Goal: Task Accomplishment & Management: Manage account settings

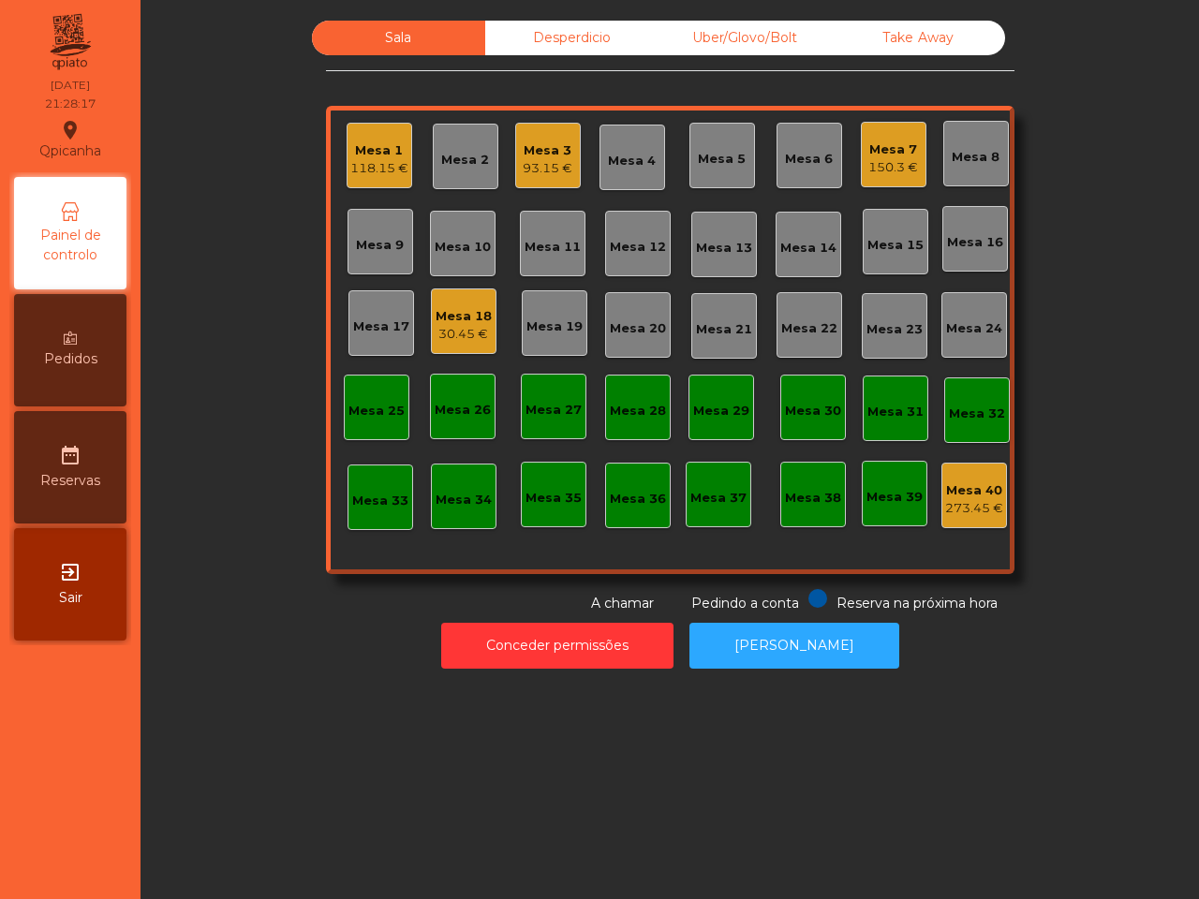
click at [452, 292] on div "Mesa 18 30.45 €" at bounding box center [464, 321] width 66 height 66
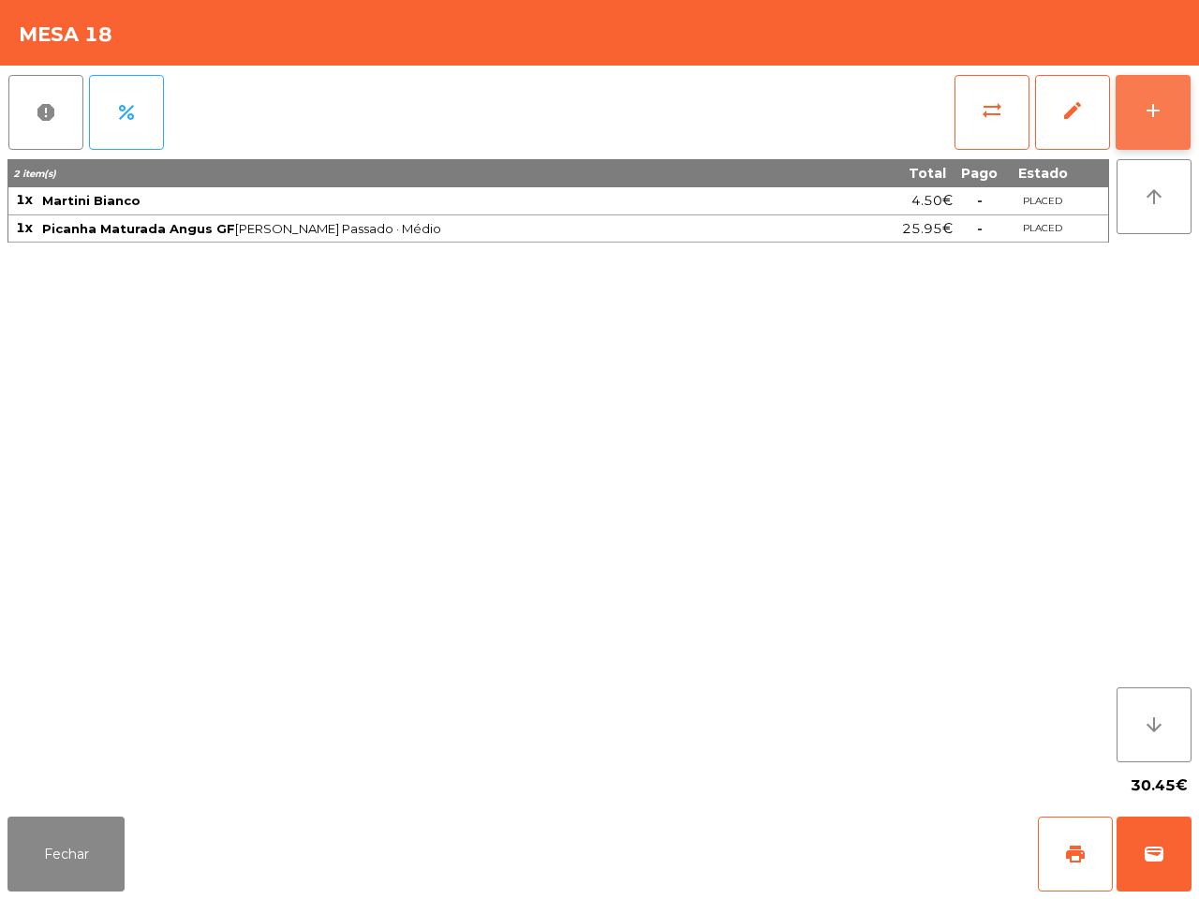
click at [1130, 125] on button "add" at bounding box center [1153, 112] width 75 height 75
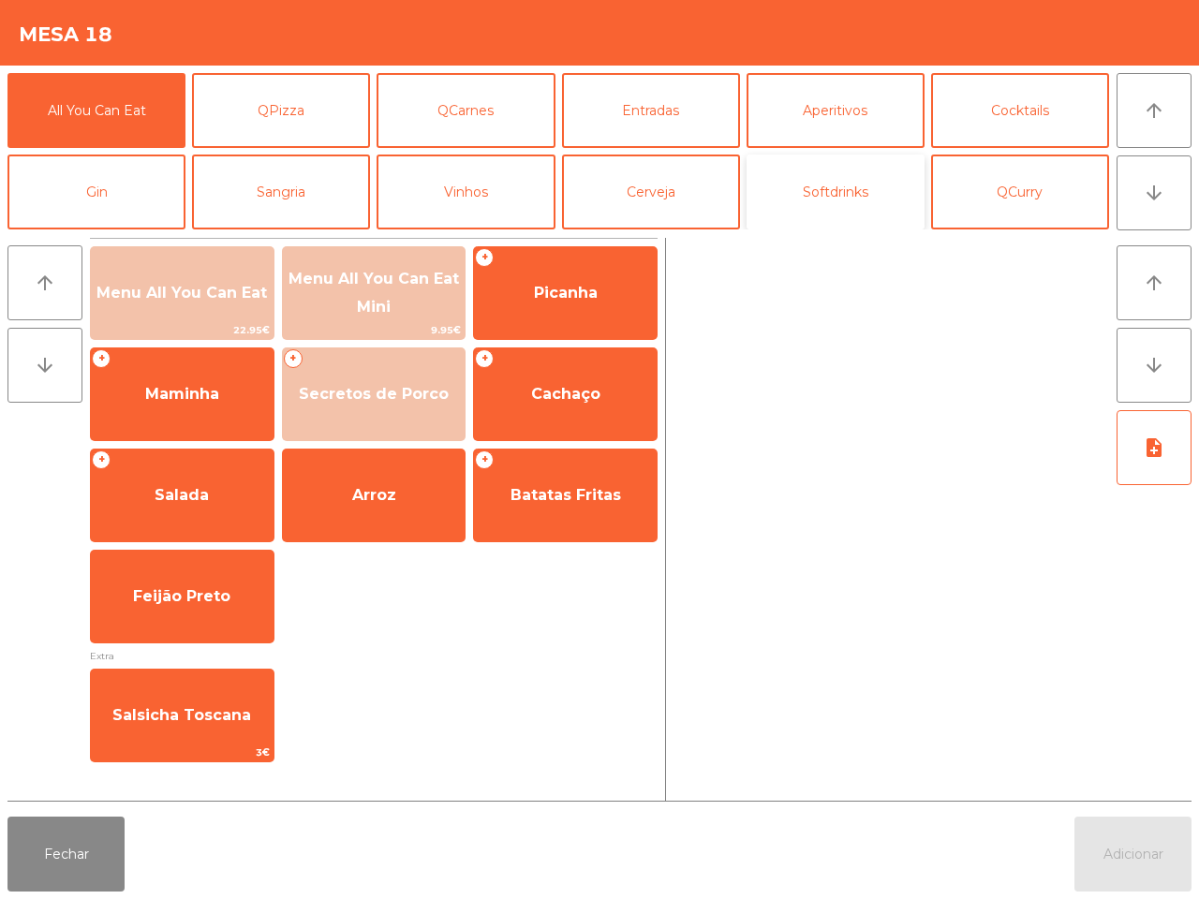
click at [822, 203] on button "Softdrinks" at bounding box center [835, 192] width 178 height 75
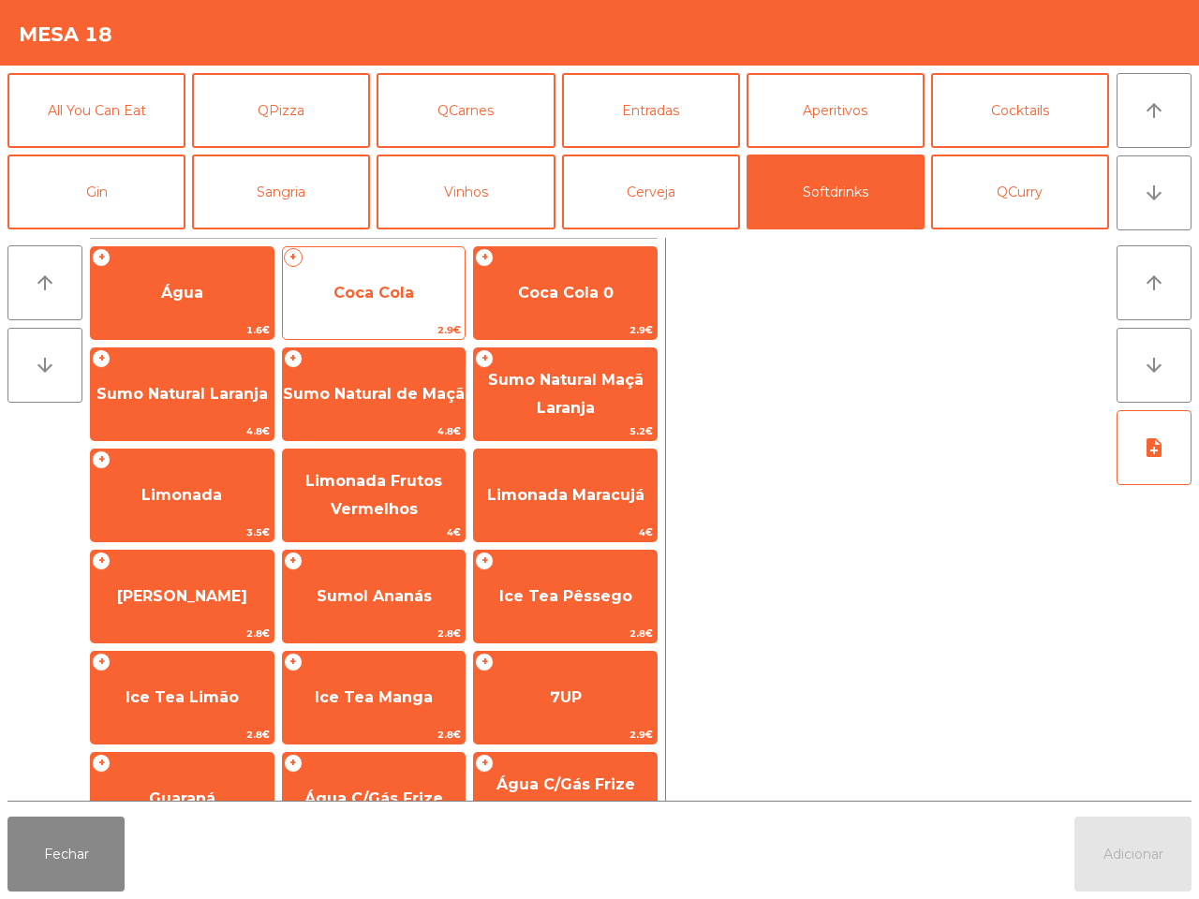
click at [367, 288] on span "Coca Cola" at bounding box center [373, 293] width 81 height 18
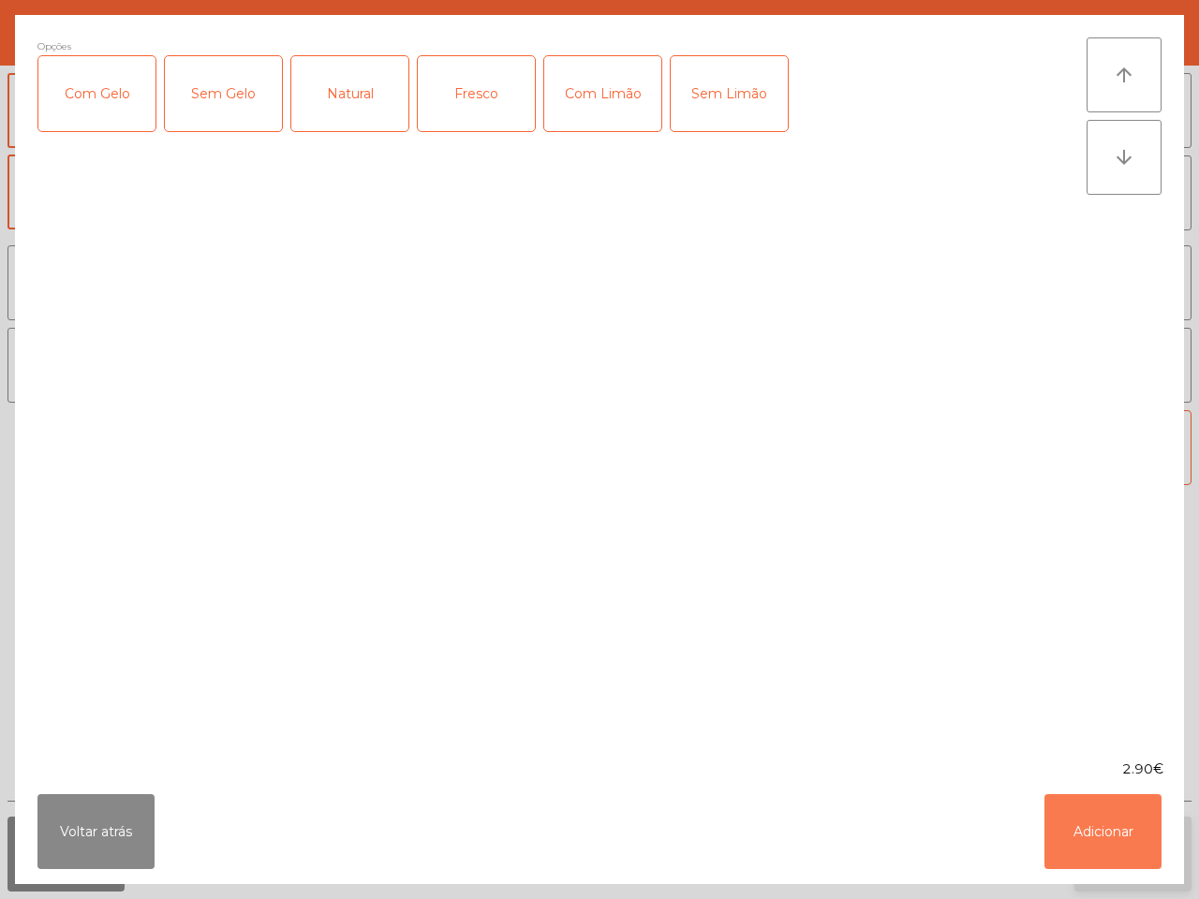
click at [1116, 843] on button "Adicionar" at bounding box center [1102, 831] width 117 height 75
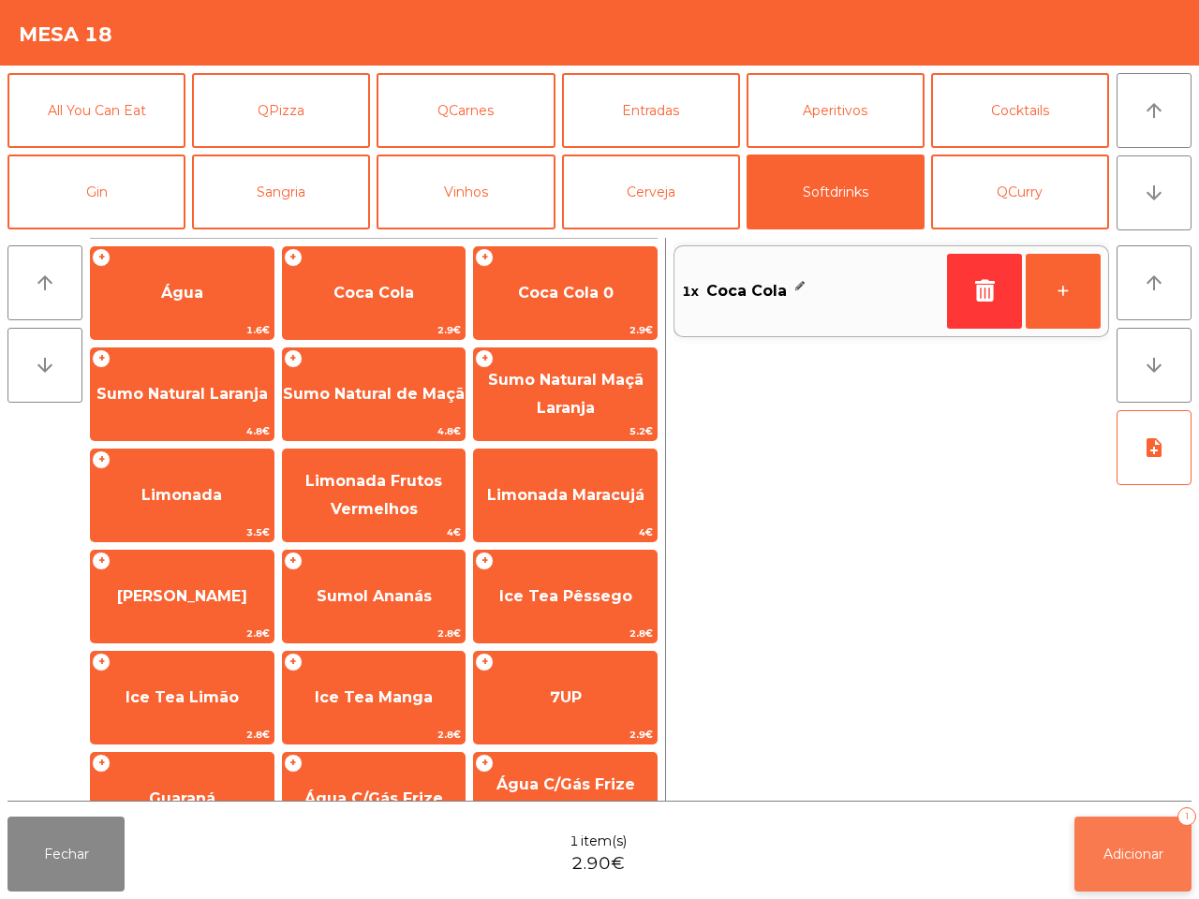
click at [1116, 841] on button "Adicionar 1" at bounding box center [1132, 854] width 117 height 75
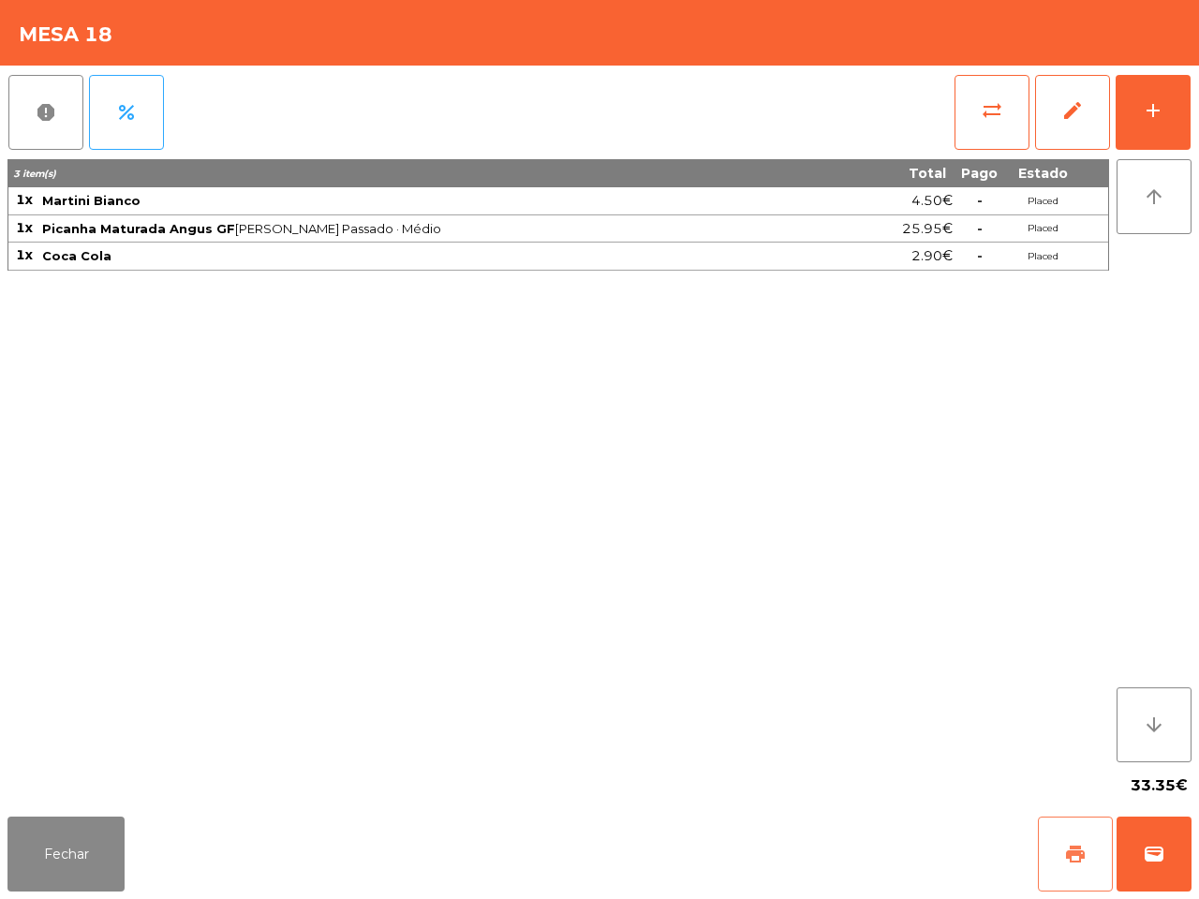
click at [1060, 855] on button "print" at bounding box center [1075, 854] width 75 height 75
click at [667, 732] on div "3 item(s) Total Pago Estado 1x Martini Bianco 4.50€ - Placed 1x Picanha Maturad…" at bounding box center [557, 460] width 1101 height 603
click at [106, 852] on button "Fechar" at bounding box center [65, 854] width 117 height 75
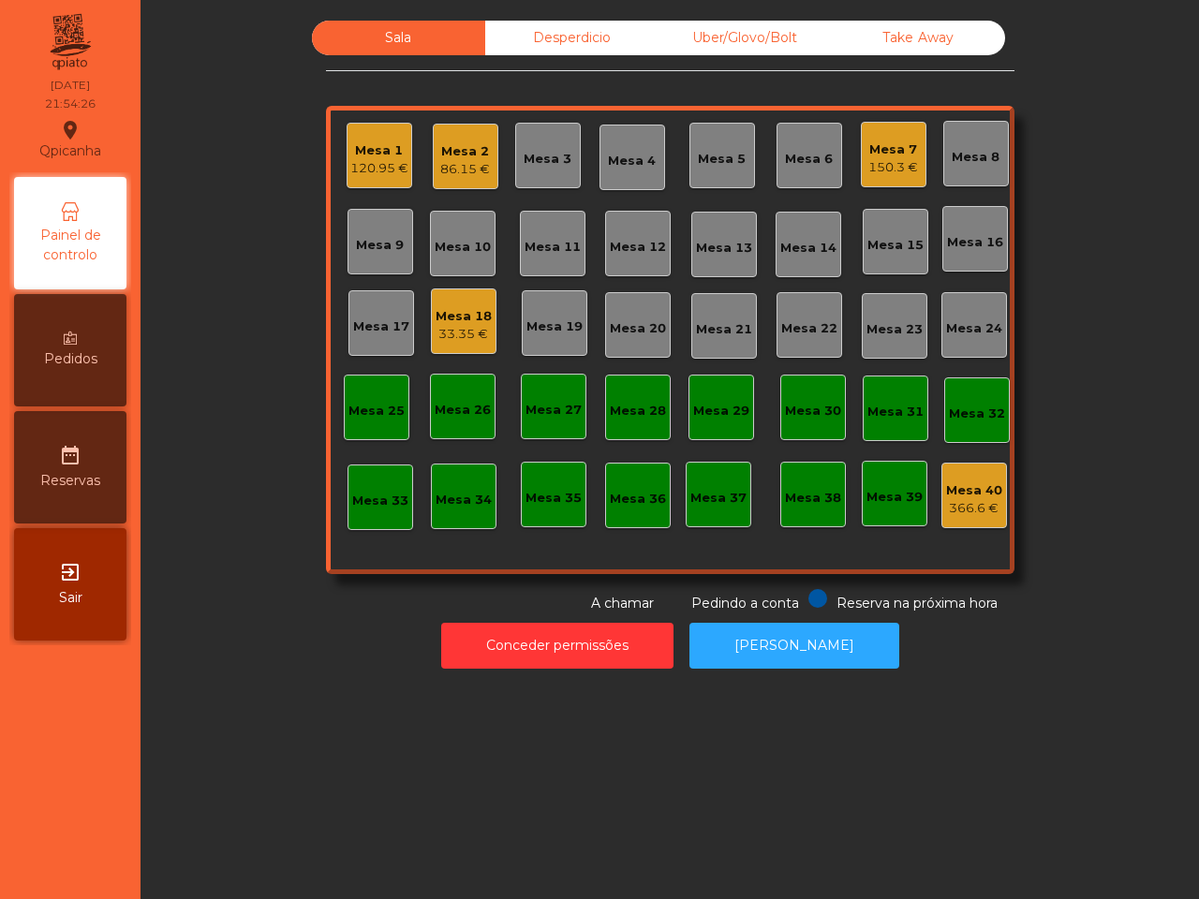
click at [373, 254] on div "Mesa 9" at bounding box center [380, 245] width 48 height 19
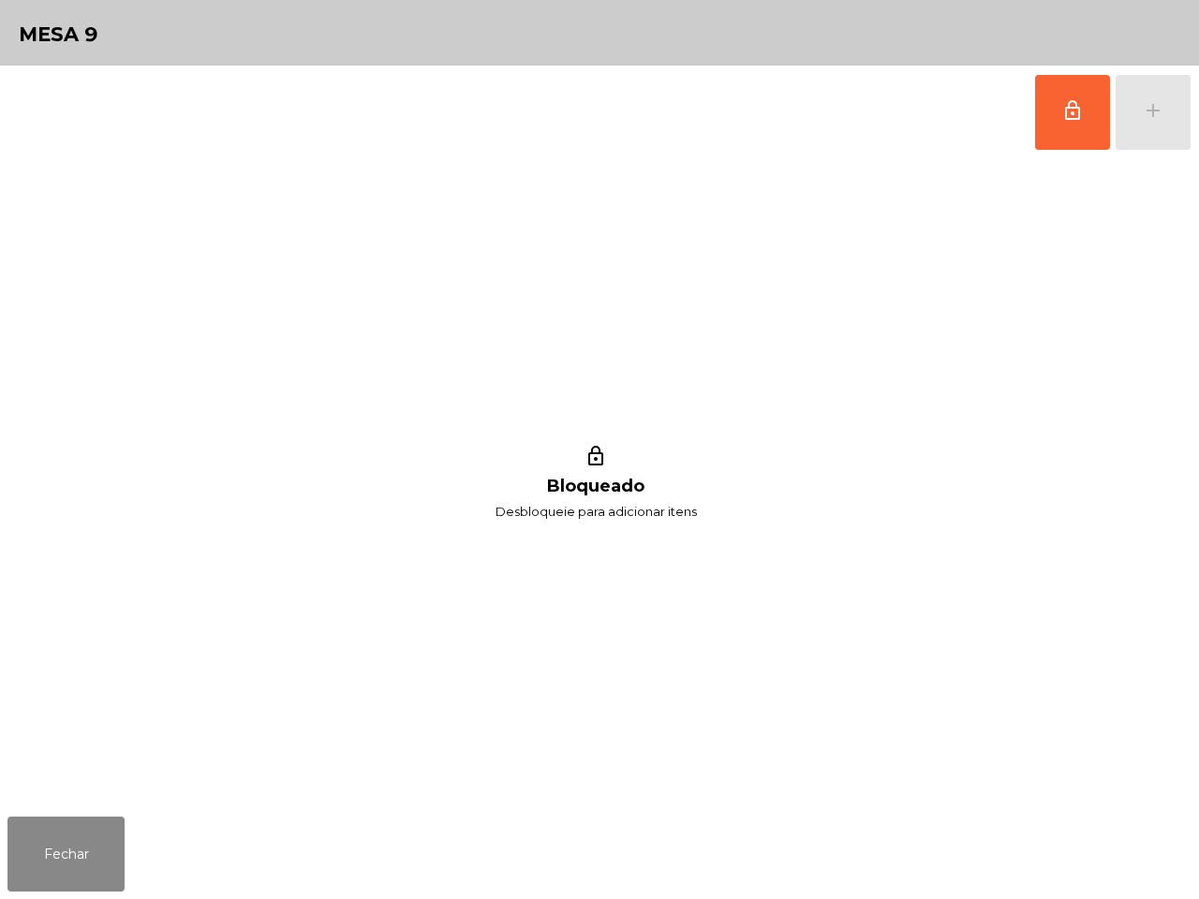
click at [1099, 117] on button "lock_outline" at bounding box center [1072, 112] width 75 height 75
click at [1162, 123] on button "add" at bounding box center [1153, 112] width 75 height 75
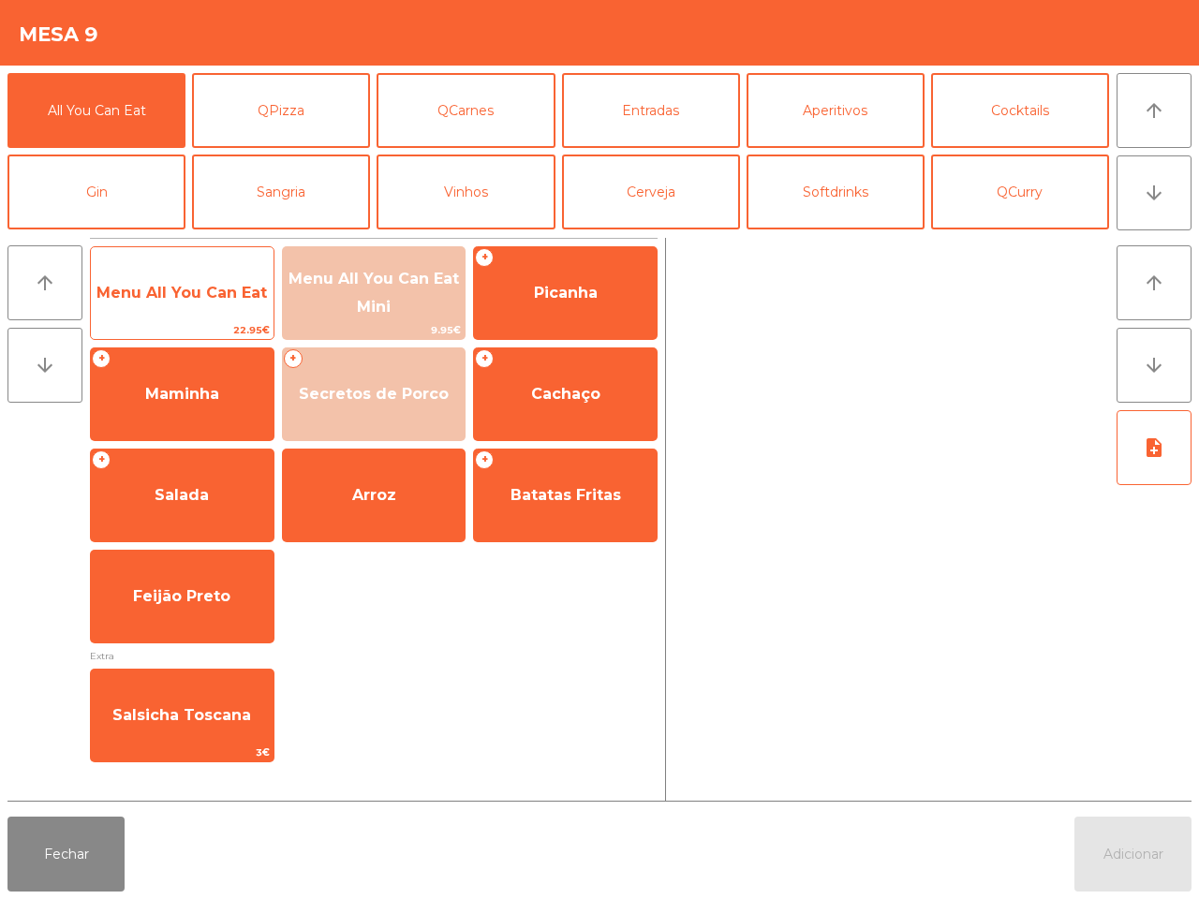
click at [232, 281] on span "Menu All You Can Eat" at bounding box center [182, 293] width 183 height 51
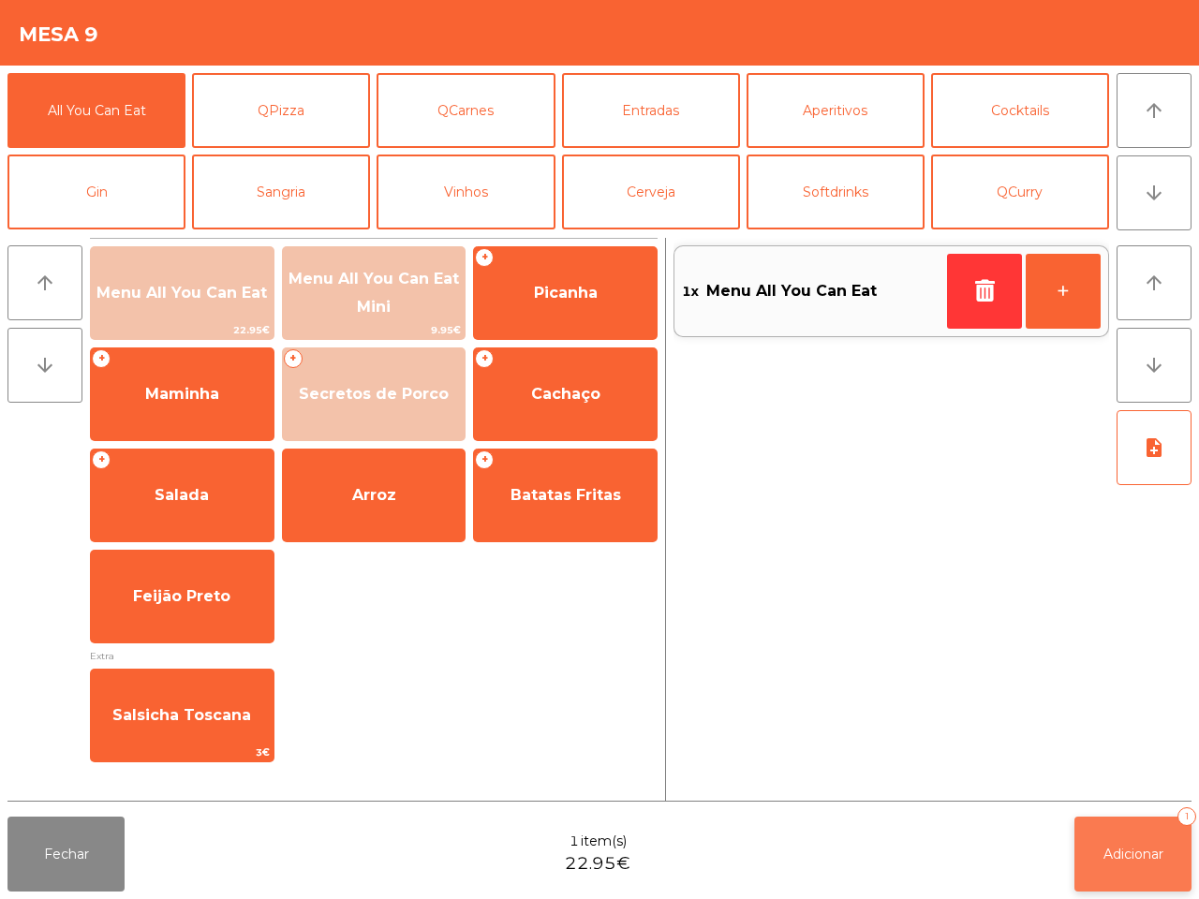
click at [1149, 831] on button "Adicionar 1" at bounding box center [1132, 854] width 117 height 75
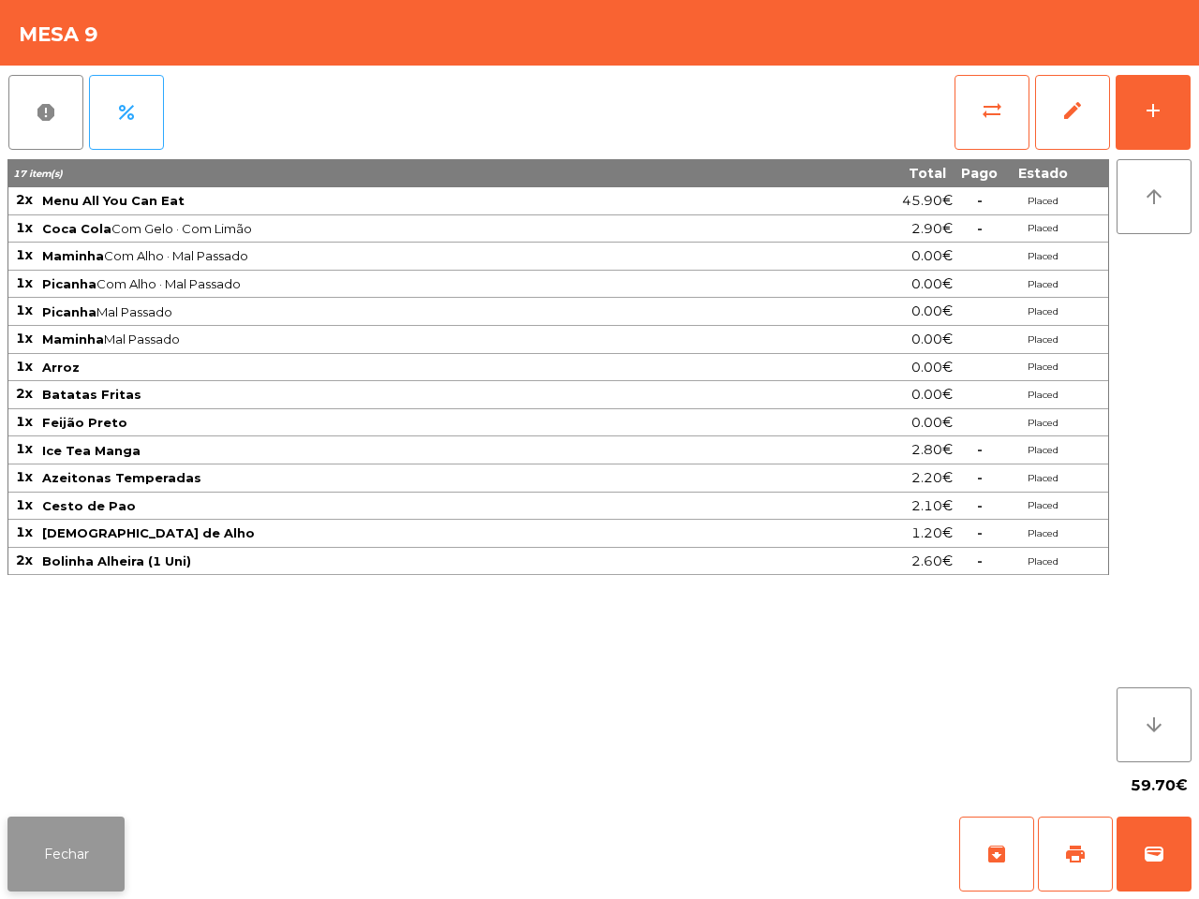
click at [95, 850] on button "Fechar" at bounding box center [65, 854] width 117 height 75
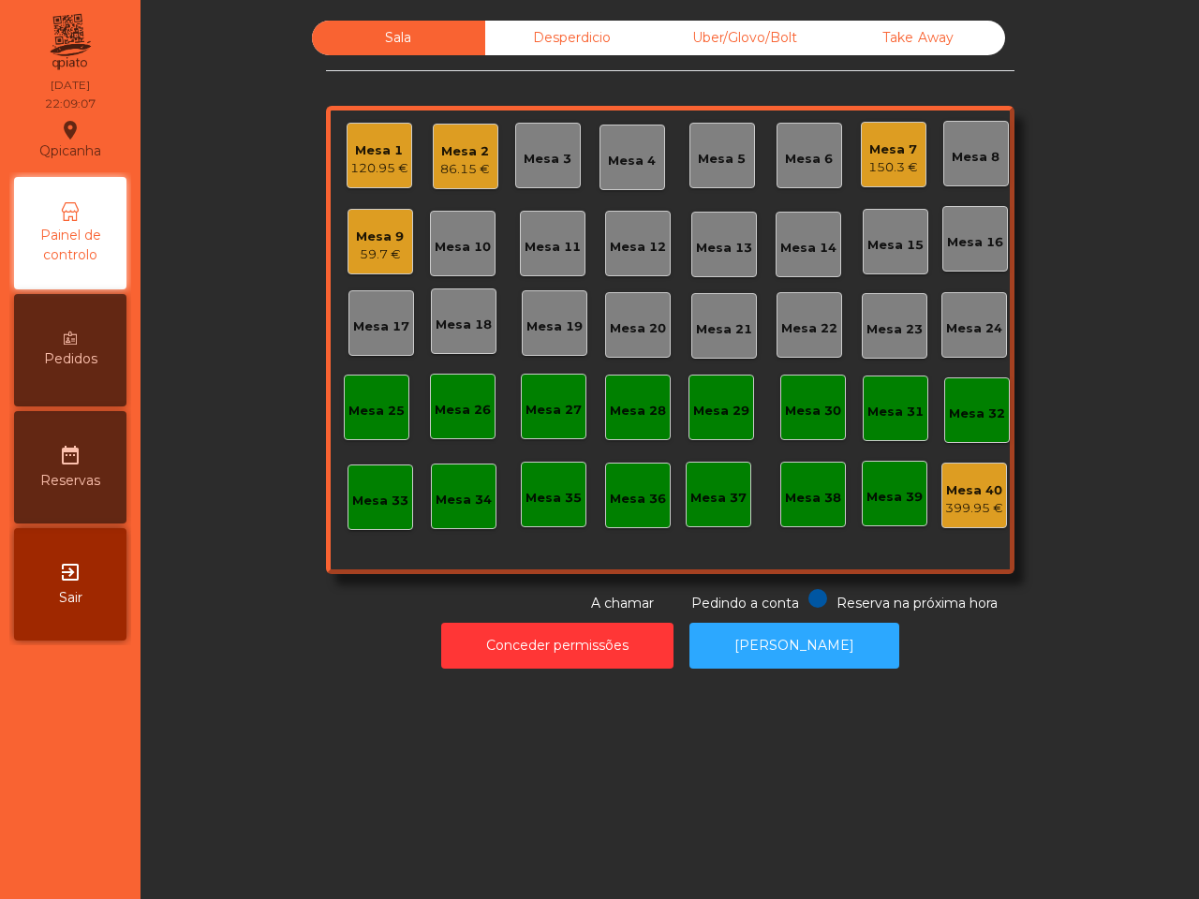
click at [160, 834] on div "Sala Desperdicio Uber/Glovo/Bolt Take Away Mesa 1 120.95 € Mesa 2 86.15 € Mesa …" at bounding box center [669, 449] width 1058 height 899
click at [715, 47] on div "Uber/Glovo/Bolt" at bounding box center [744, 38] width 173 height 35
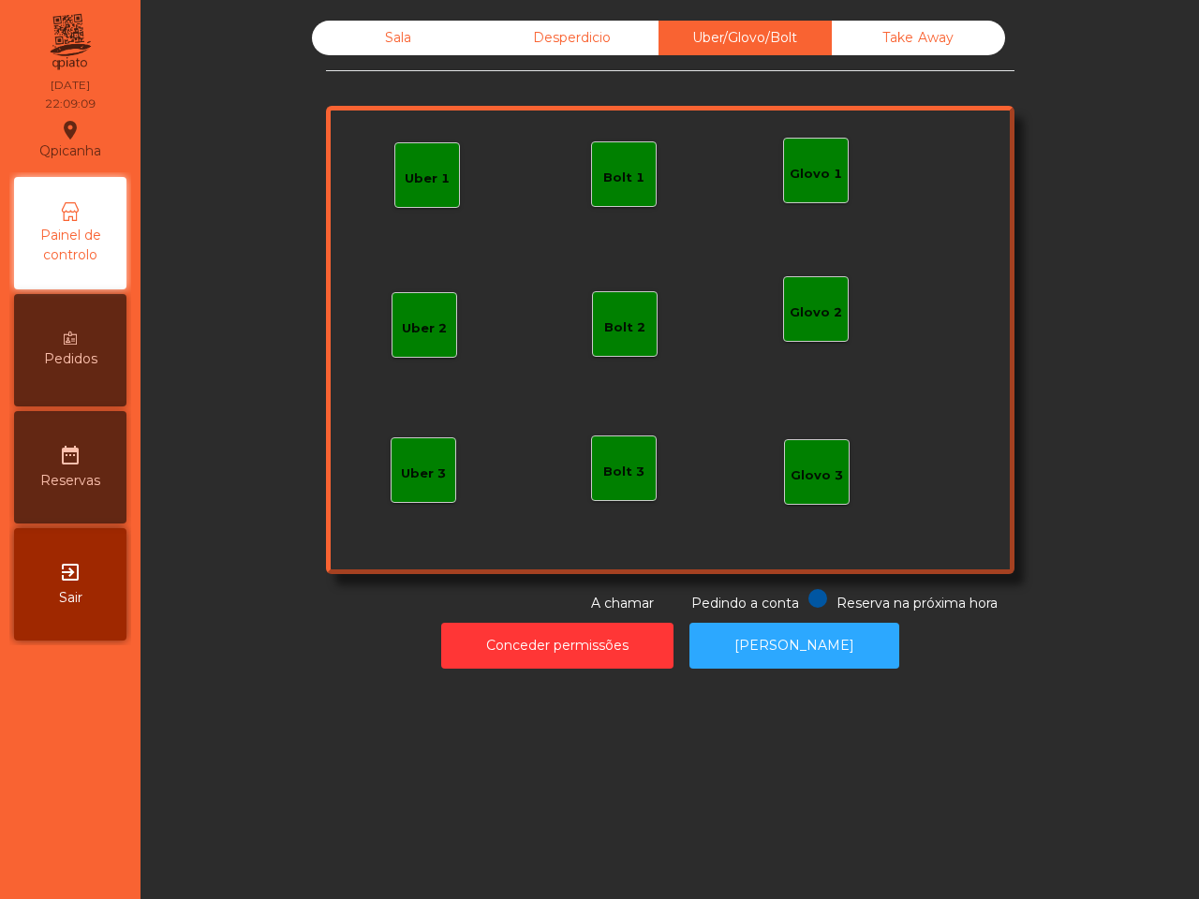
click at [400, 189] on div "Uber 1" at bounding box center [427, 175] width 66 height 66
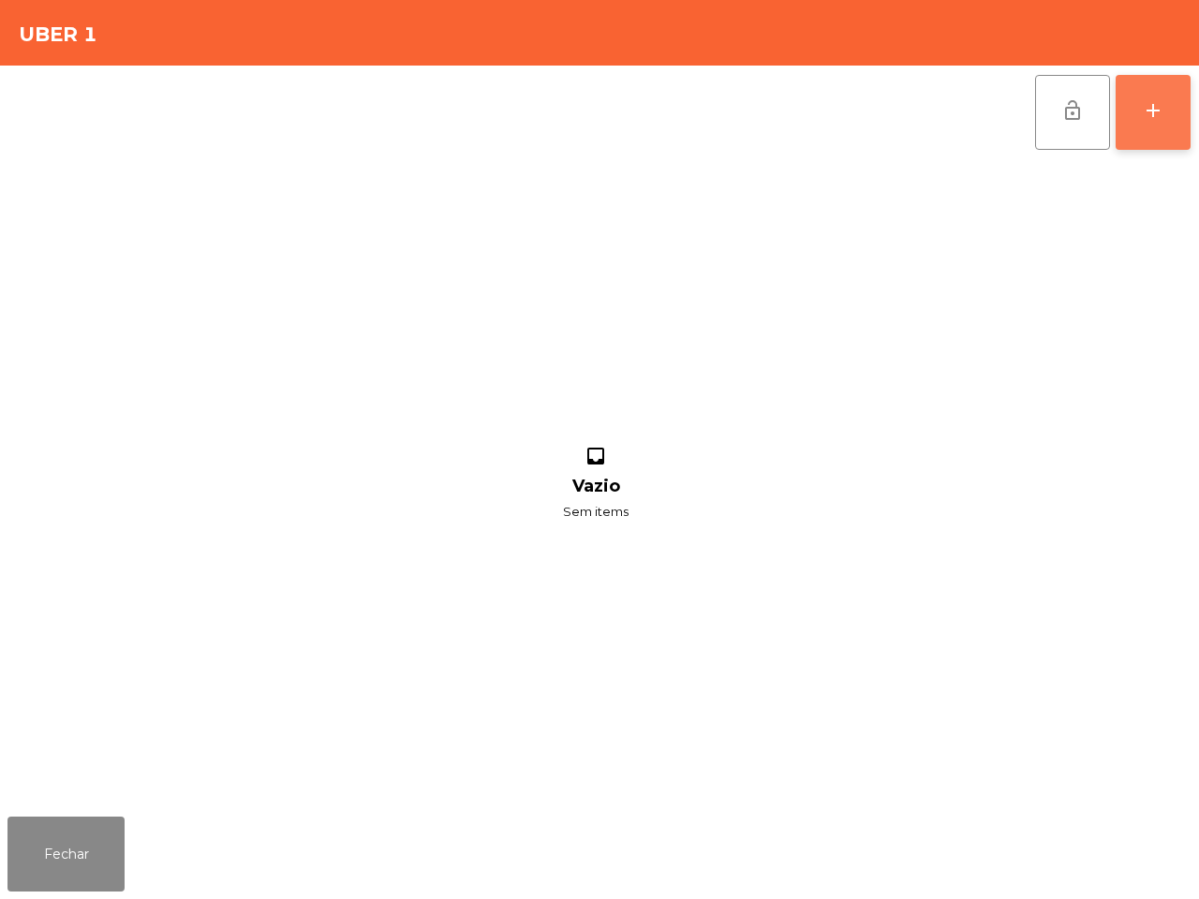
click at [1175, 114] on button "add" at bounding box center [1153, 112] width 75 height 75
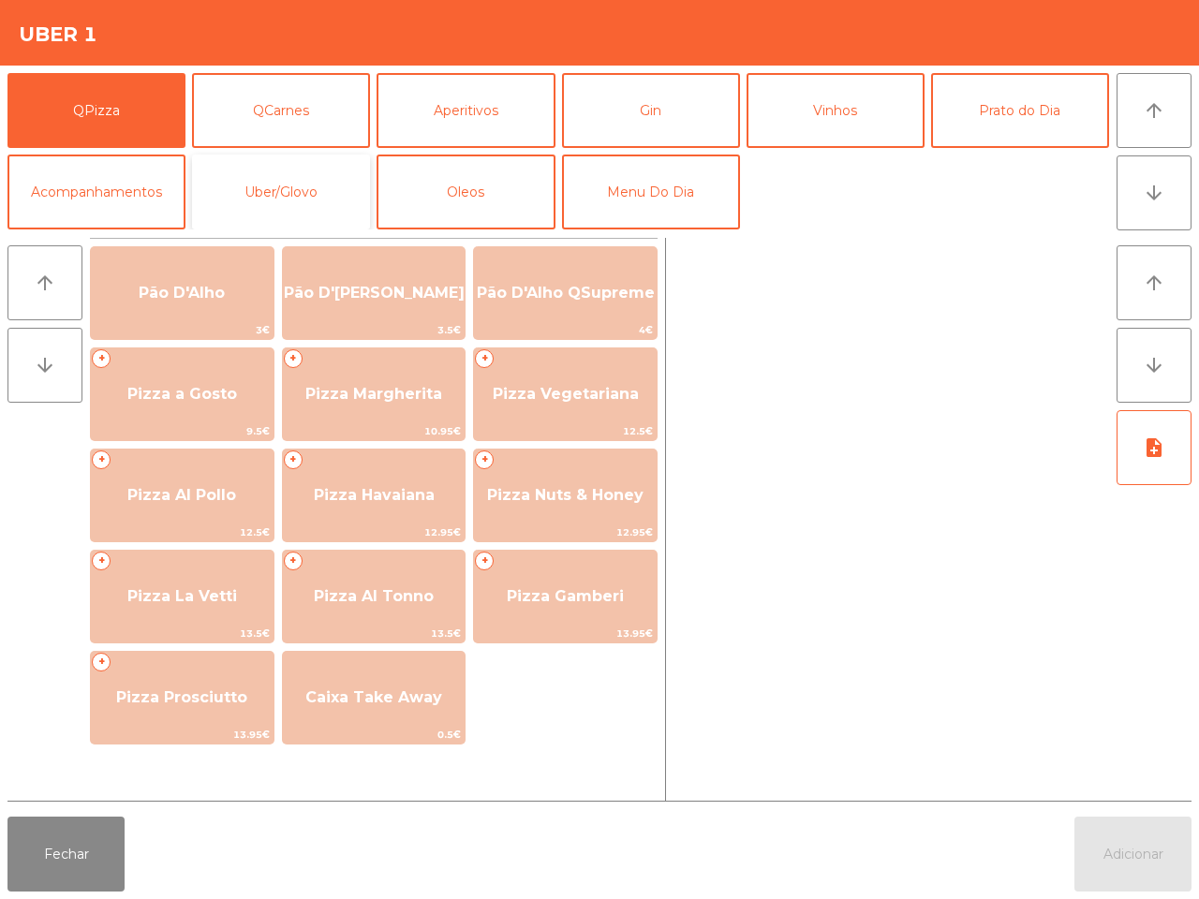
click at [290, 192] on button "Uber/Glovo" at bounding box center [281, 192] width 178 height 75
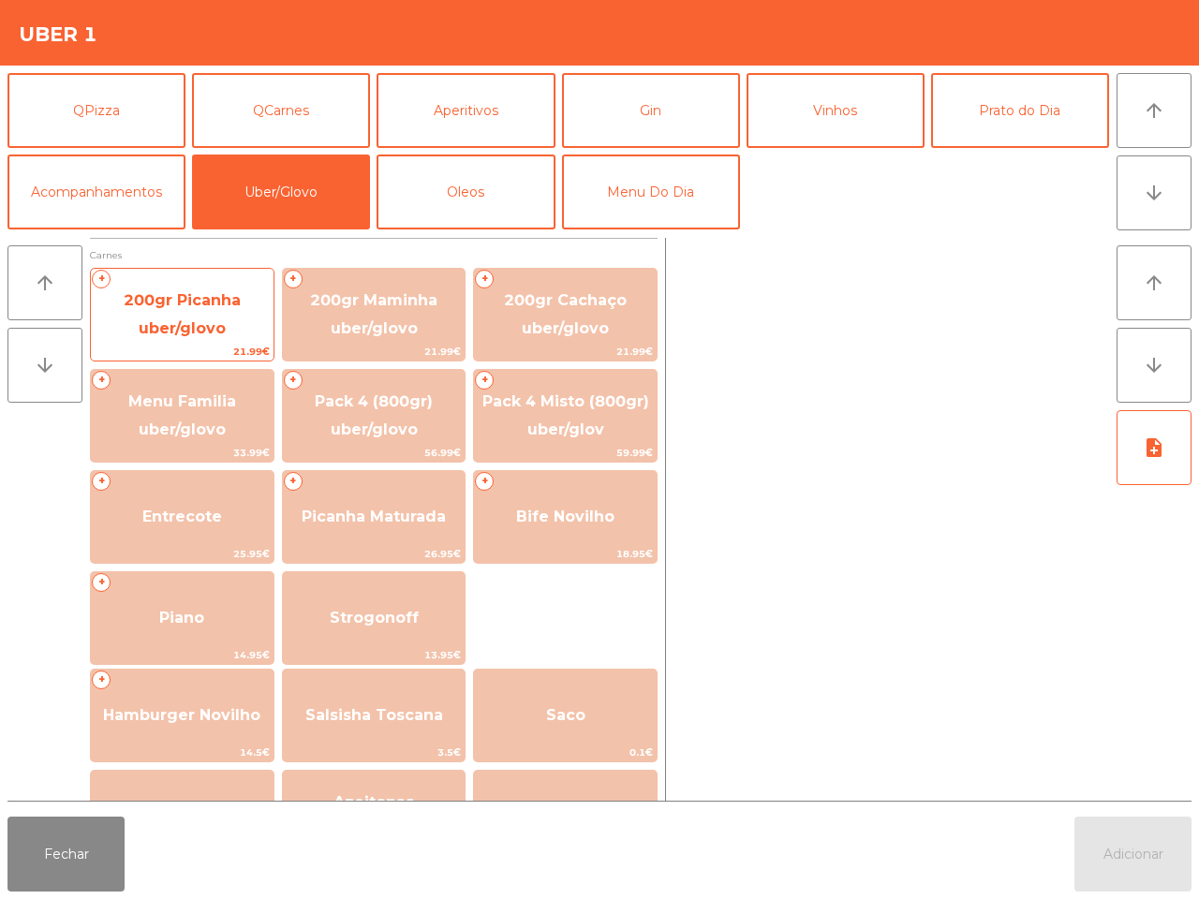
click at [185, 303] on span "200gr Picanha uber/glovo" at bounding box center [182, 314] width 117 height 46
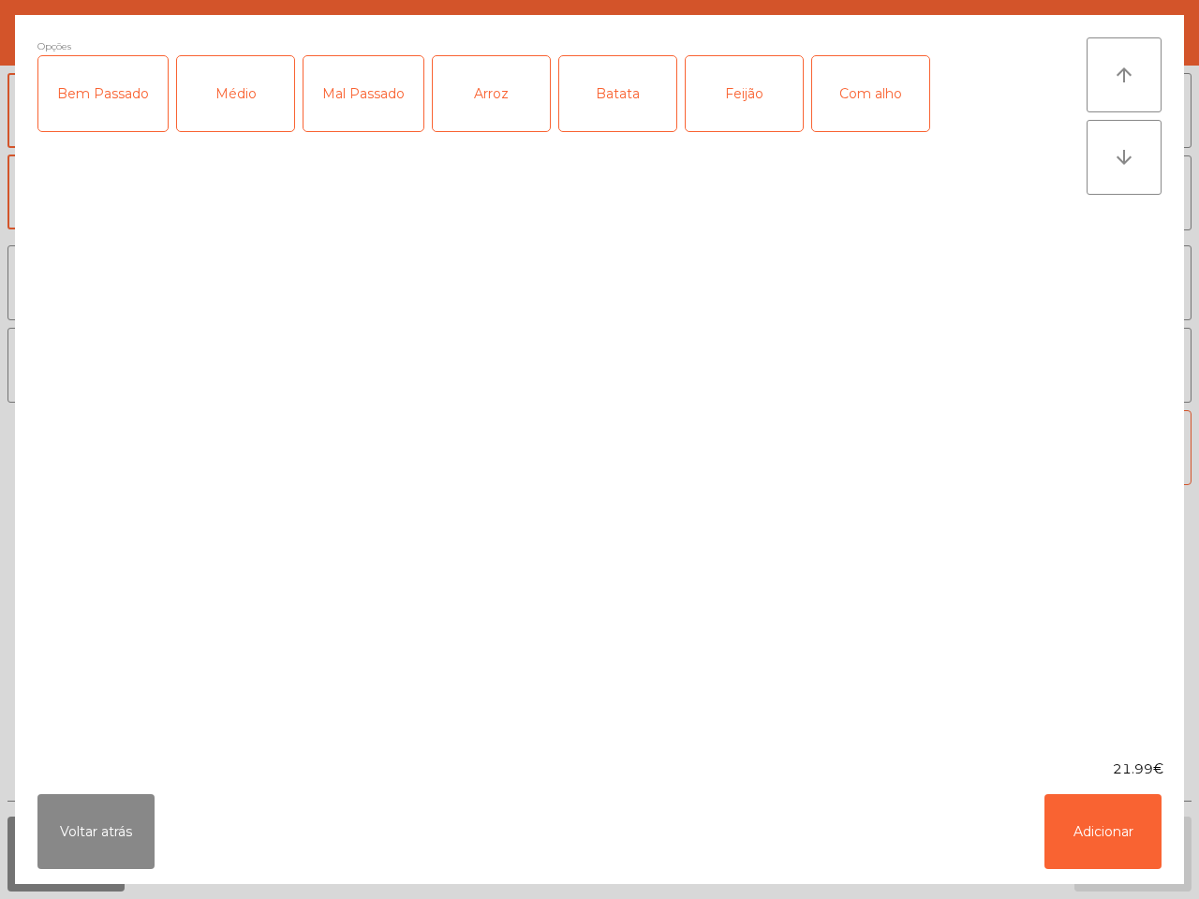
click at [109, 112] on div "Bem Passado" at bounding box center [102, 93] width 129 height 75
click at [829, 109] on div "Com alho" at bounding box center [870, 93] width 117 height 75
click at [611, 99] on div "Batata" at bounding box center [617, 93] width 117 height 75
click at [1088, 838] on button "Adicionar" at bounding box center [1102, 831] width 117 height 75
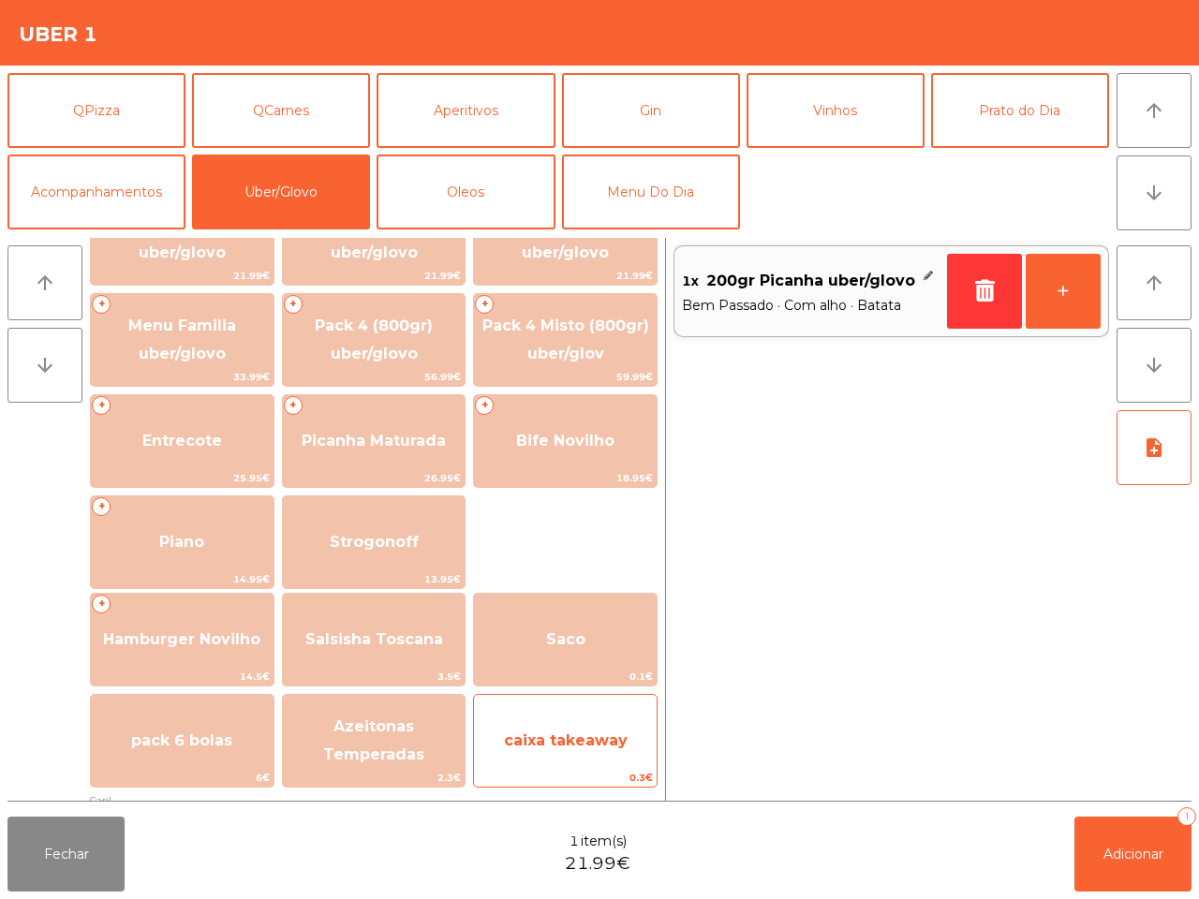
scroll to position [117, 0]
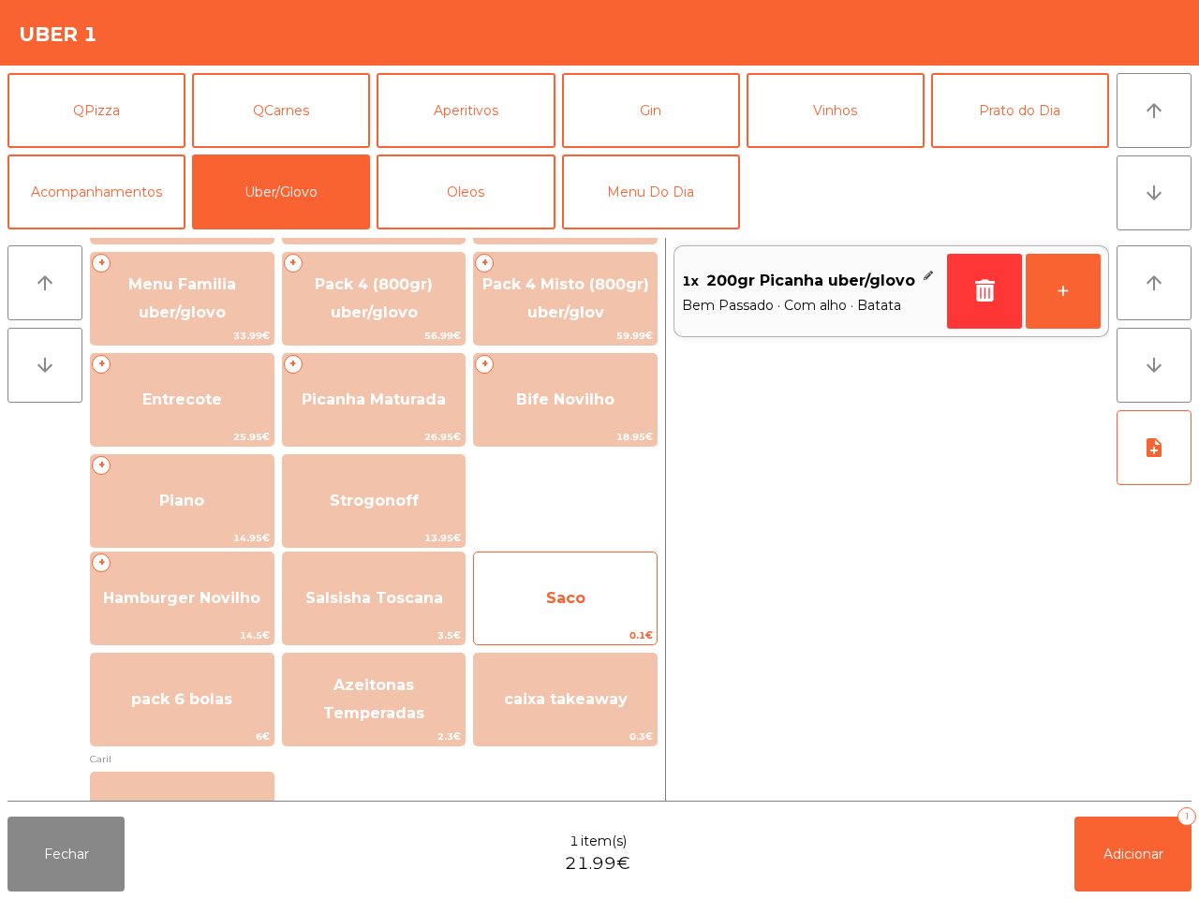
click at [550, 590] on span "Saco" at bounding box center [565, 598] width 39 height 18
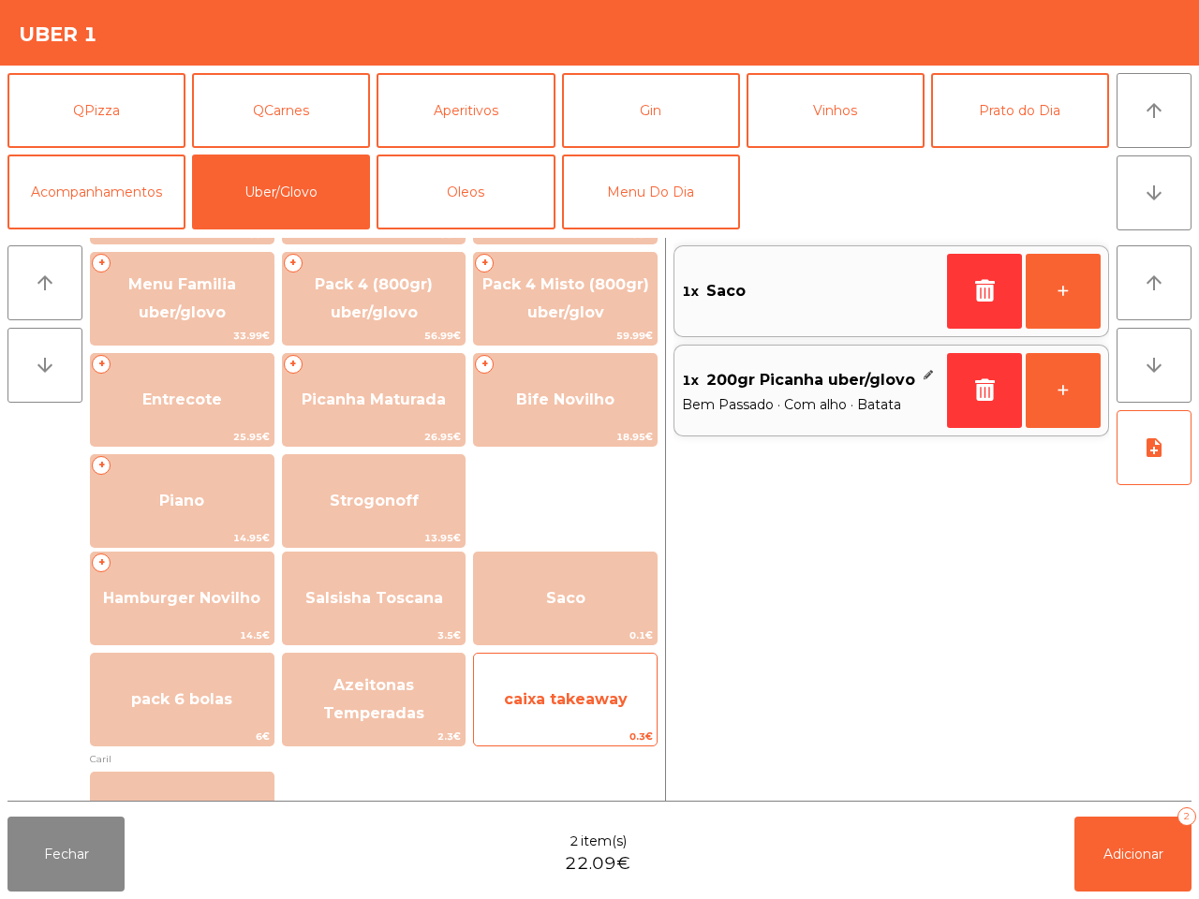
click at [569, 676] on span "caixa takeaway" at bounding box center [565, 699] width 183 height 51
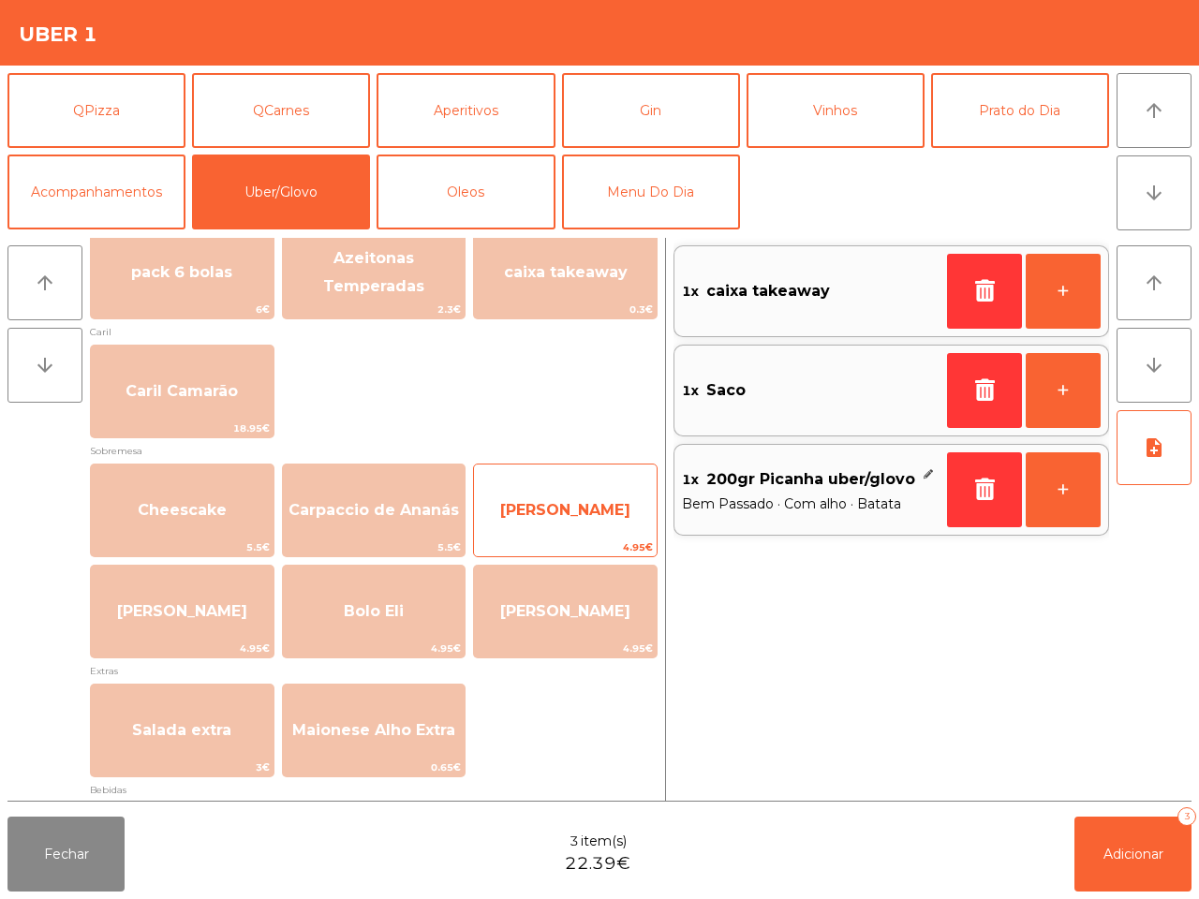
scroll to position [585, 0]
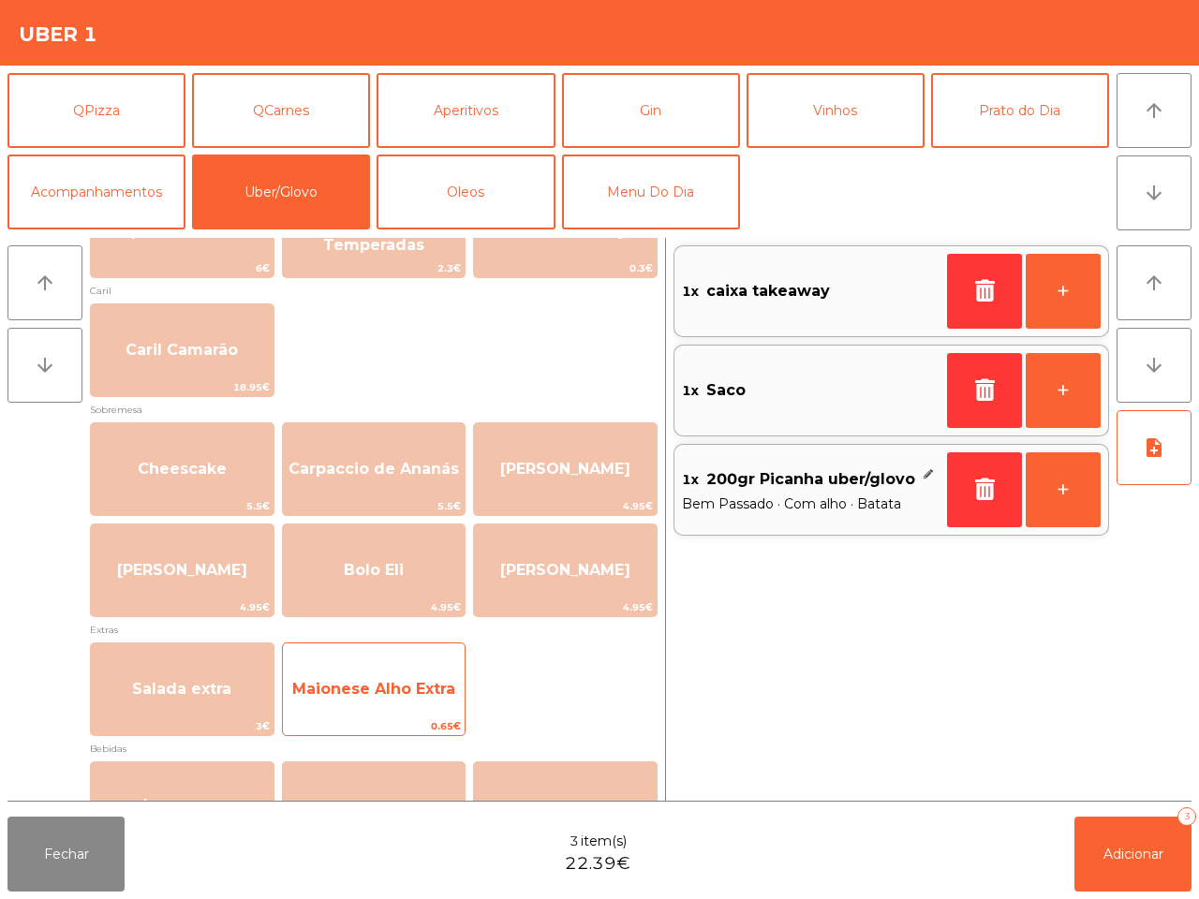
click at [368, 687] on span "Maionese Alho Extra" at bounding box center [373, 689] width 163 height 18
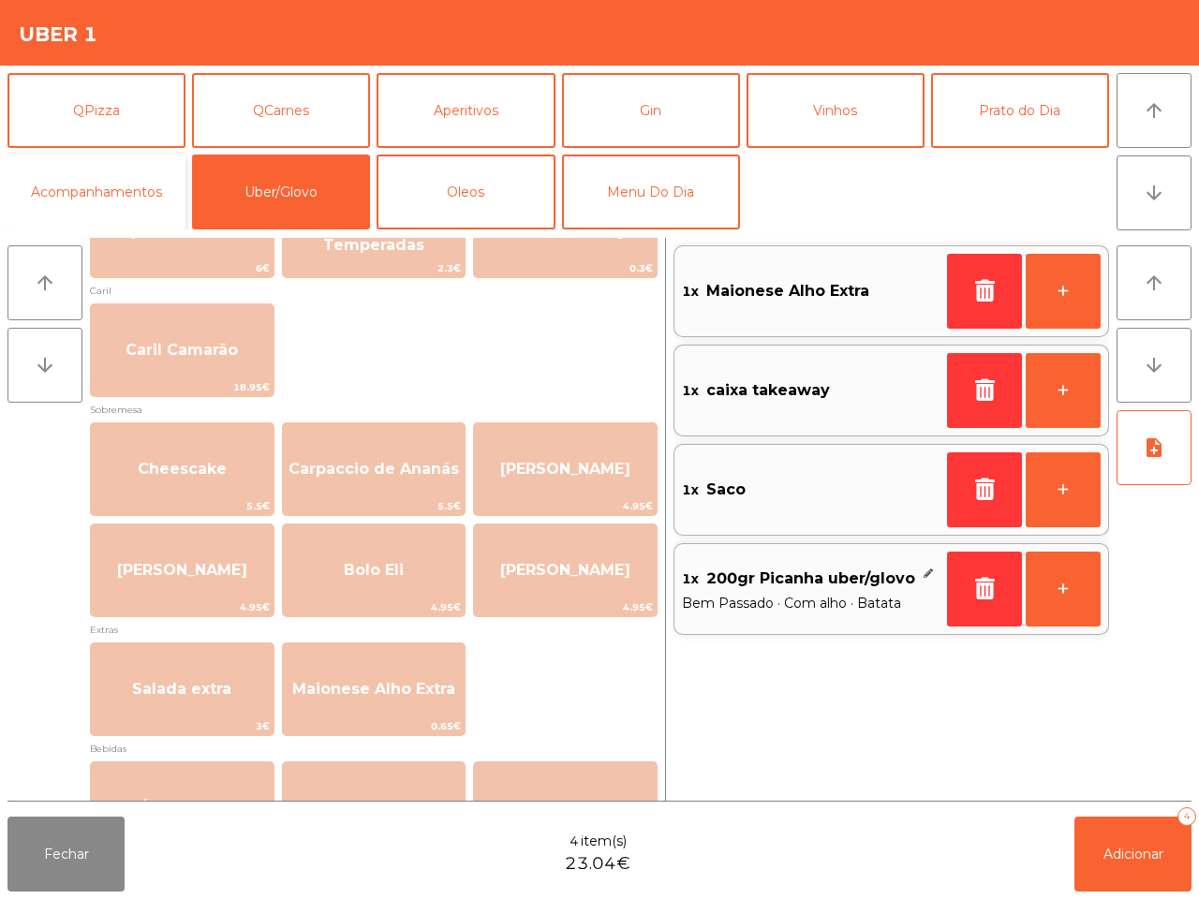
click at [110, 187] on button "Acompanhamentos" at bounding box center [96, 192] width 178 height 75
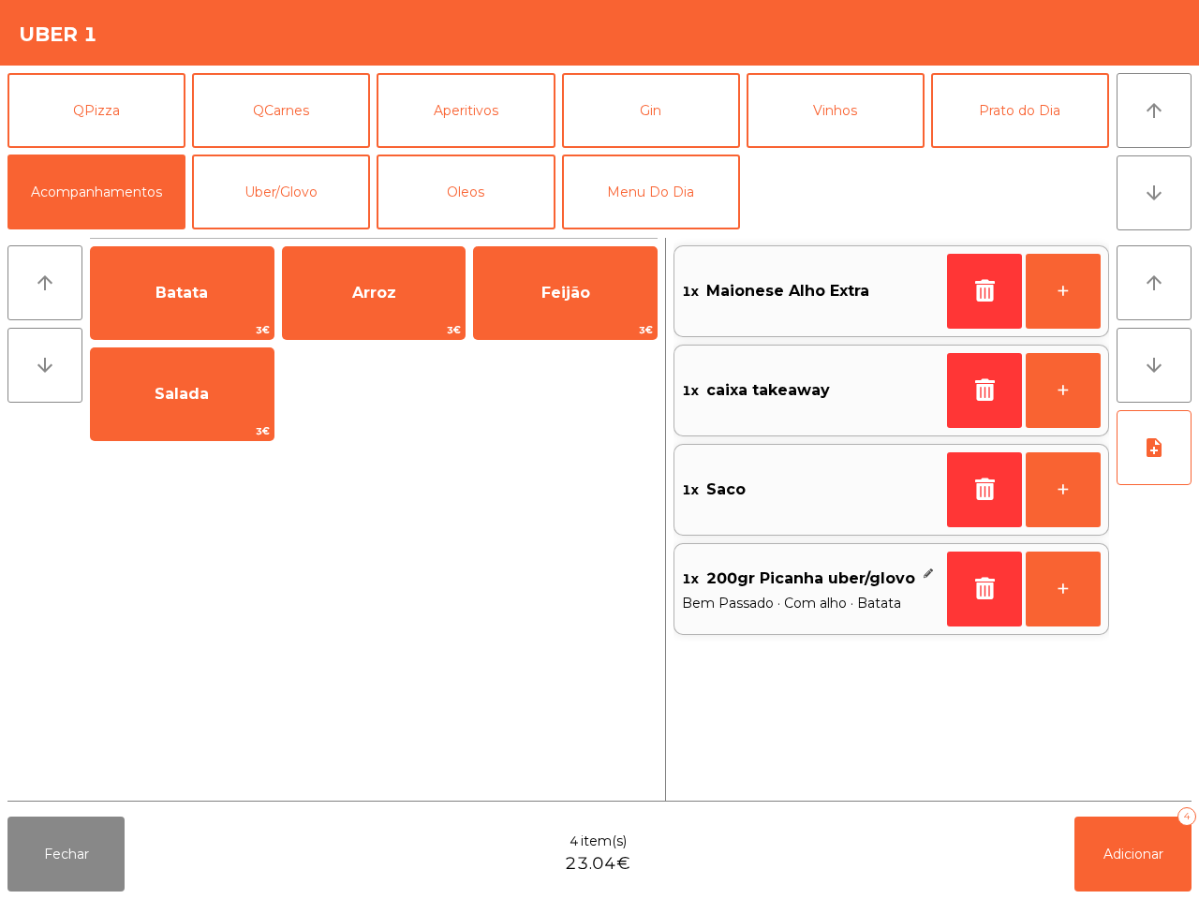
scroll to position [0, 0]
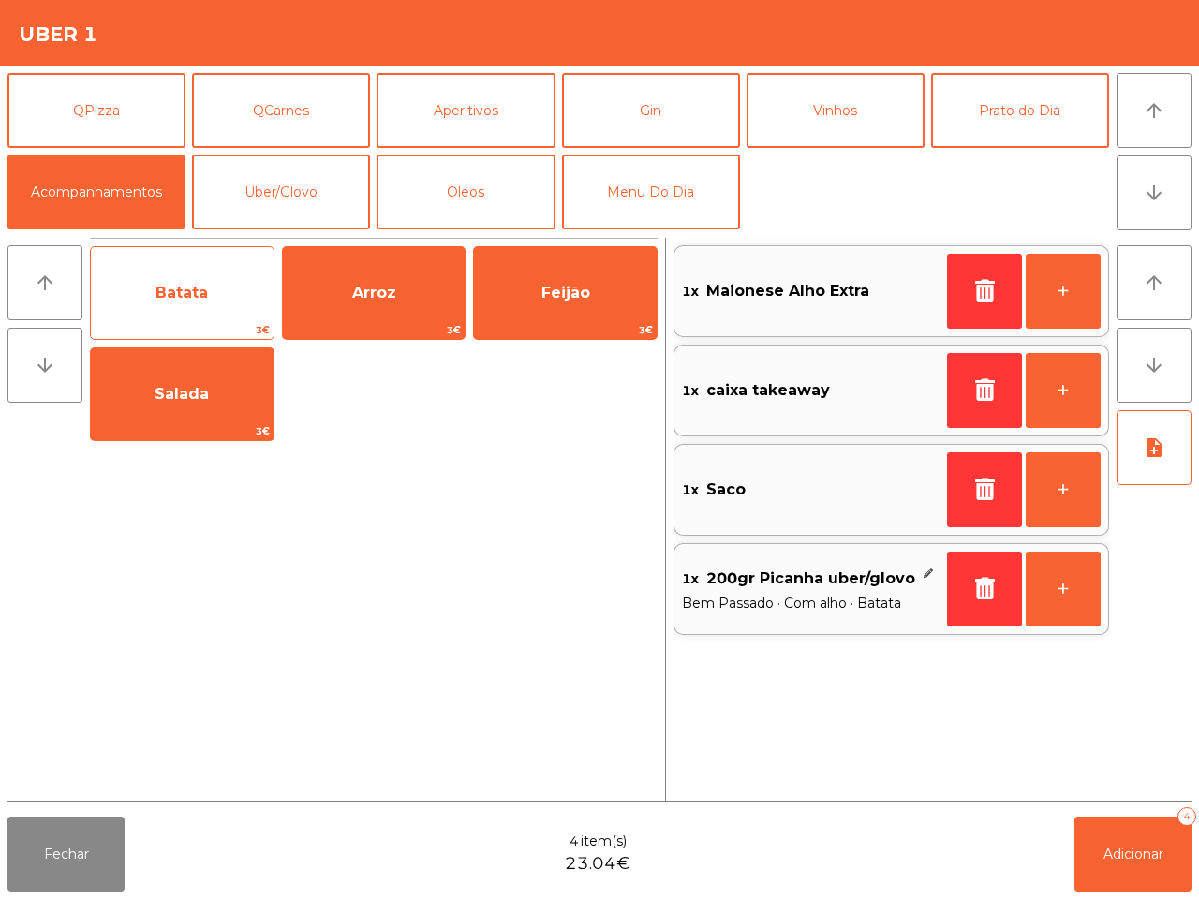
click at [221, 288] on span "Batata" at bounding box center [182, 293] width 183 height 51
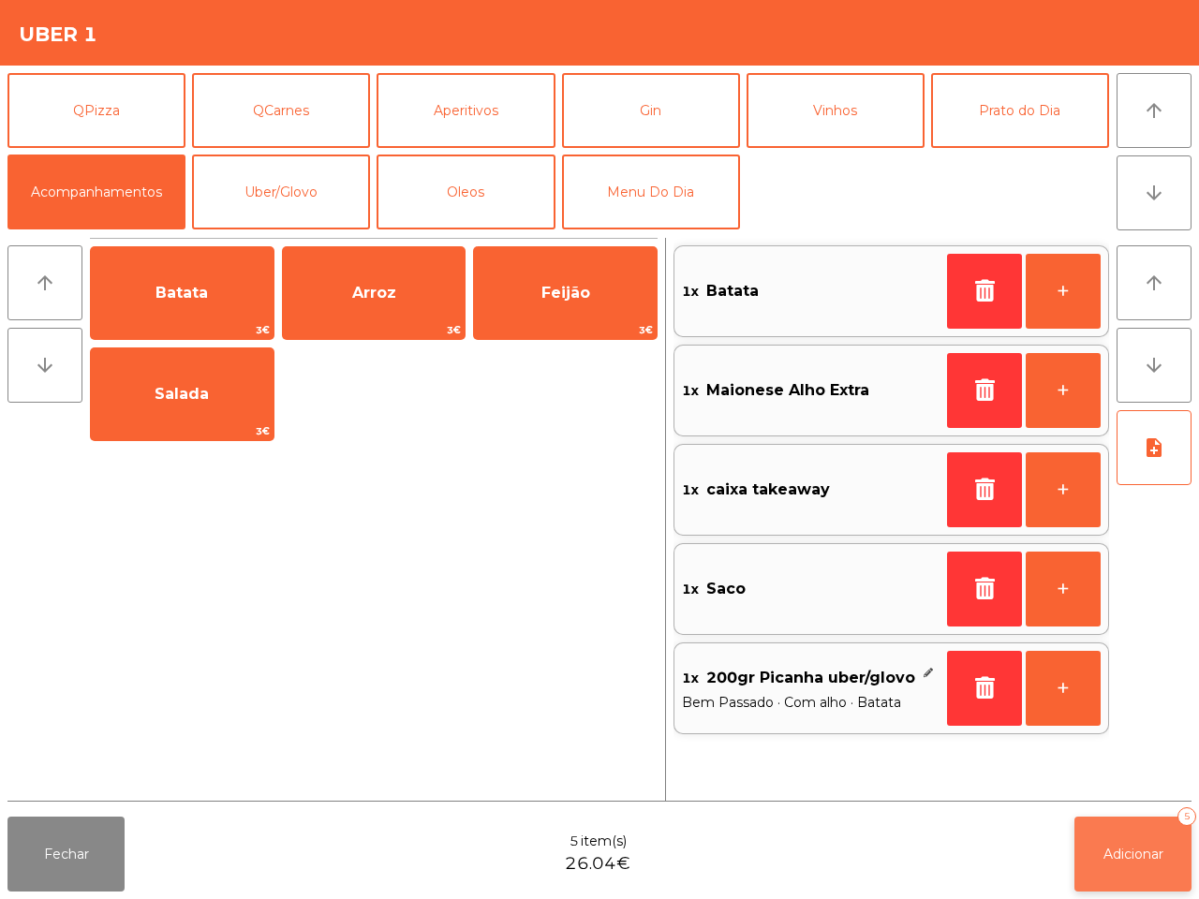
click at [1098, 863] on button "Adicionar 5" at bounding box center [1132, 854] width 117 height 75
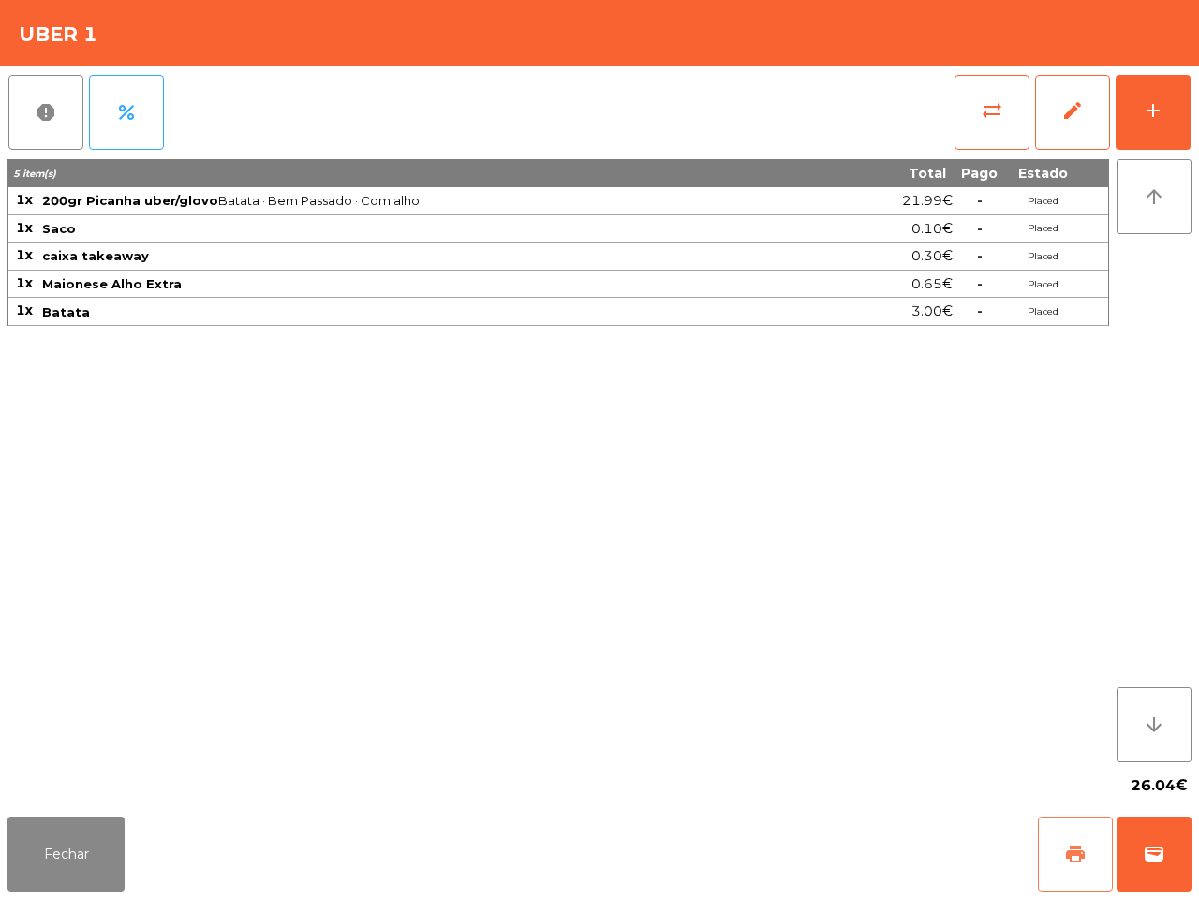
click at [1083, 852] on span "print" at bounding box center [1075, 854] width 22 height 22
click at [1155, 836] on button "wallet" at bounding box center [1153, 854] width 75 height 75
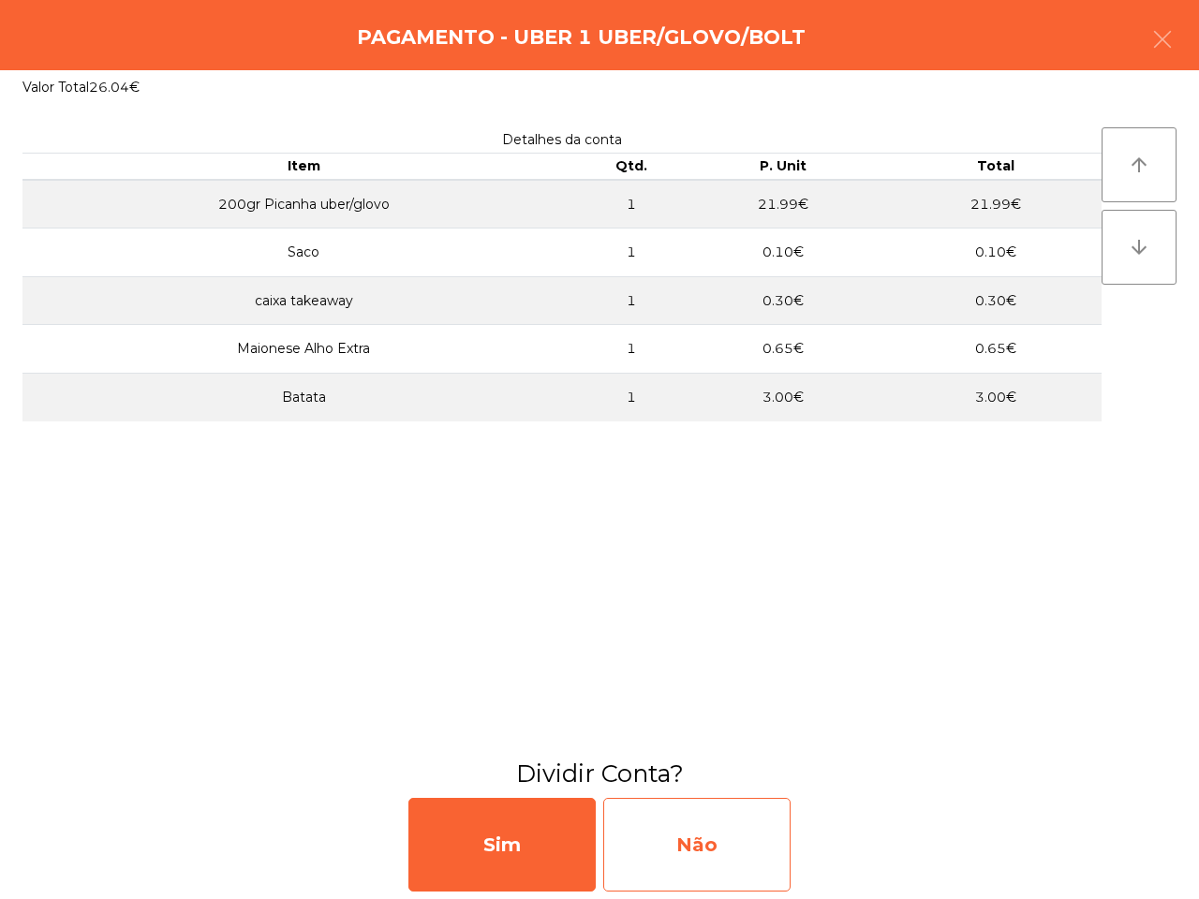
click at [746, 852] on div "Não" at bounding box center [696, 845] width 187 height 94
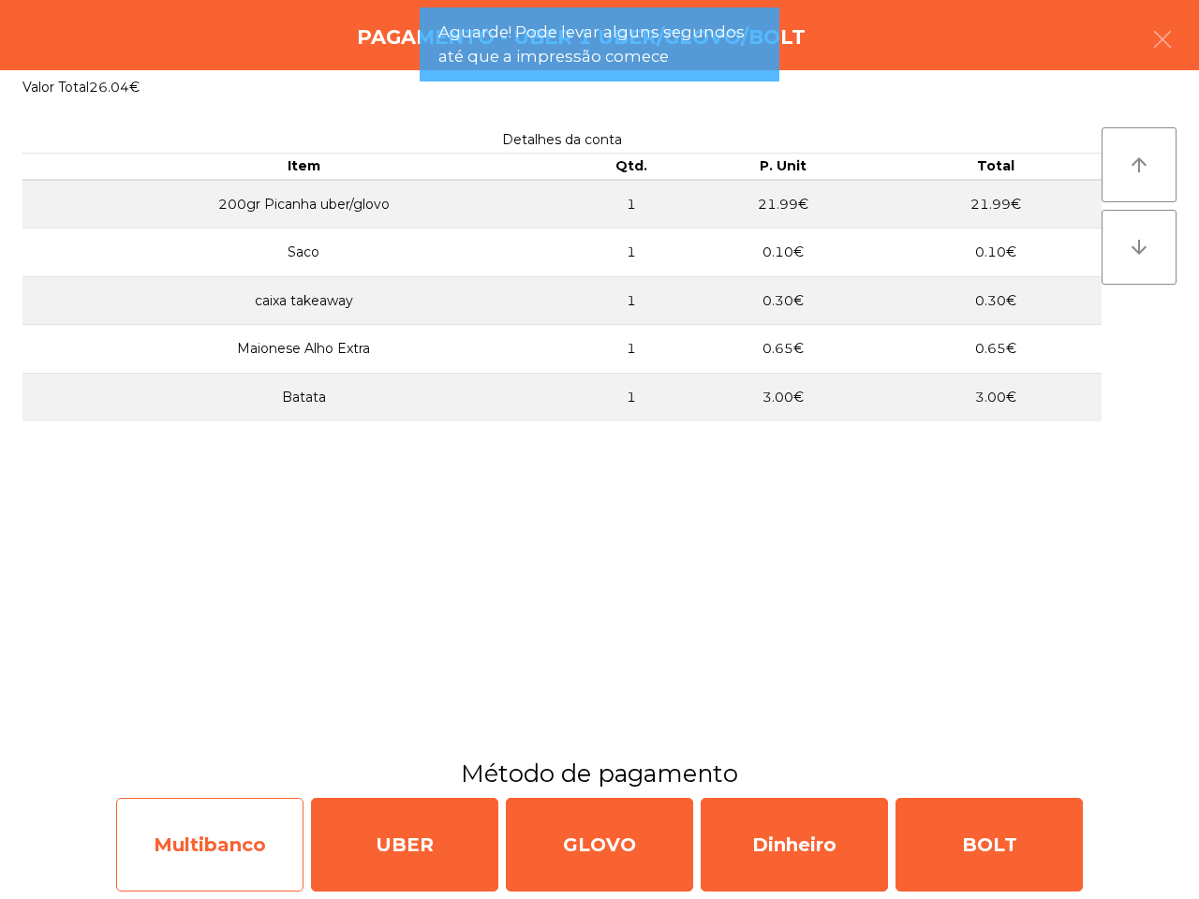
click at [272, 835] on div "Multibanco" at bounding box center [209, 845] width 187 height 94
select select "**"
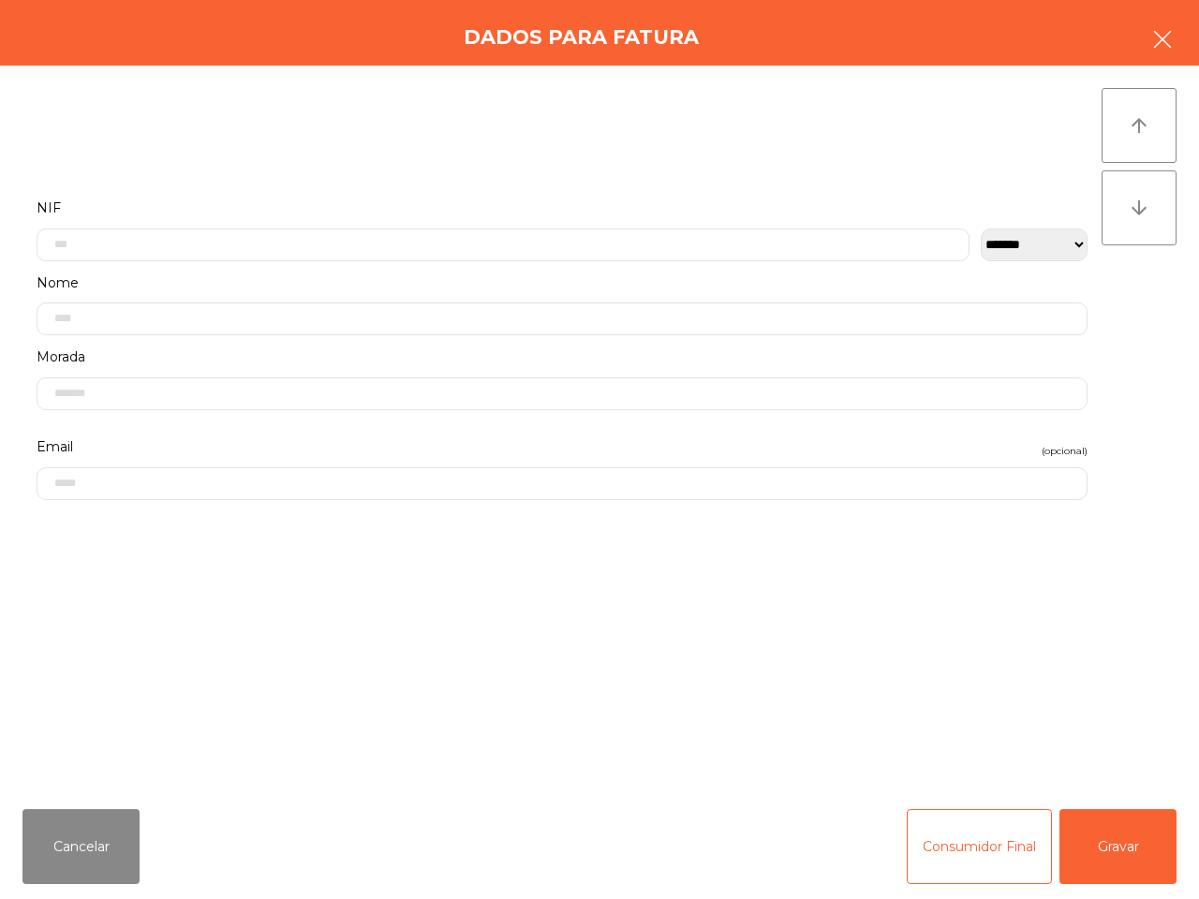
click at [1174, 38] on button "button" at bounding box center [1162, 41] width 52 height 56
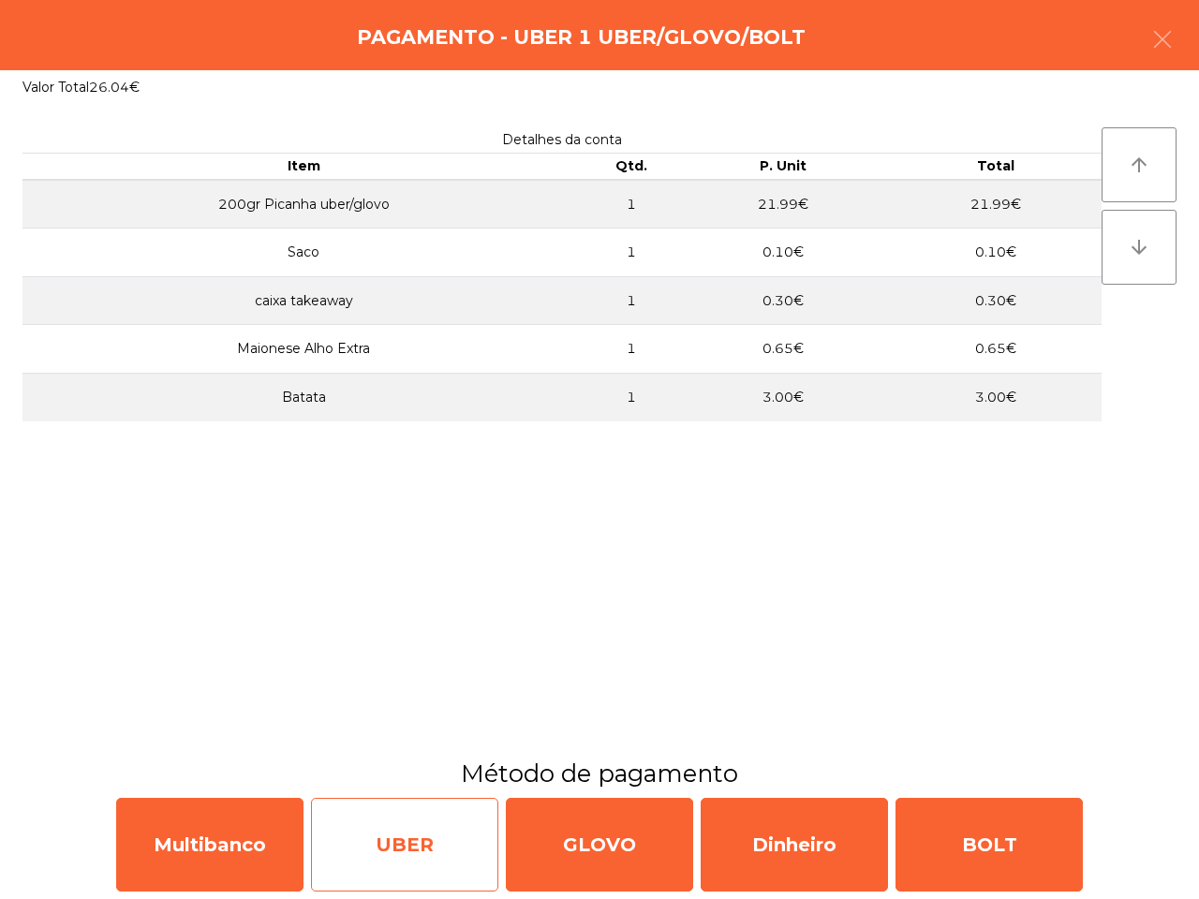
click at [413, 835] on div "UBER" at bounding box center [404, 845] width 187 height 94
select select "**"
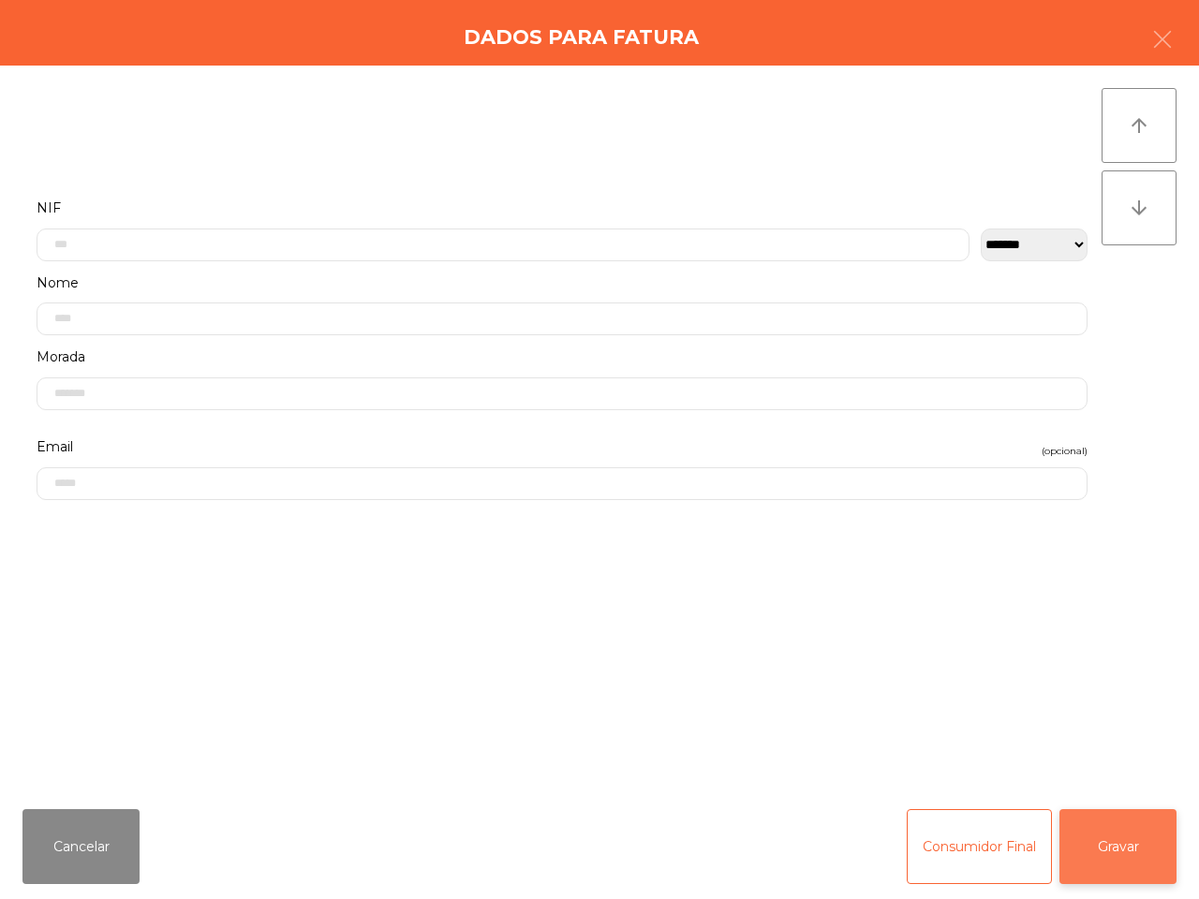
click at [1099, 829] on button "Gravar" at bounding box center [1117, 846] width 117 height 75
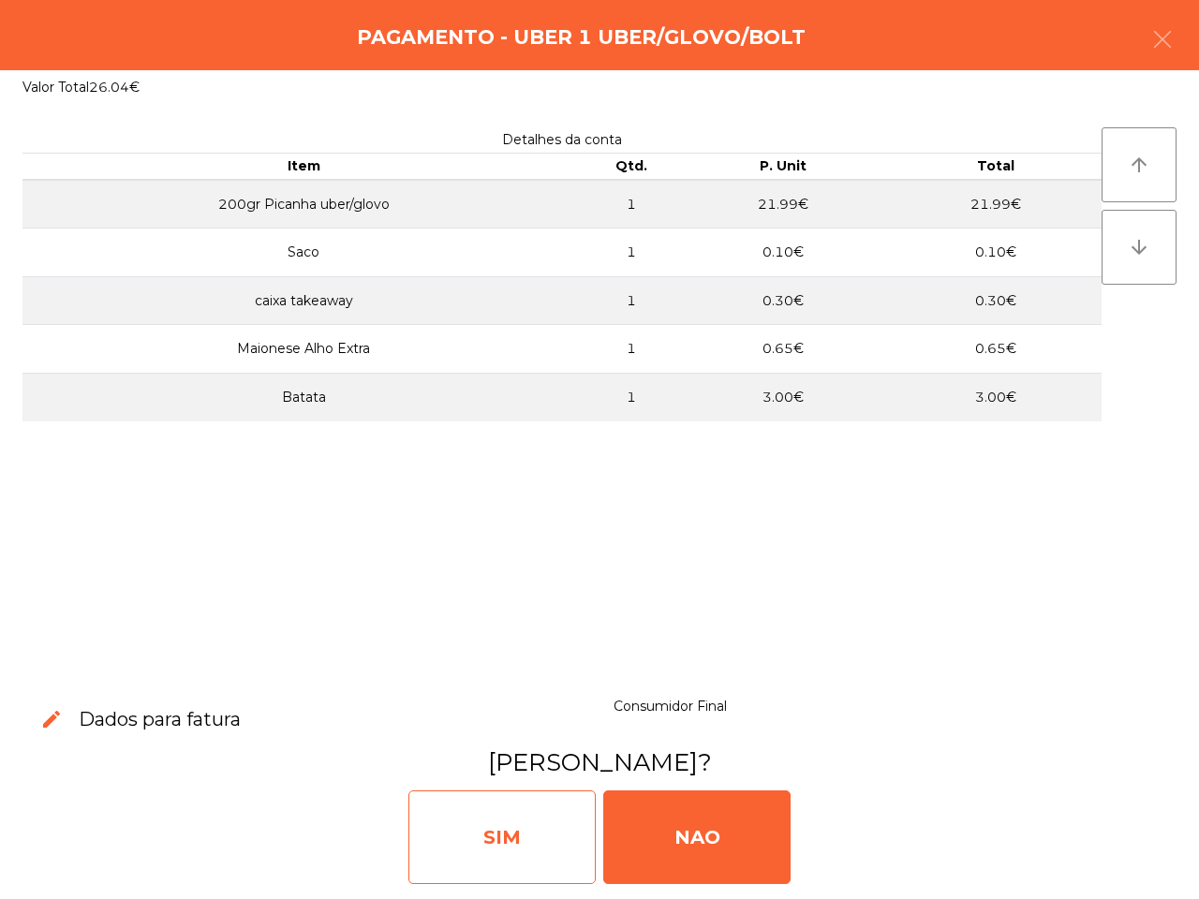
click at [532, 865] on div "SIM" at bounding box center [501, 838] width 187 height 94
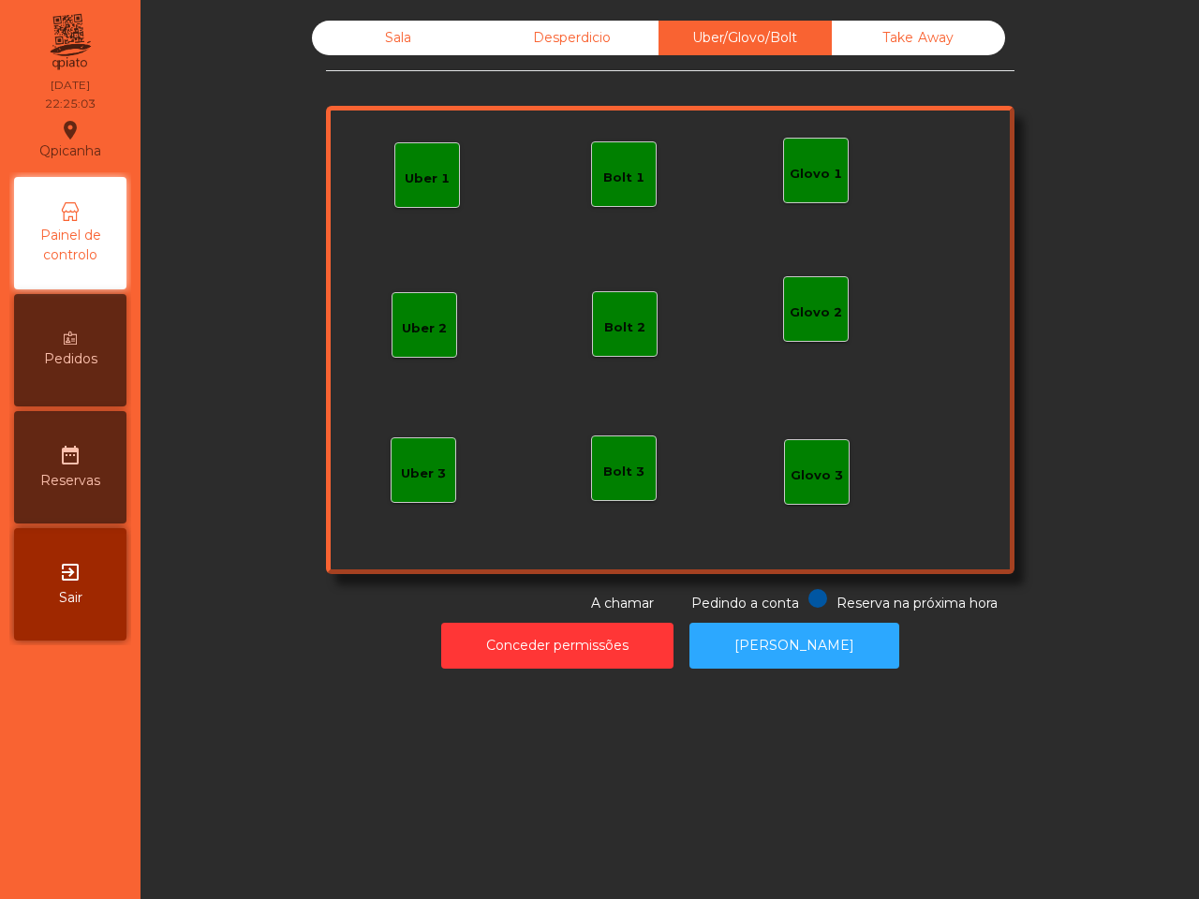
drag, startPoint x: 347, startPoint y: 42, endPoint x: 377, endPoint y: 67, distance: 39.9
click at [347, 42] on div "Sala" at bounding box center [398, 38] width 173 height 35
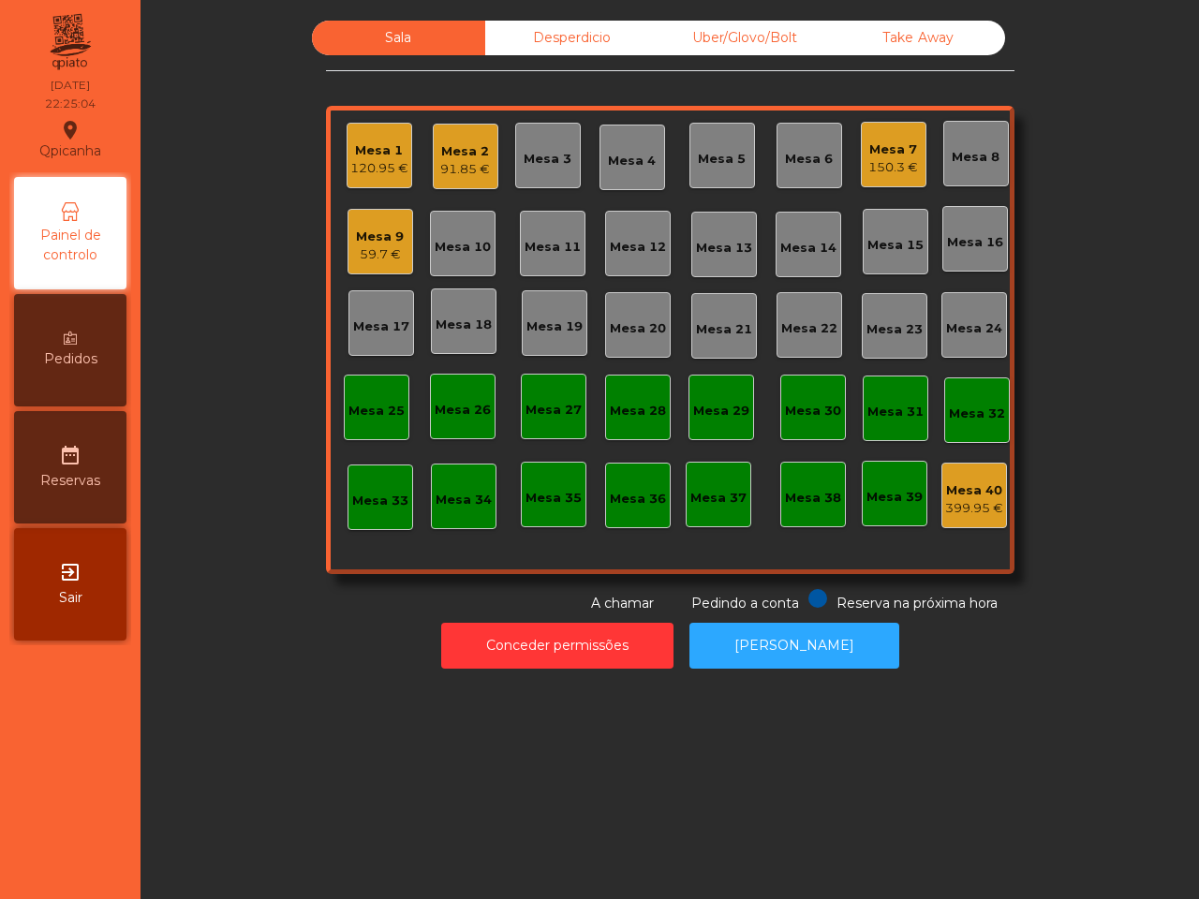
click at [372, 161] on div "120.95 €" at bounding box center [379, 168] width 58 height 19
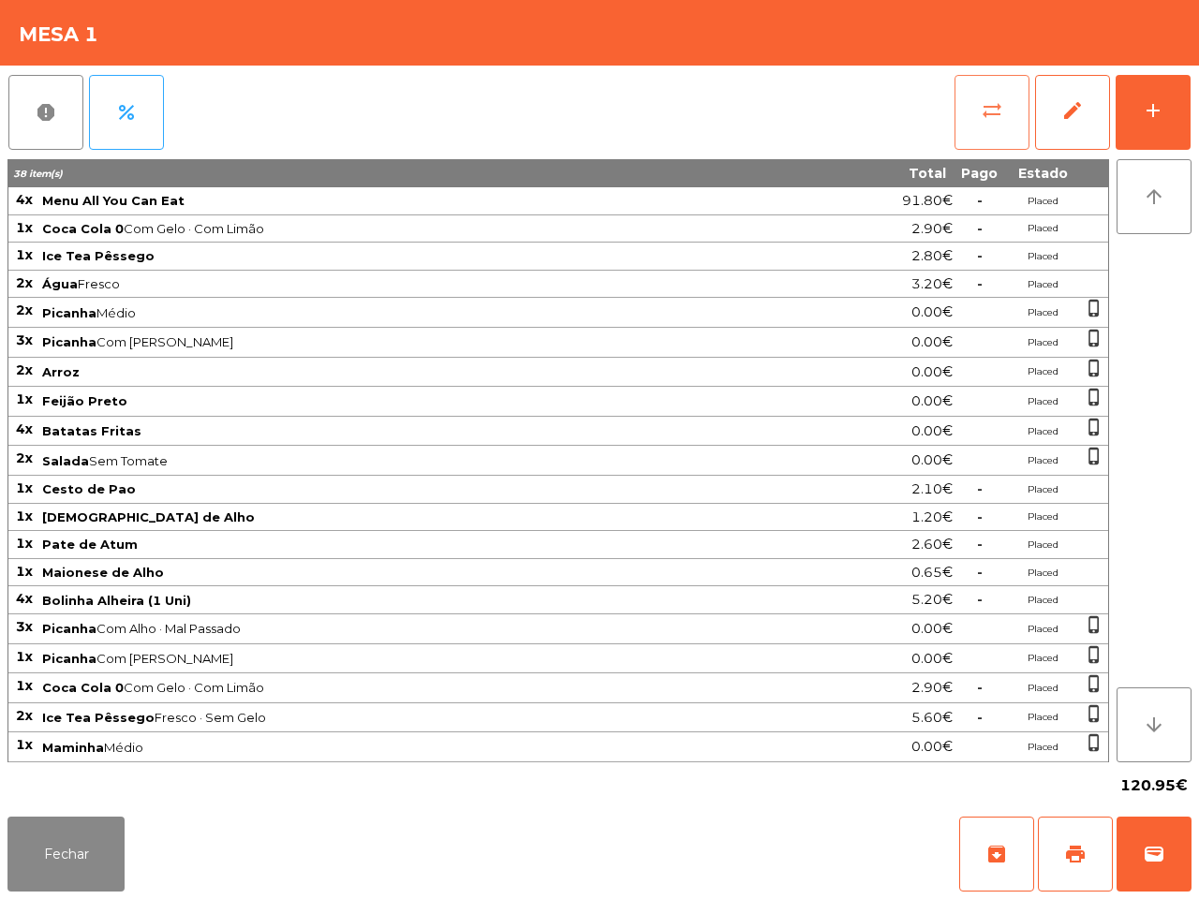
click at [989, 128] on button "sync_alt" at bounding box center [991, 112] width 75 height 75
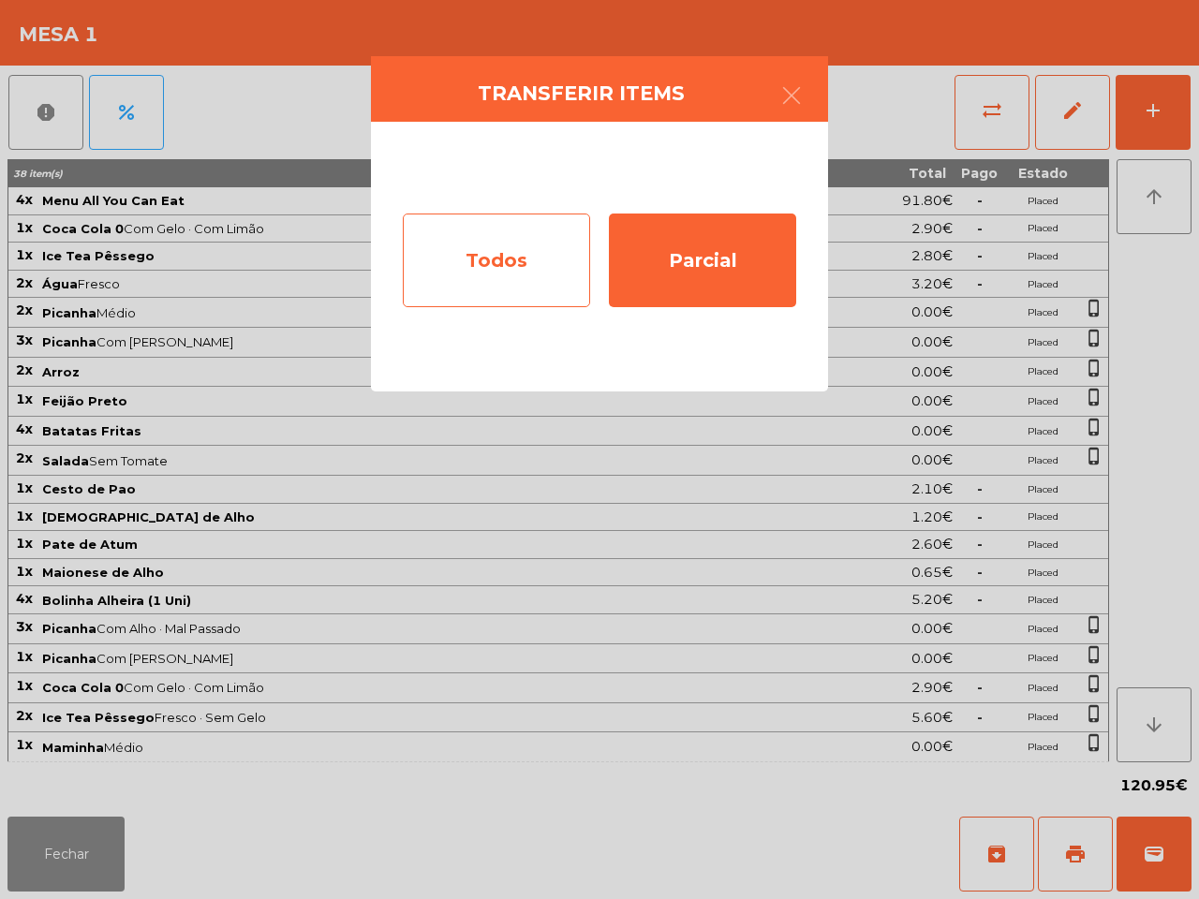
click at [464, 230] on div "Todos" at bounding box center [496, 261] width 187 height 94
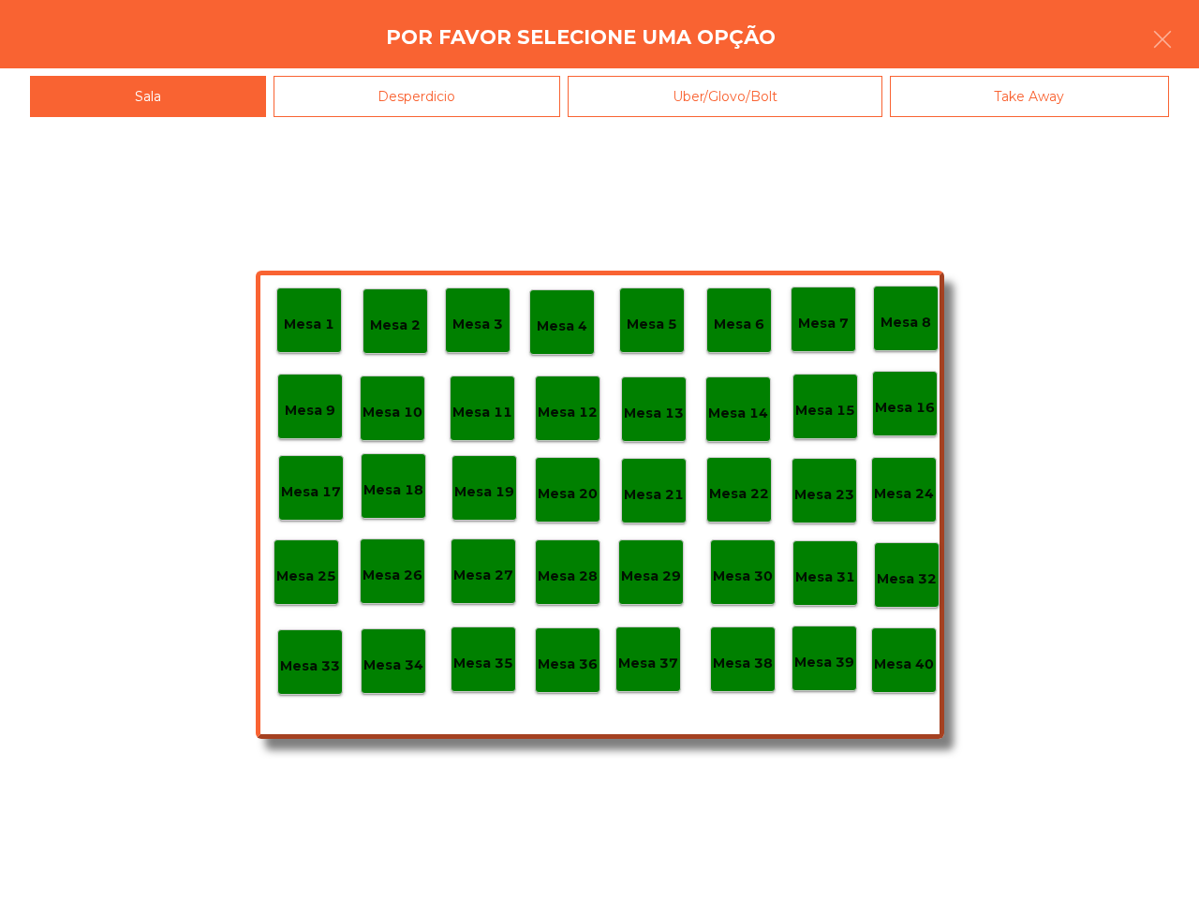
click at [924, 680] on div "Mesa 40" at bounding box center [904, 661] width 66 height 66
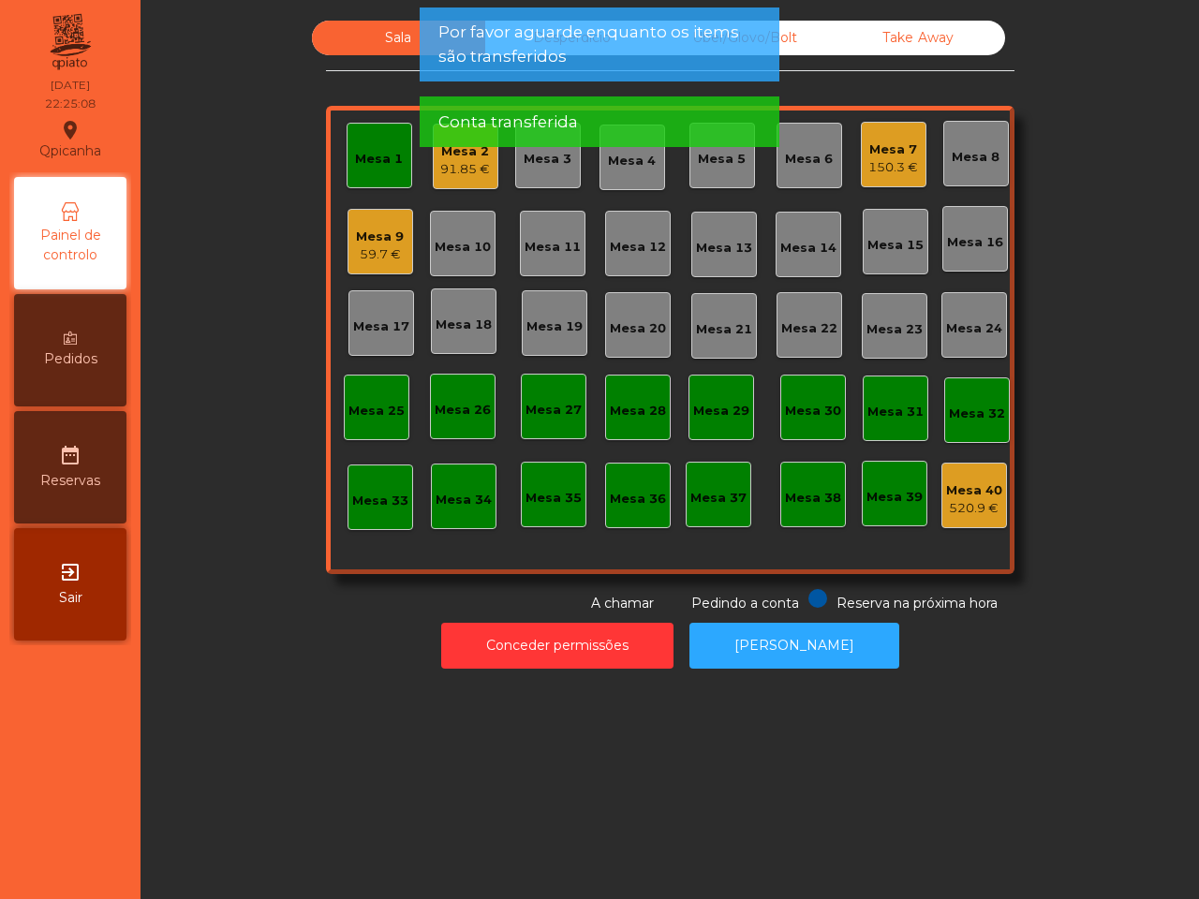
click at [361, 155] on div "Mesa 1" at bounding box center [379, 159] width 48 height 19
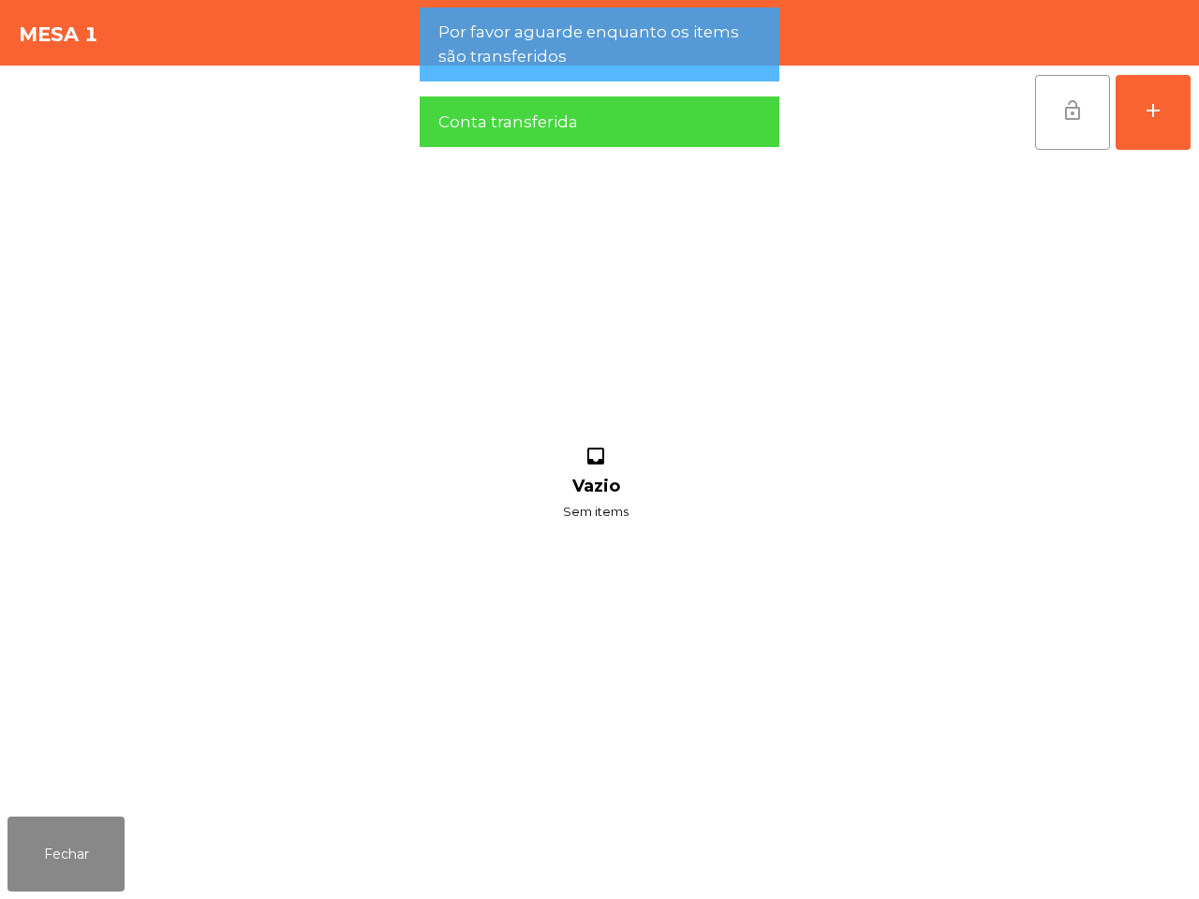
click at [1097, 139] on button "lock_open" at bounding box center [1072, 112] width 75 height 75
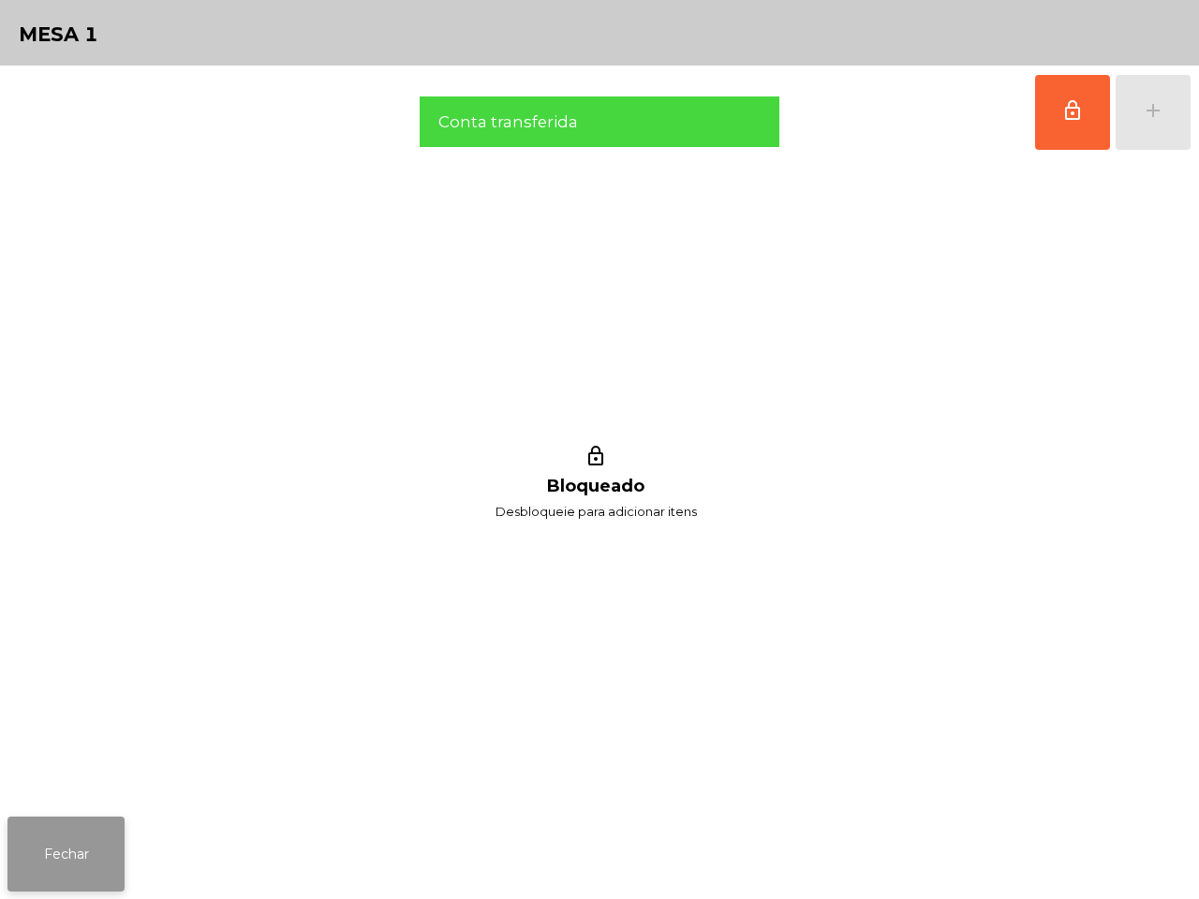
click at [11, 850] on button "Fechar" at bounding box center [65, 854] width 117 height 75
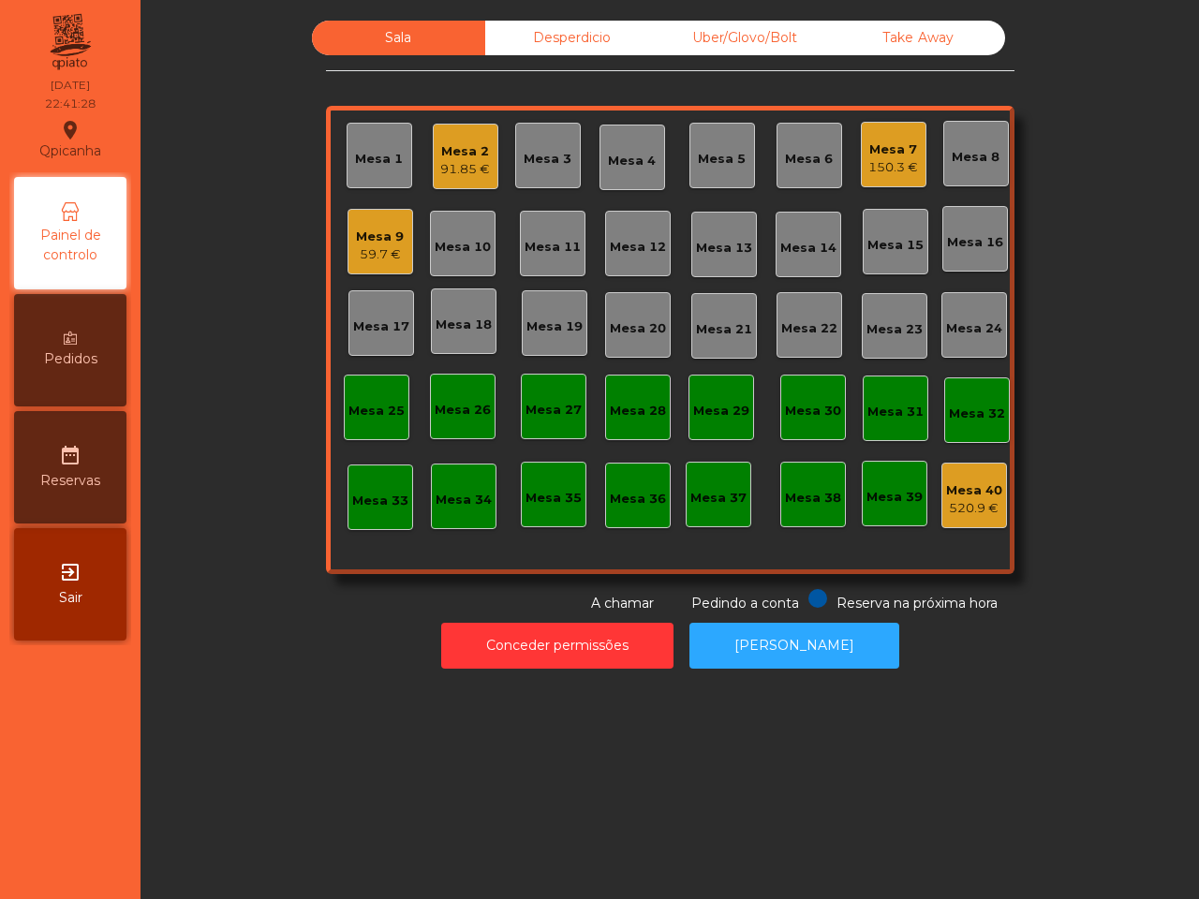
click at [380, 258] on div "59.7 €" at bounding box center [380, 254] width 48 height 19
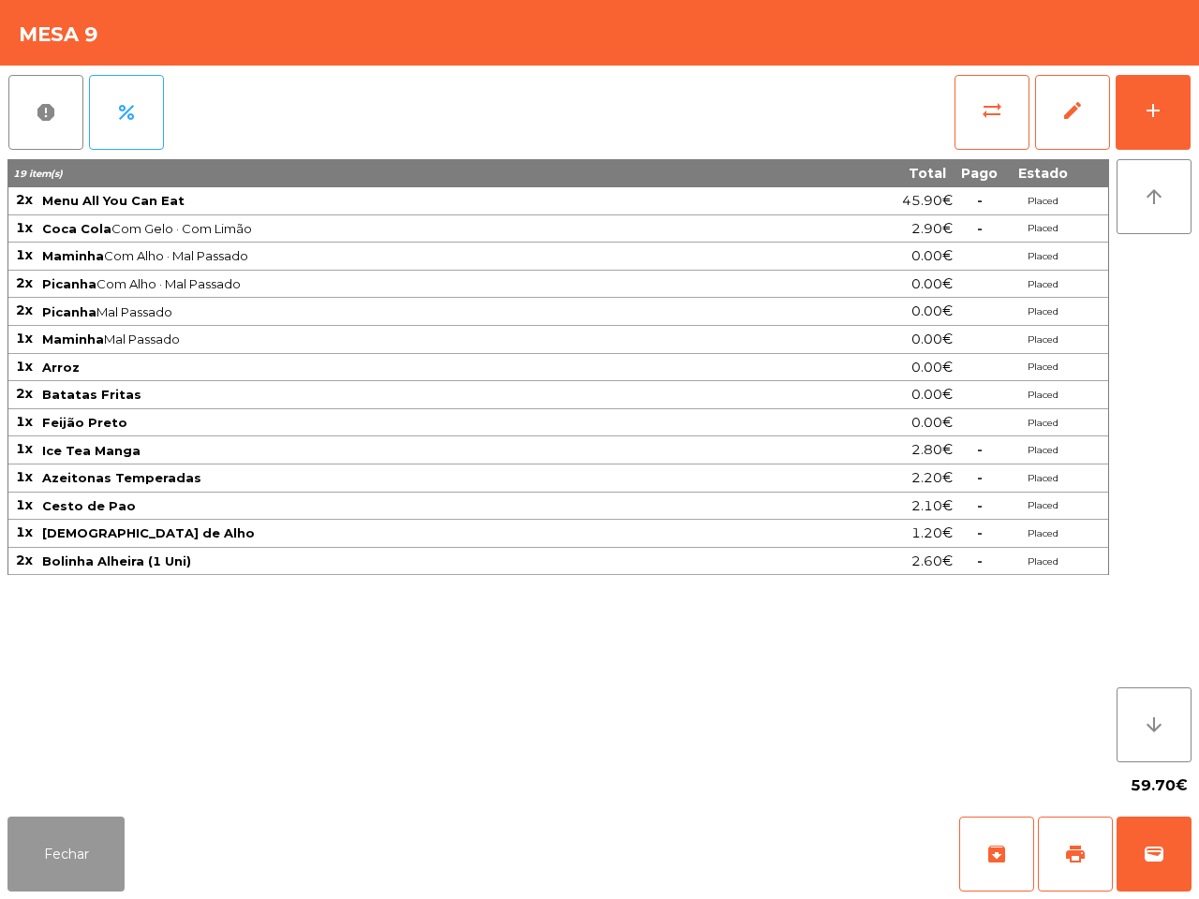
drag, startPoint x: 56, startPoint y: 844, endPoint x: 173, endPoint y: 732, distance: 161.6
click at [61, 848] on button "Fechar" at bounding box center [65, 854] width 117 height 75
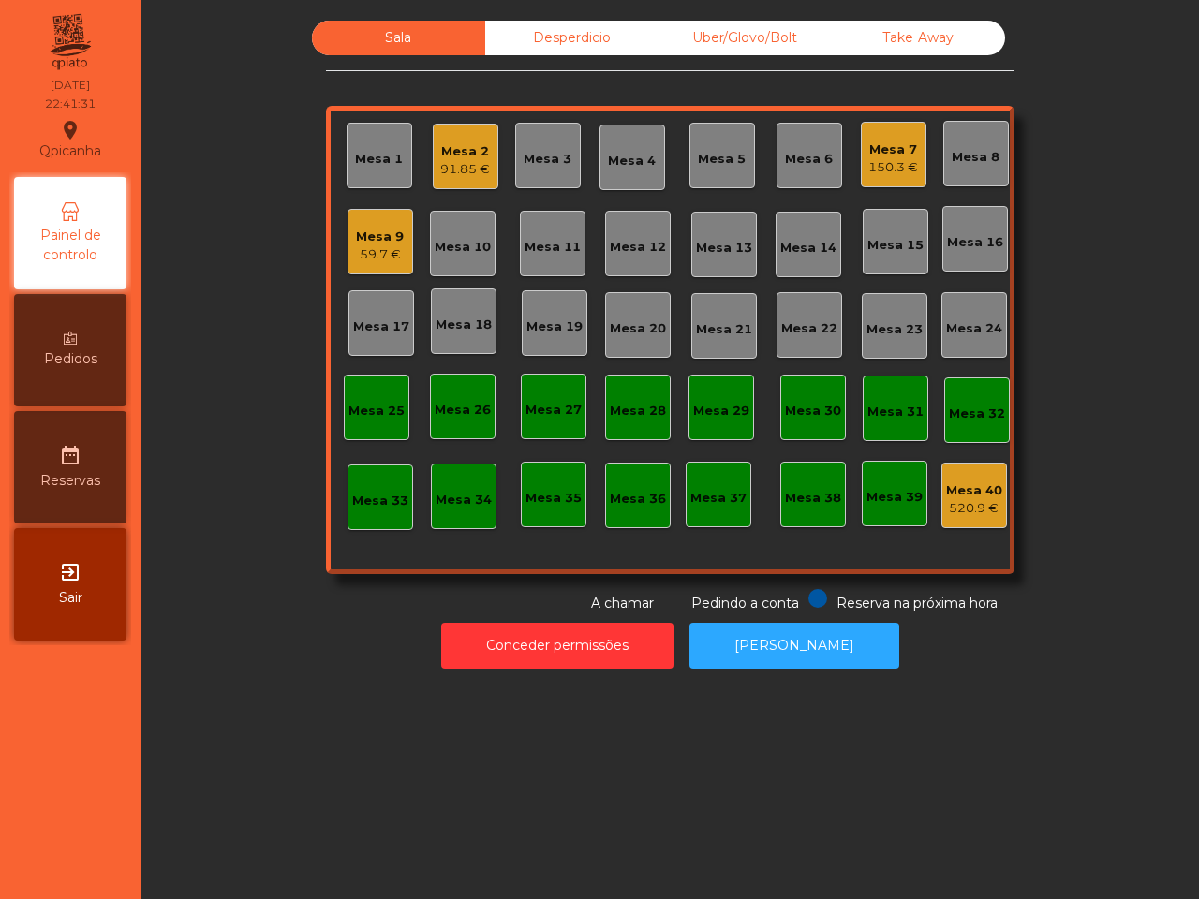
click at [882, 158] on div "150.3 €" at bounding box center [893, 167] width 50 height 19
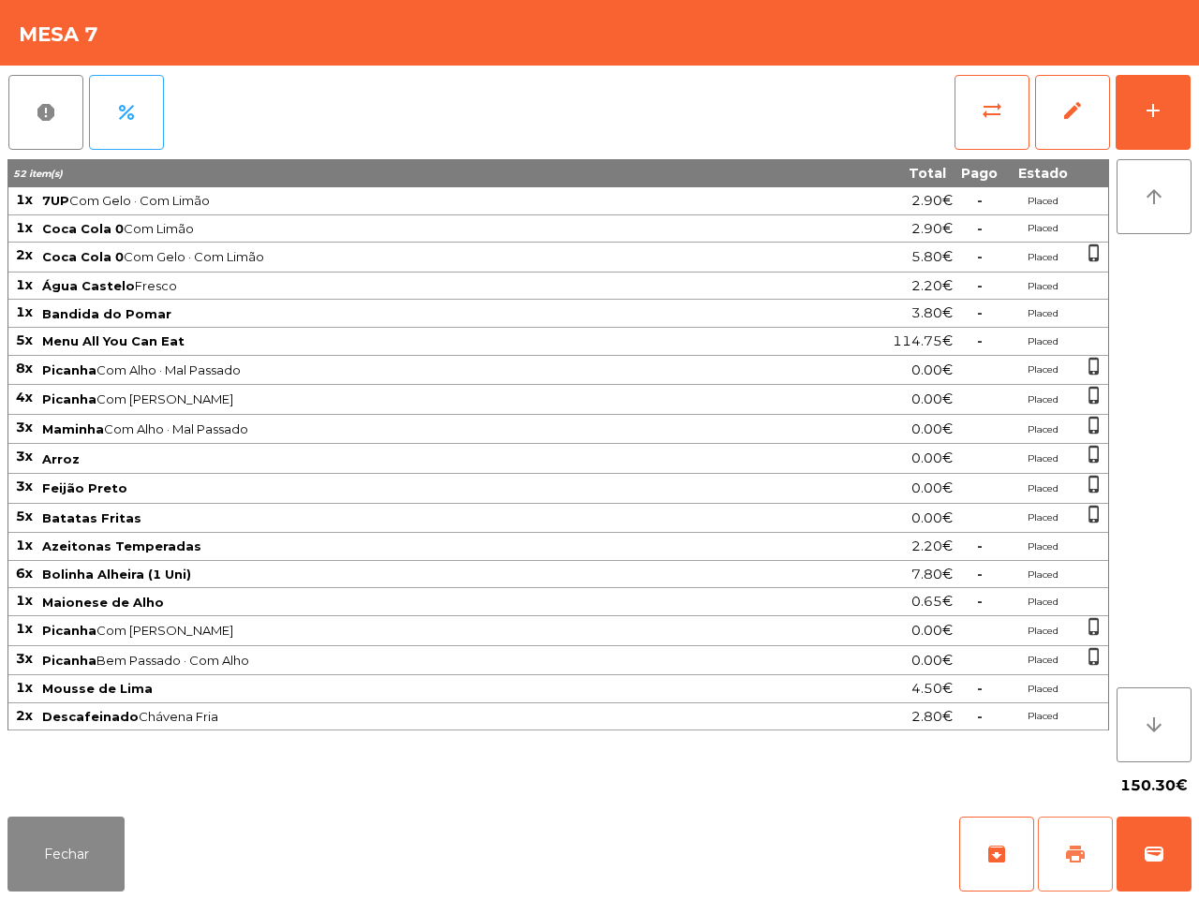
click at [1066, 867] on button "print" at bounding box center [1075, 854] width 75 height 75
click at [95, 822] on button "Fechar" at bounding box center [65, 854] width 117 height 75
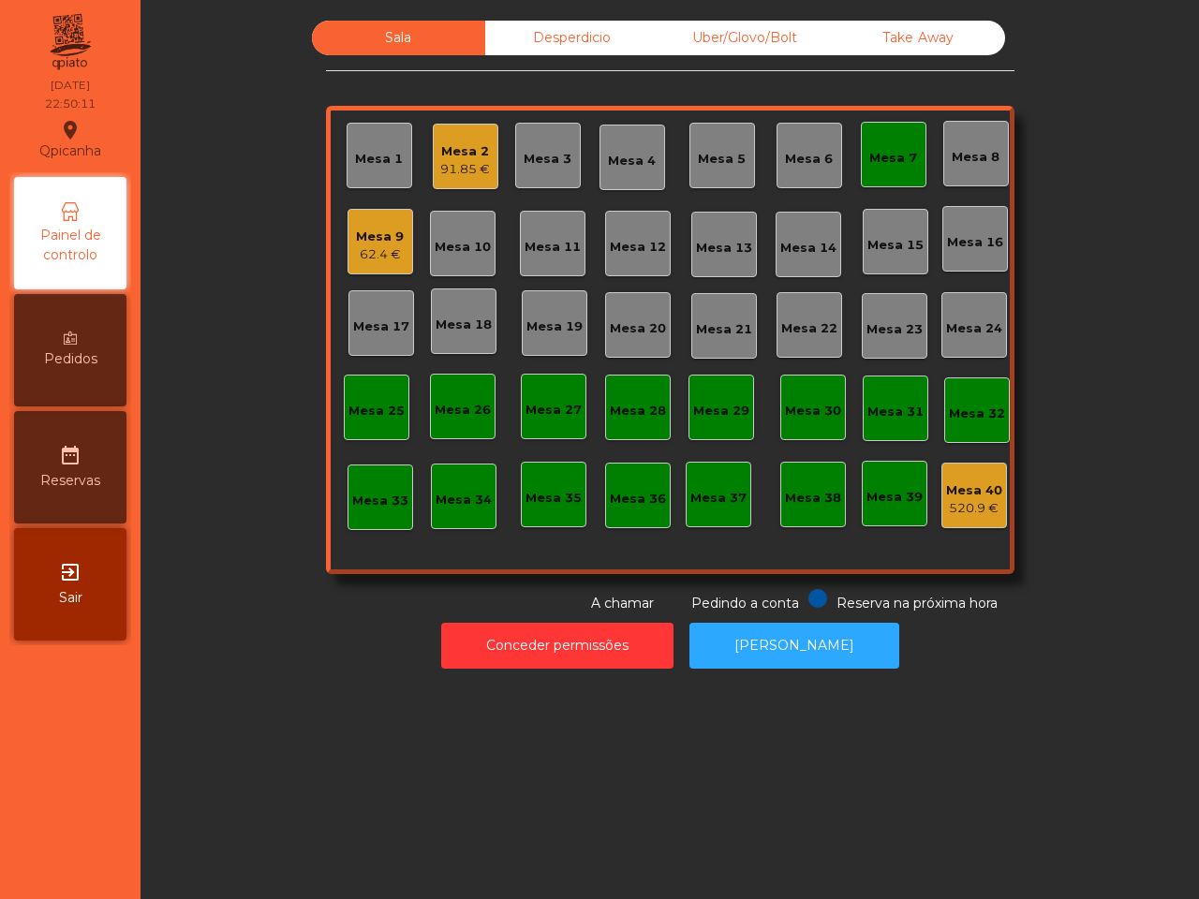
drag, startPoint x: 95, startPoint y: 822, endPoint x: 57, endPoint y: 890, distance: 77.1
click at [85, 868] on nav "Qpicanha location_on [DATE] 22:50:11 Painel de controlo Pedidos date_range Rese…" at bounding box center [70, 449] width 140 height 899
click at [457, 162] on div "91.85 €" at bounding box center [465, 169] width 50 height 19
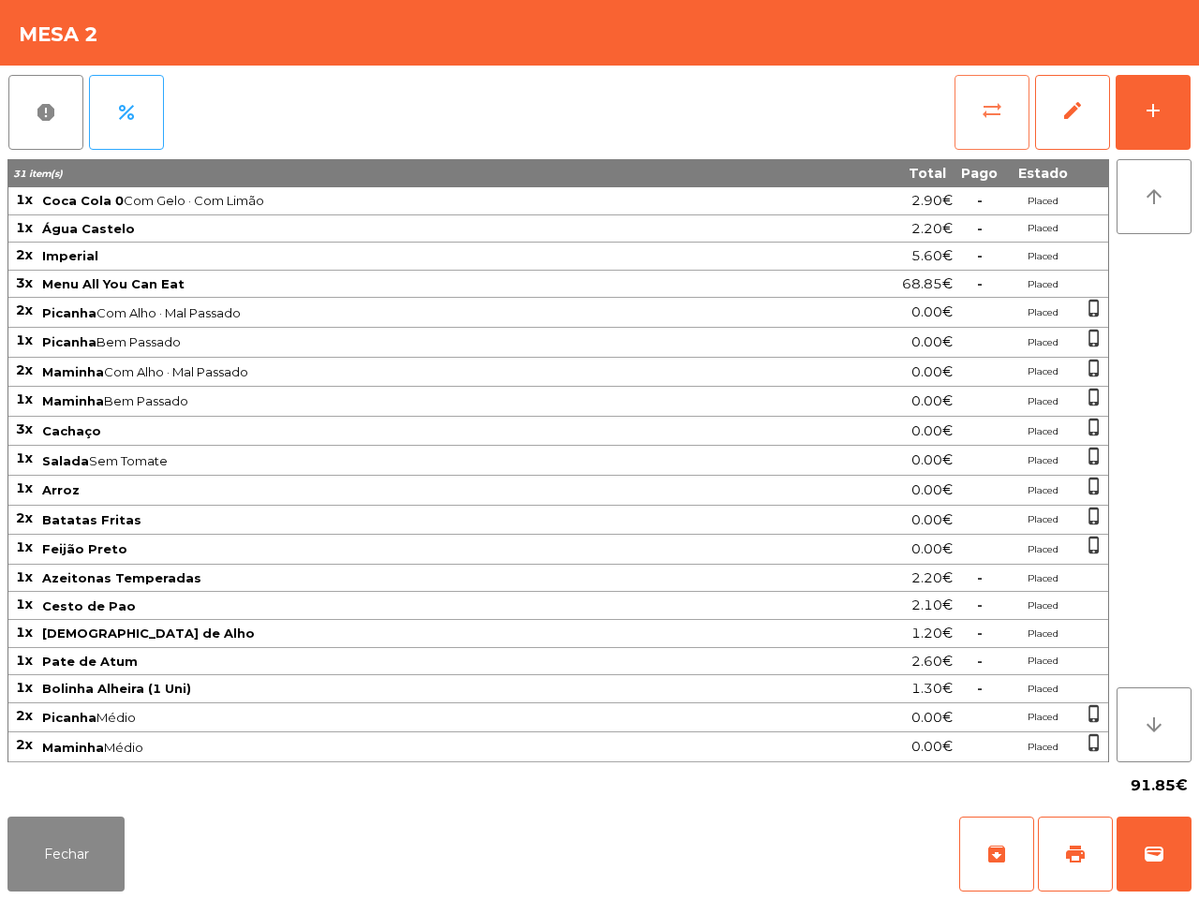
click at [988, 108] on span "sync_alt" at bounding box center [992, 110] width 22 height 22
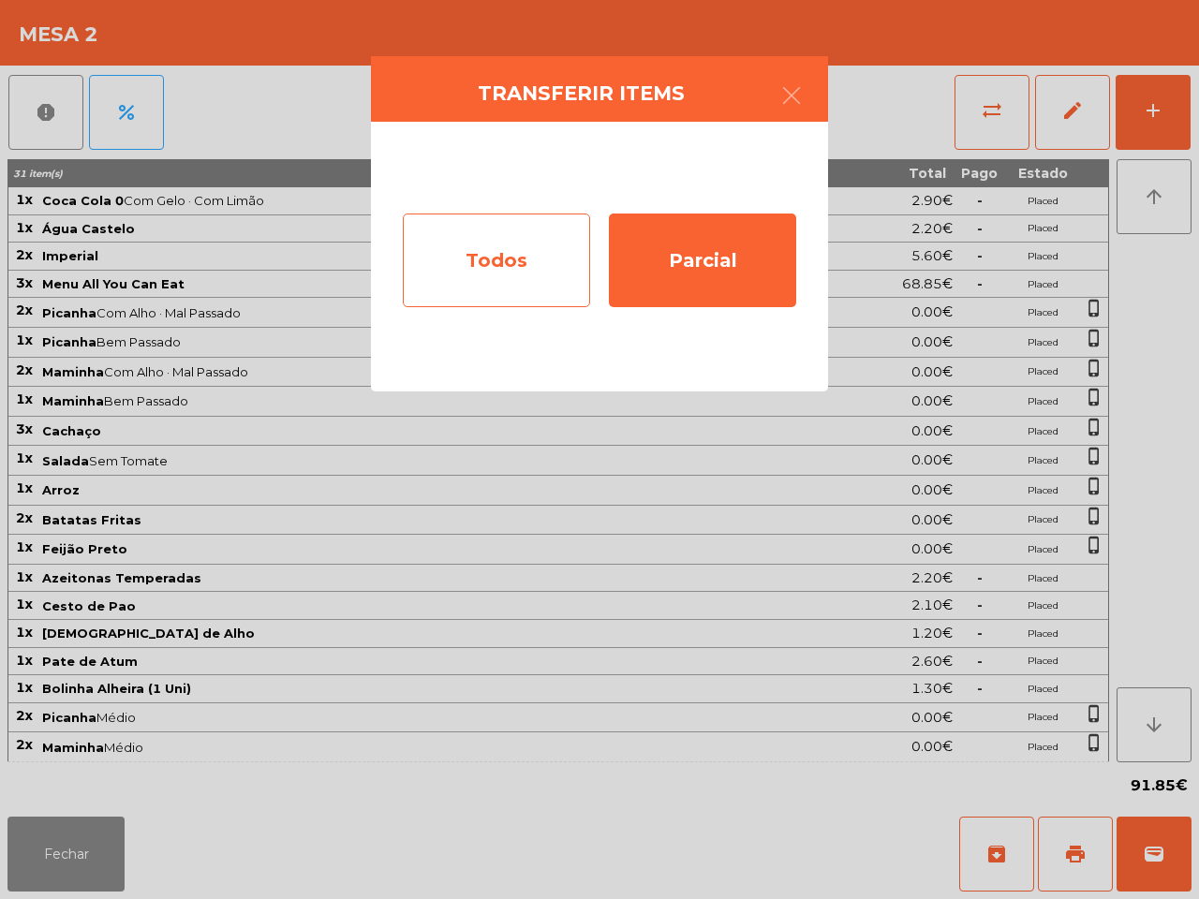
click at [559, 263] on div "Todos" at bounding box center [496, 261] width 187 height 94
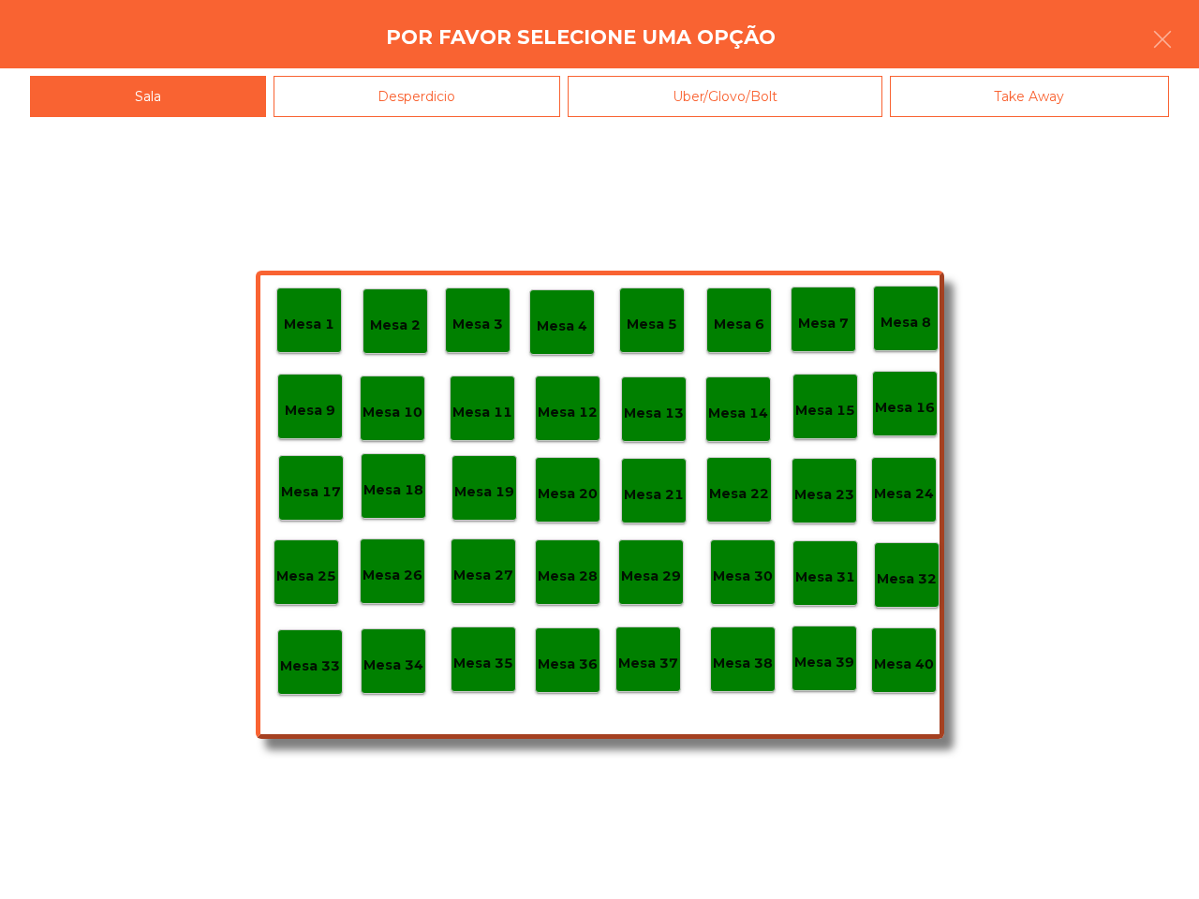
click at [921, 665] on p "Mesa 40" at bounding box center [904, 665] width 60 height 22
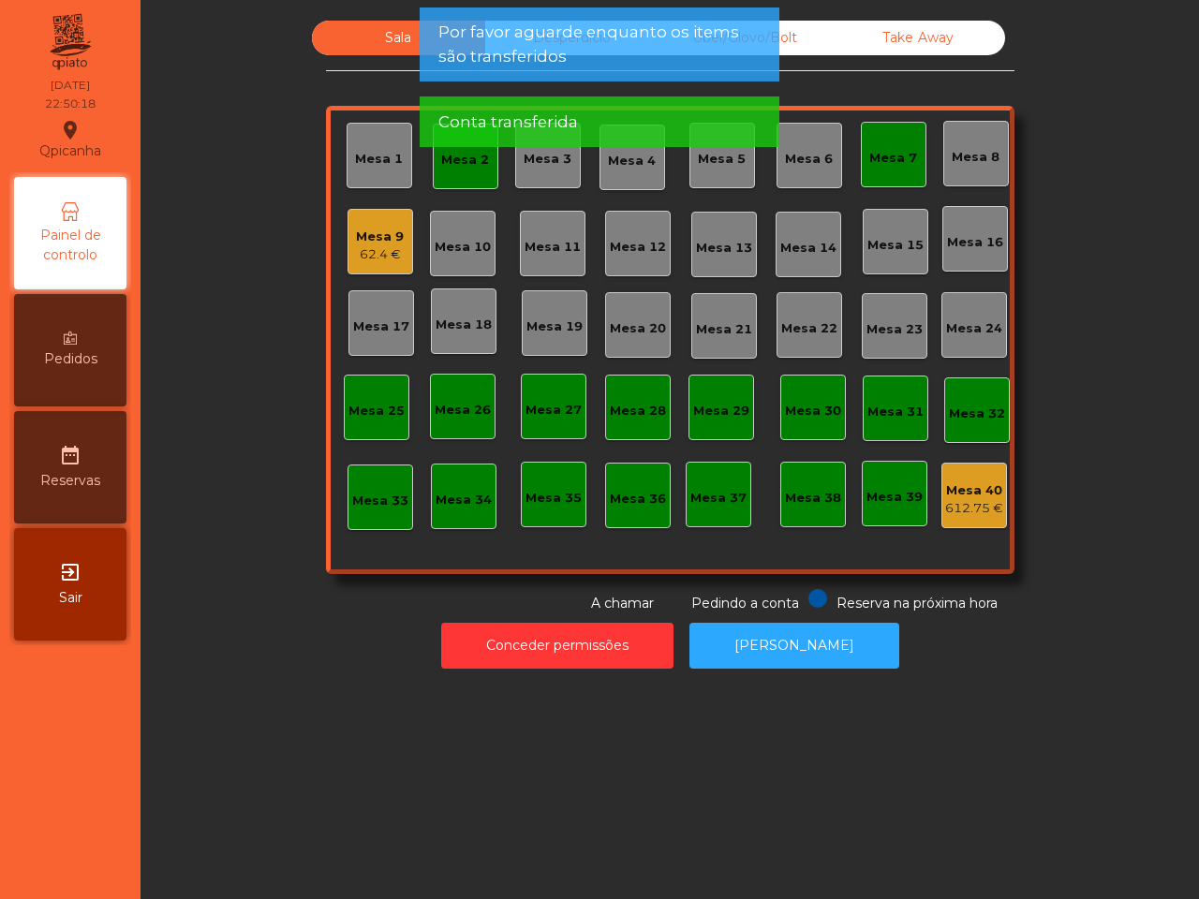
click at [441, 162] on div "Mesa 2" at bounding box center [465, 160] width 48 height 19
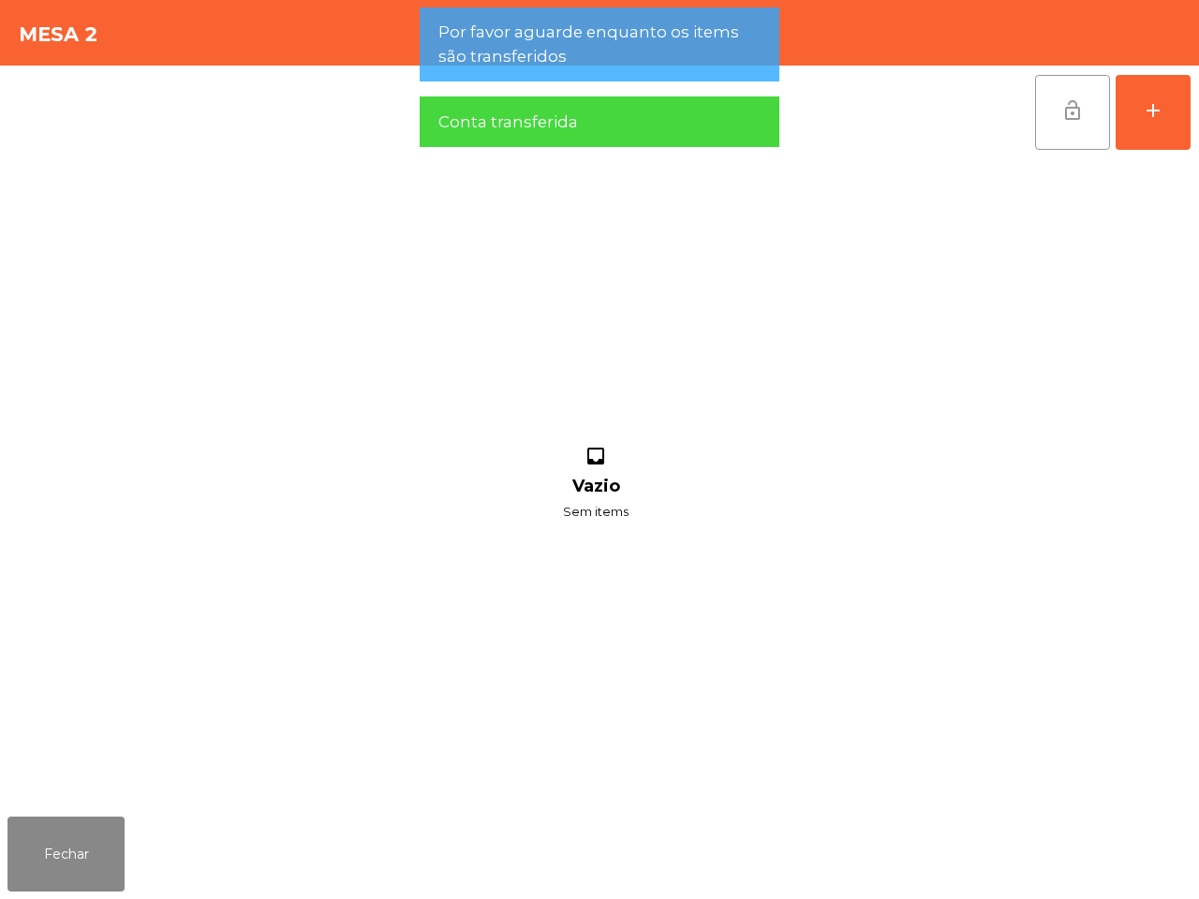
click at [1091, 119] on button "lock_open" at bounding box center [1072, 112] width 75 height 75
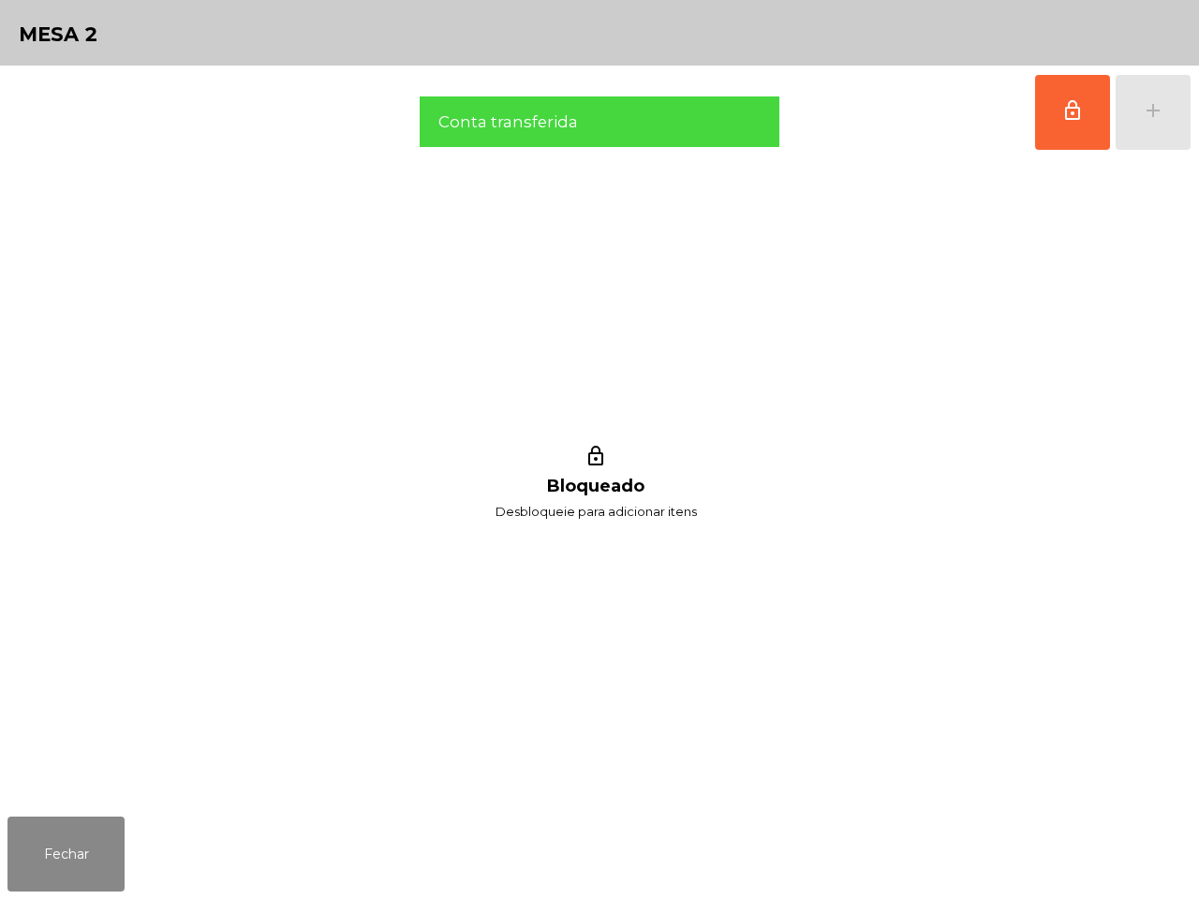
click at [72, 896] on div "Fechar" at bounding box center [599, 854] width 1199 height 90
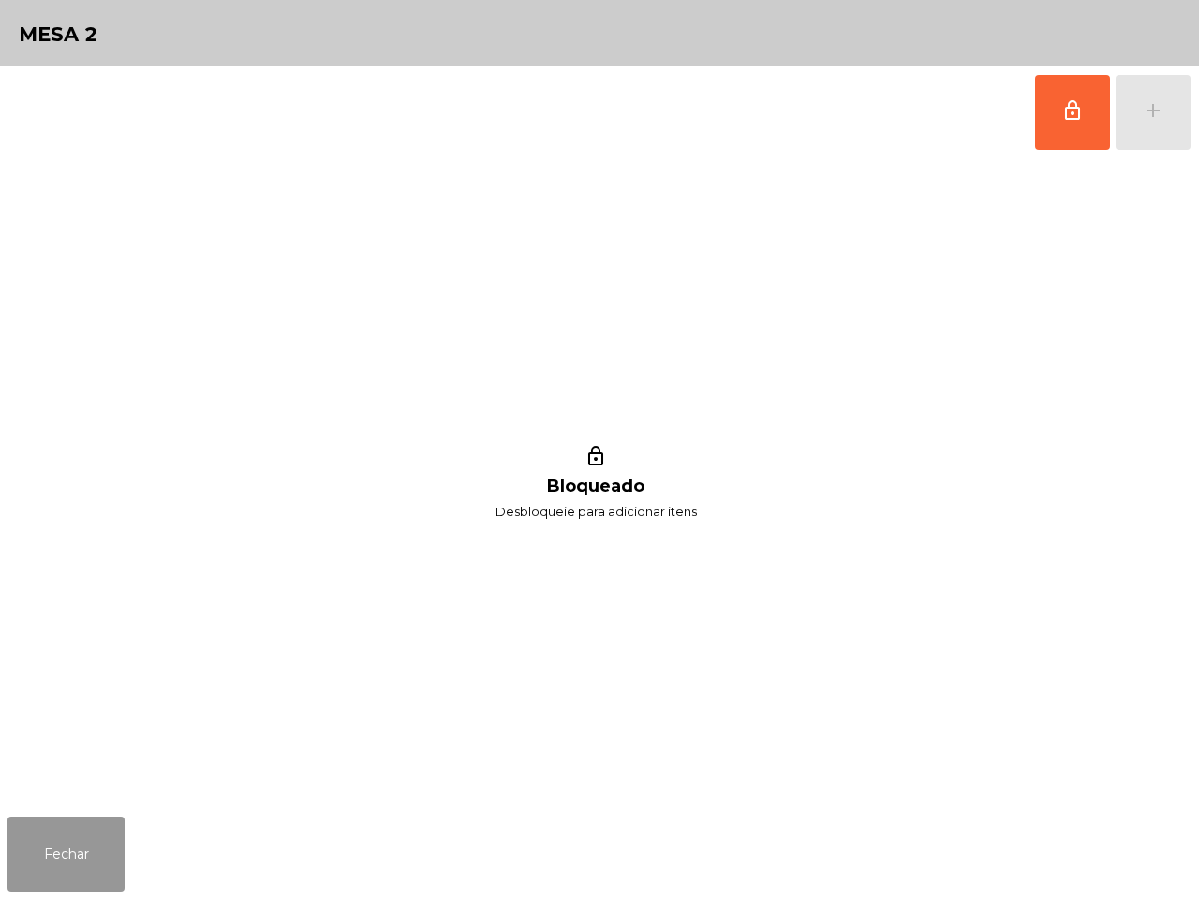
click at [84, 877] on button "Fechar" at bounding box center [65, 854] width 117 height 75
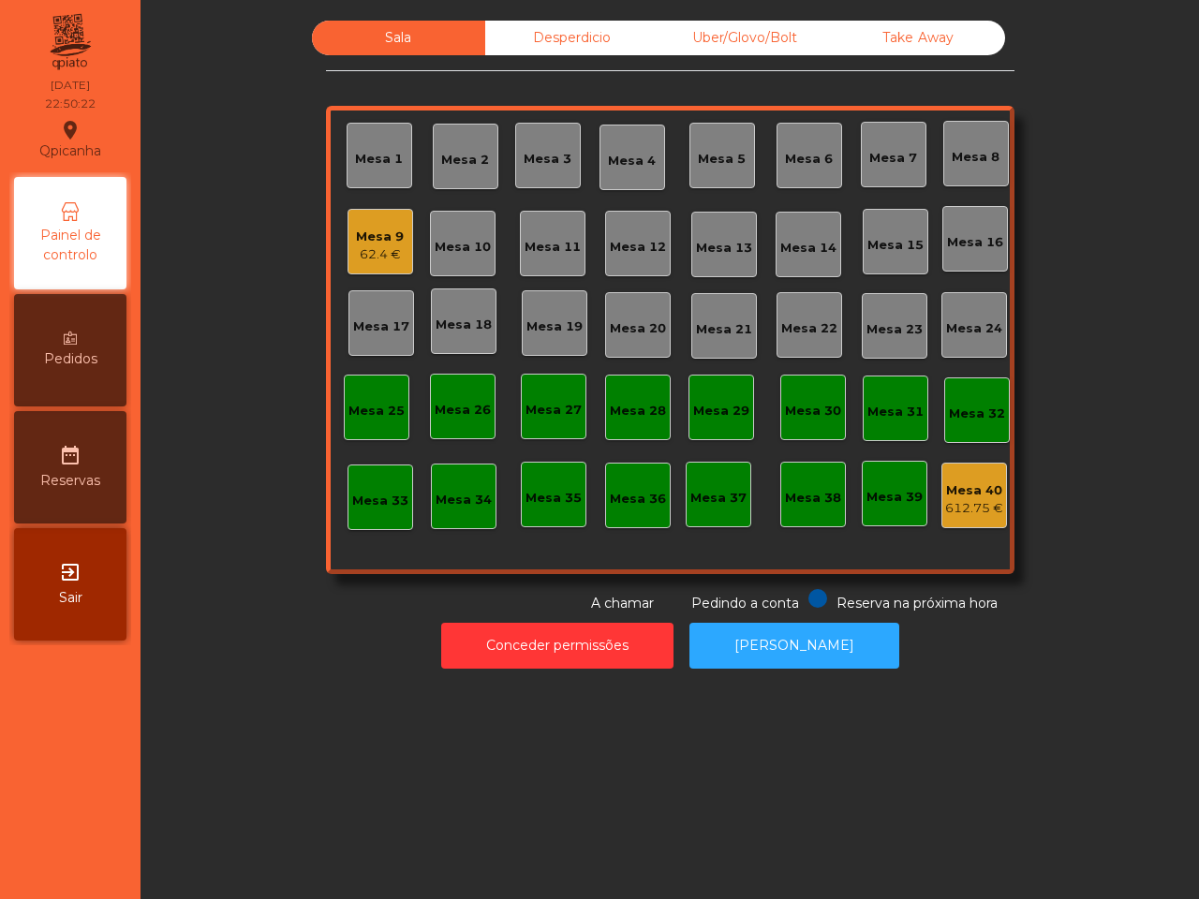
click at [356, 245] on div "62.4 €" at bounding box center [380, 254] width 48 height 19
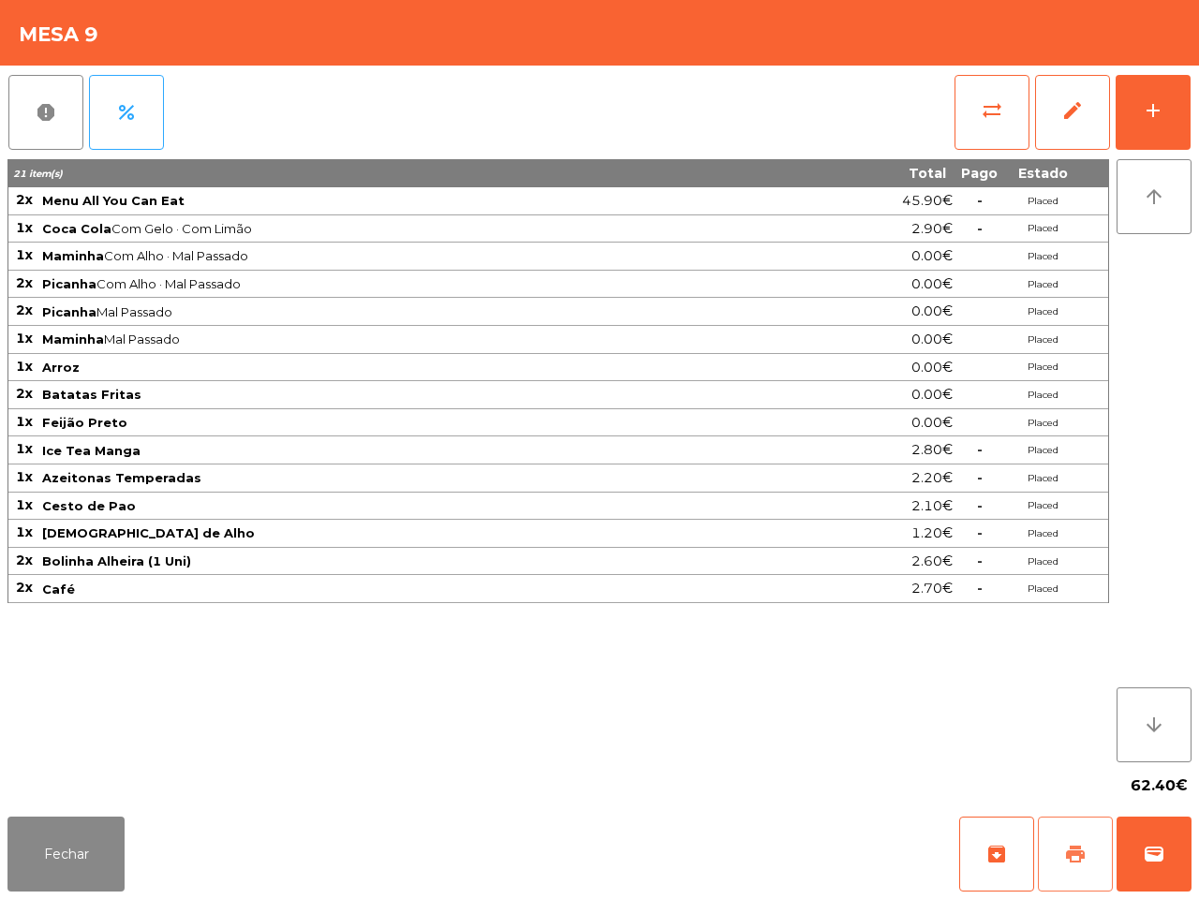
click at [1080, 868] on button "print" at bounding box center [1075, 854] width 75 height 75
click at [47, 832] on button "Fechar" at bounding box center [65, 854] width 117 height 75
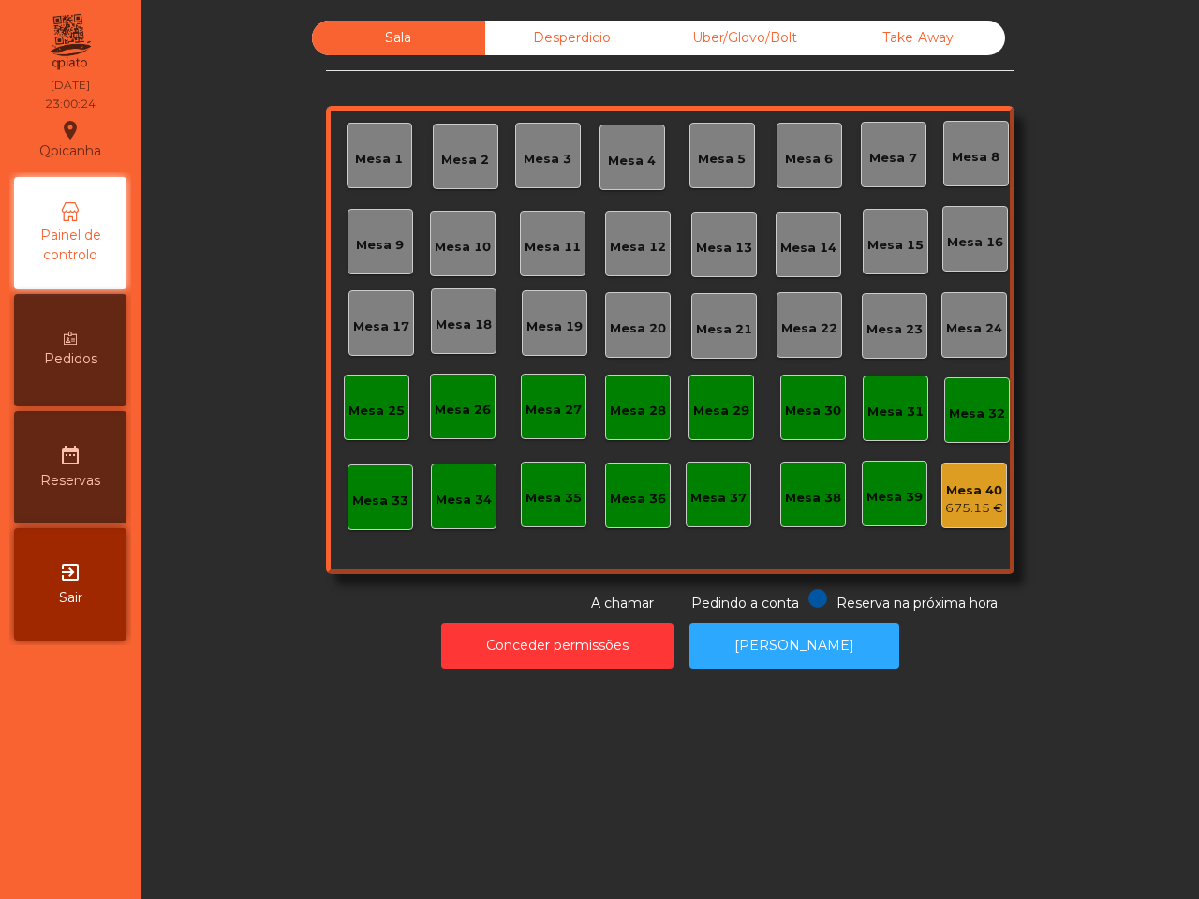
click at [985, 494] on div "Mesa 40" at bounding box center [974, 490] width 58 height 19
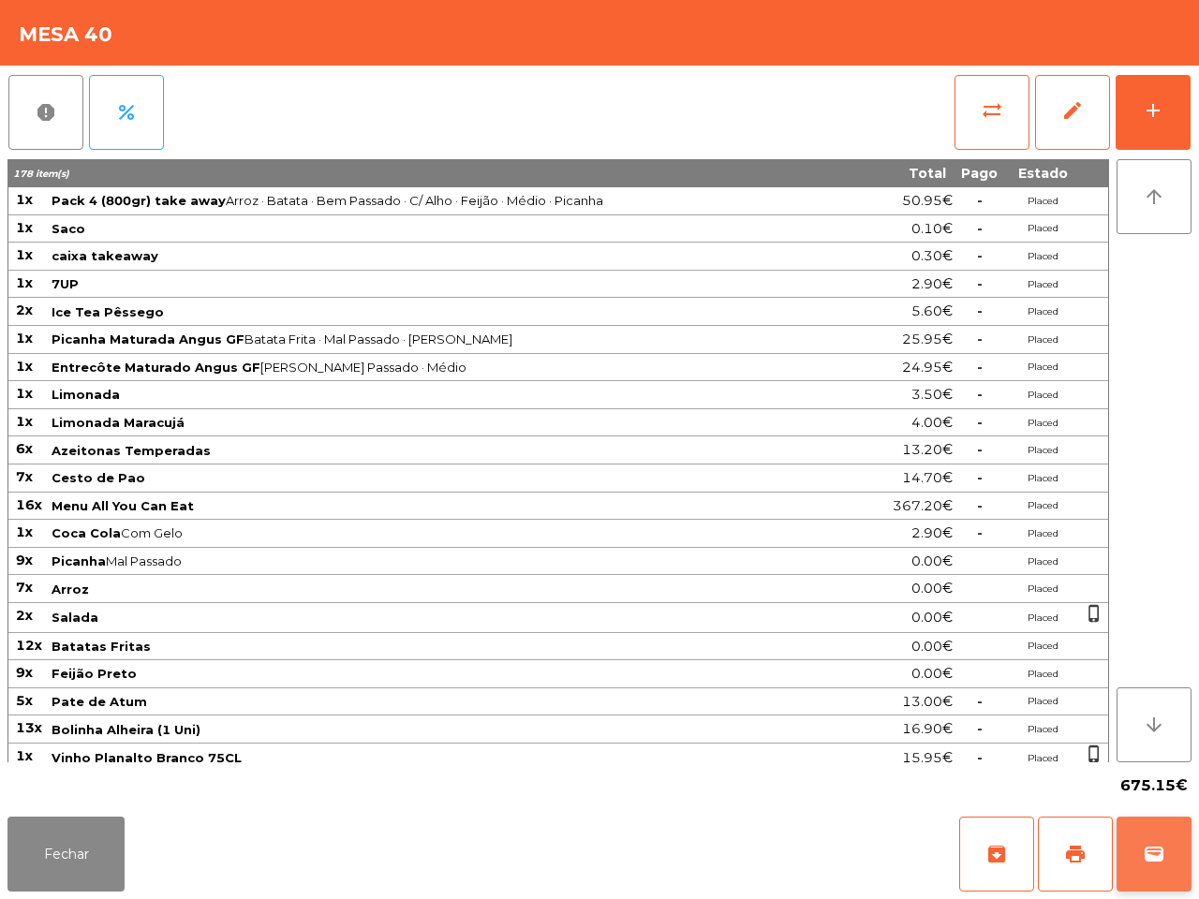
click at [1155, 854] on span "wallet" at bounding box center [1154, 854] width 22 height 22
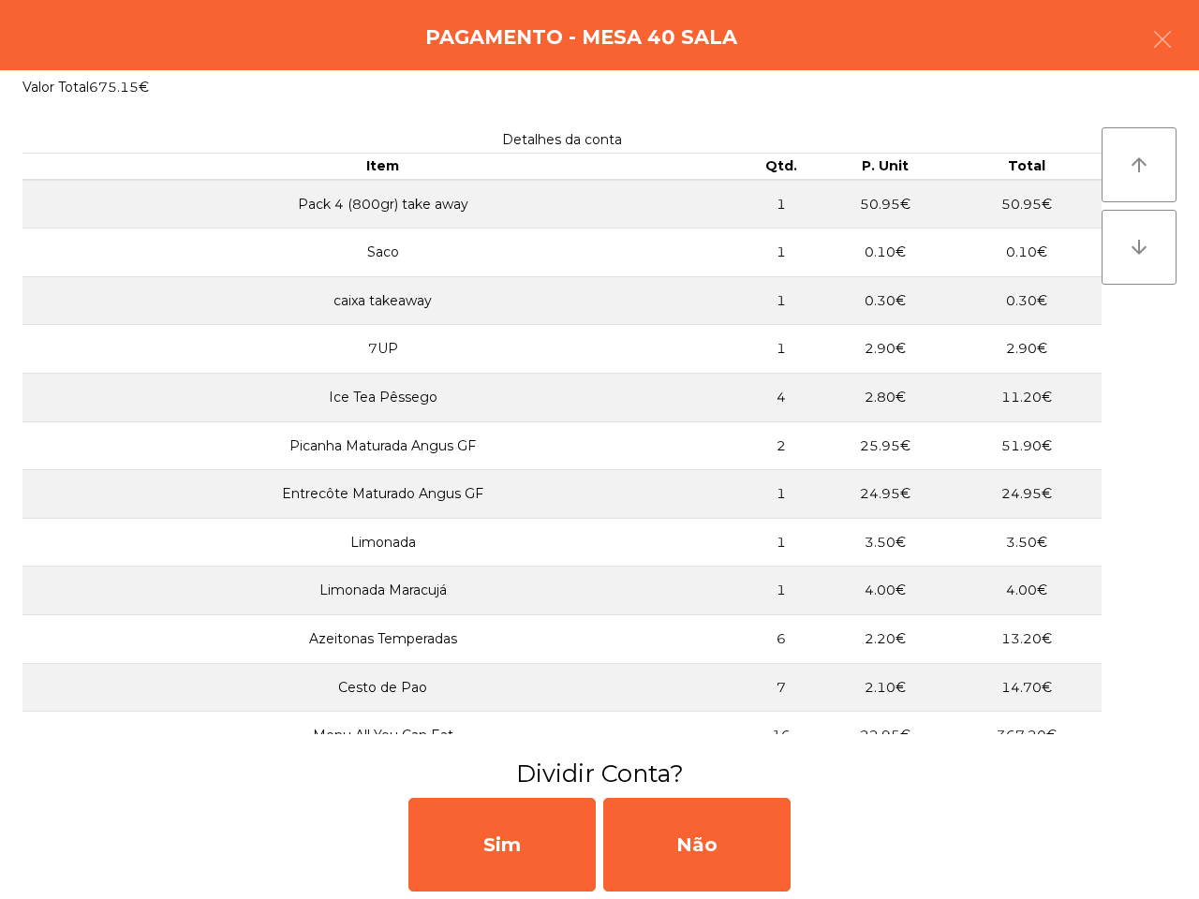
click at [704, 844] on div "Não" at bounding box center [696, 845] width 187 height 94
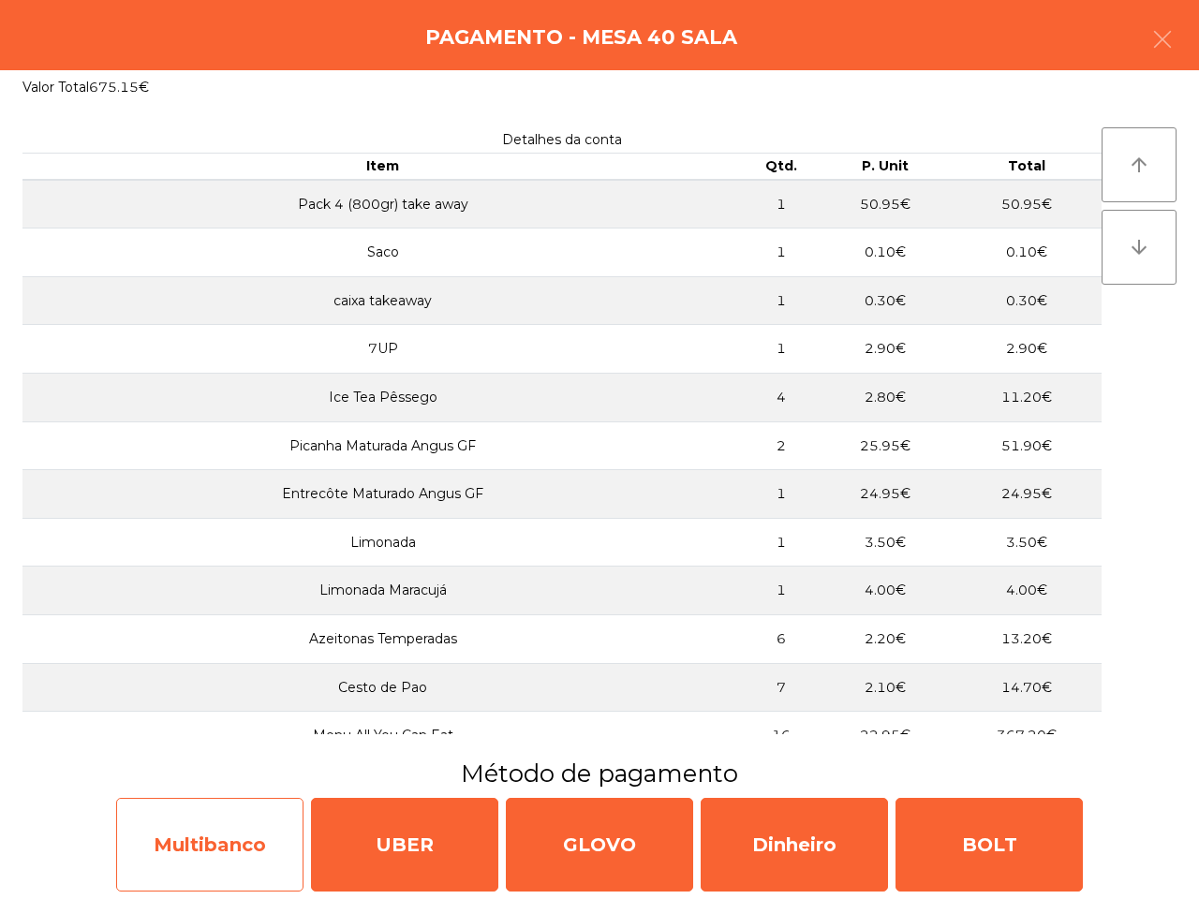
click at [274, 822] on div "Multibanco" at bounding box center [209, 845] width 187 height 94
select select "**"
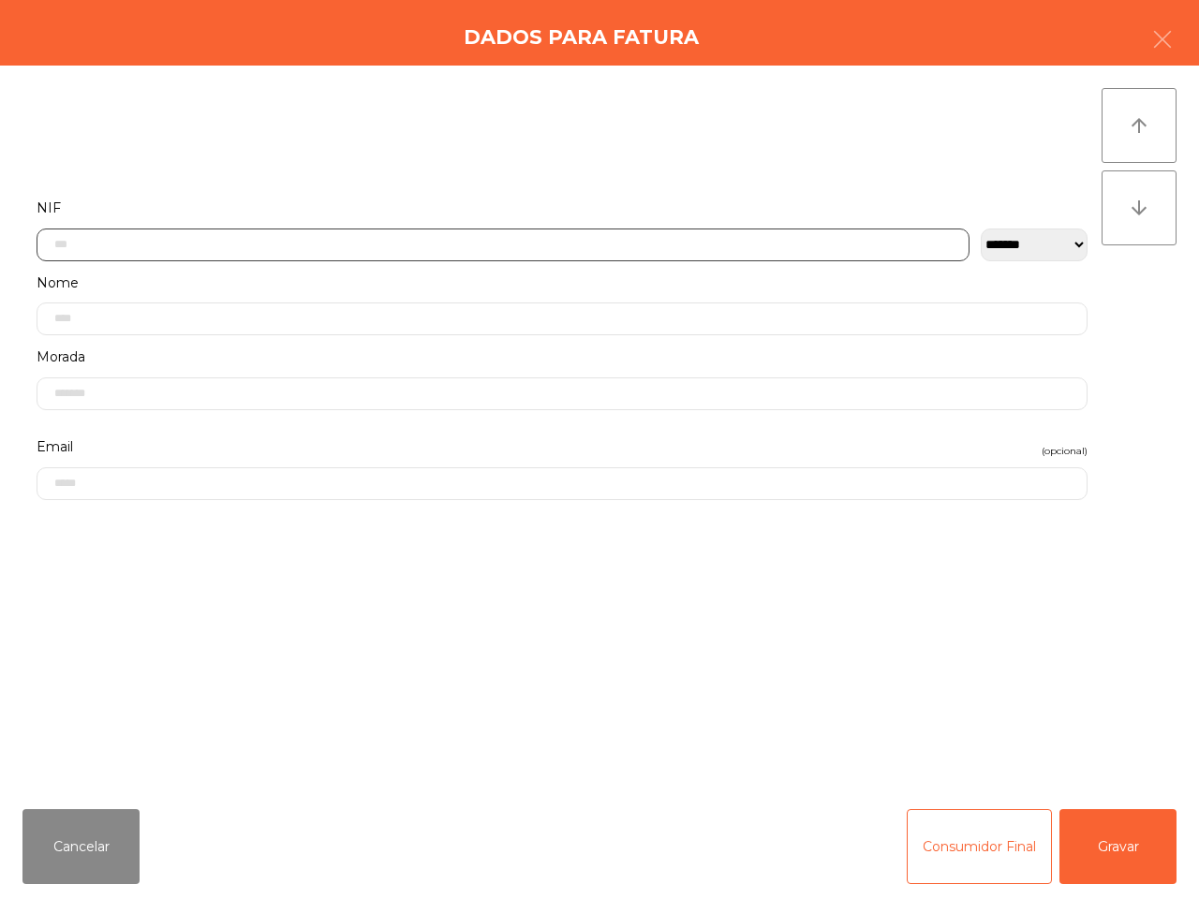
click at [440, 235] on input "text" at bounding box center [503, 245] width 933 height 33
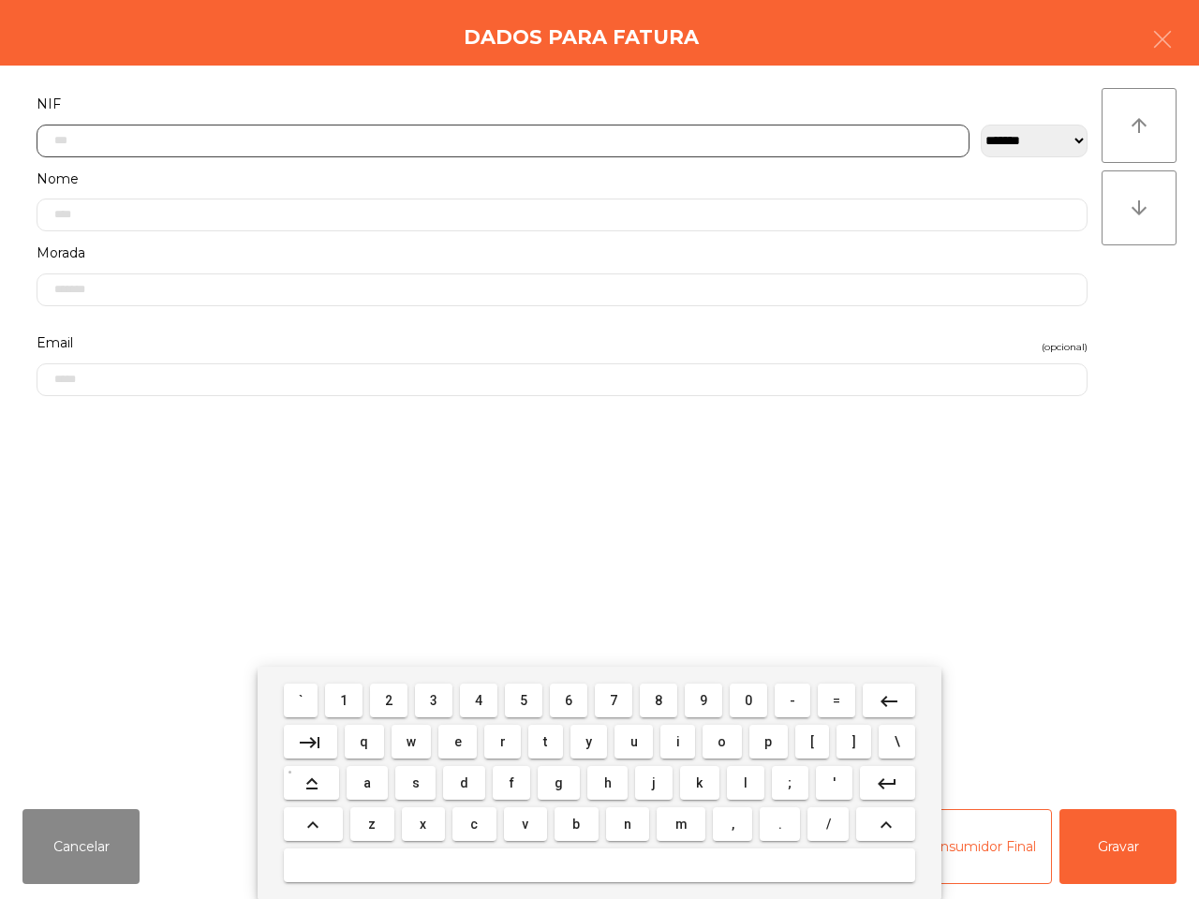
scroll to position [105, 0]
click at [523, 703] on span "5" at bounding box center [523, 700] width 7 height 15
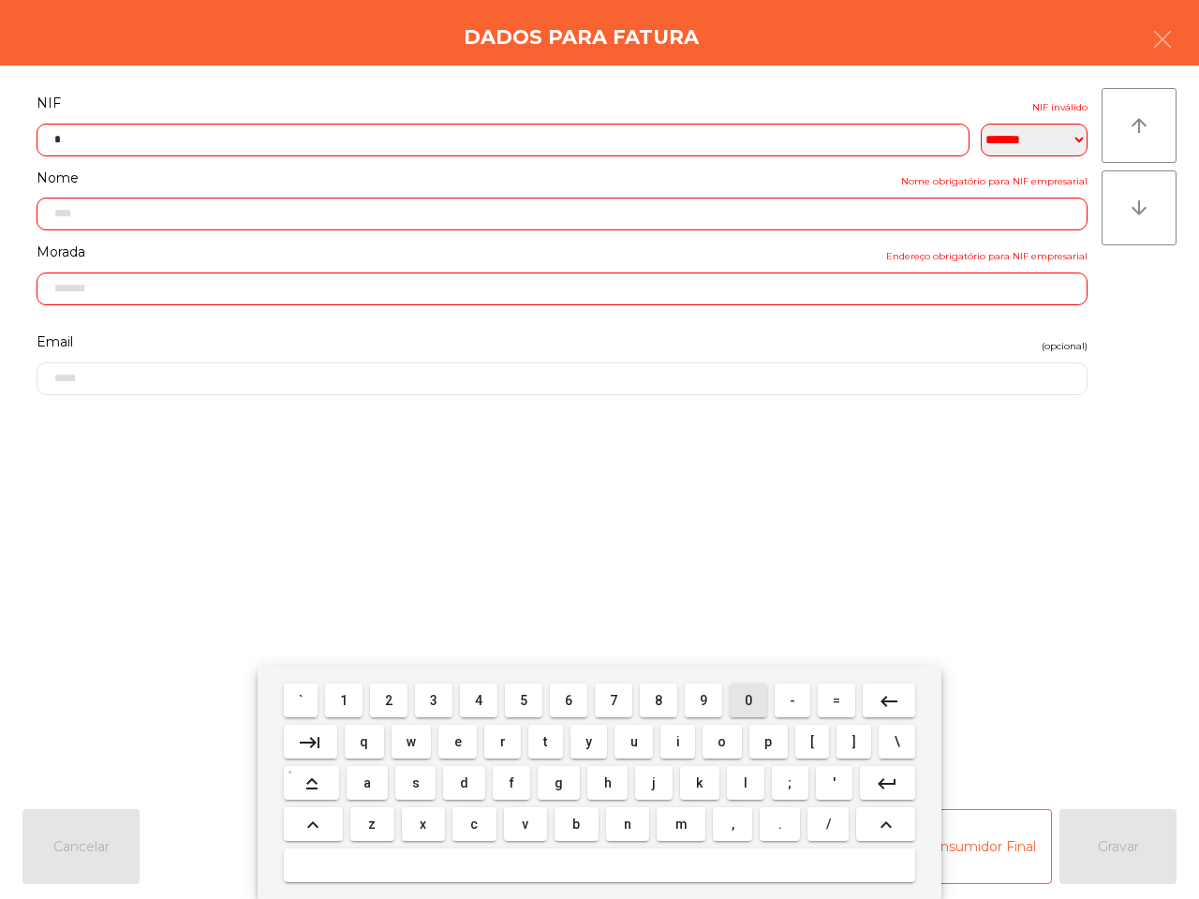
click at [738, 702] on button "0" at bounding box center [748, 701] width 37 height 34
click at [605, 696] on button "7" at bounding box center [613, 701] width 37 height 34
click at [604, 705] on button "7" at bounding box center [613, 701] width 37 height 34
click at [738, 701] on button "0" at bounding box center [748, 701] width 37 height 34
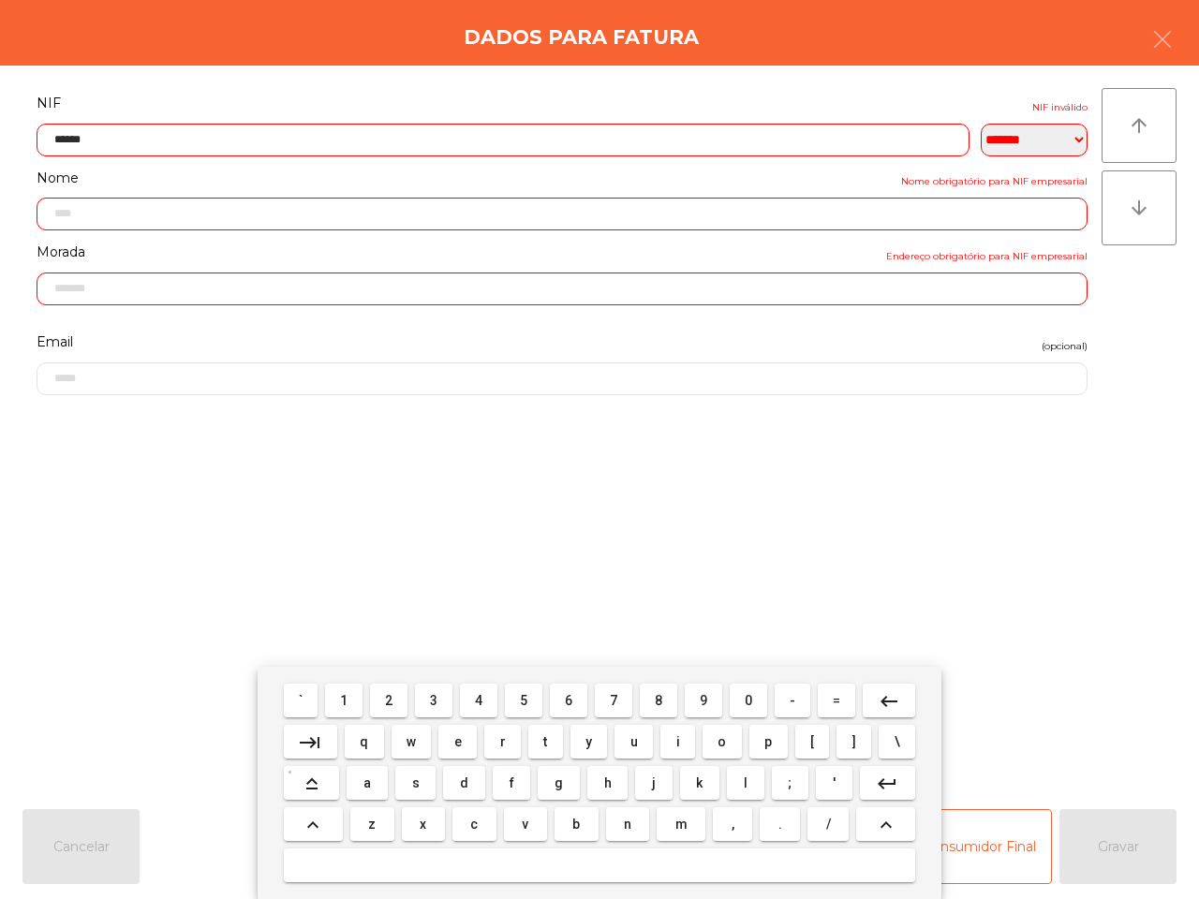
click at [348, 688] on button "1" at bounding box center [343, 701] width 37 height 34
click at [701, 707] on span "9" at bounding box center [703, 700] width 7 height 15
click at [663, 700] on button "8" at bounding box center [658, 701] width 37 height 34
type input "*********"
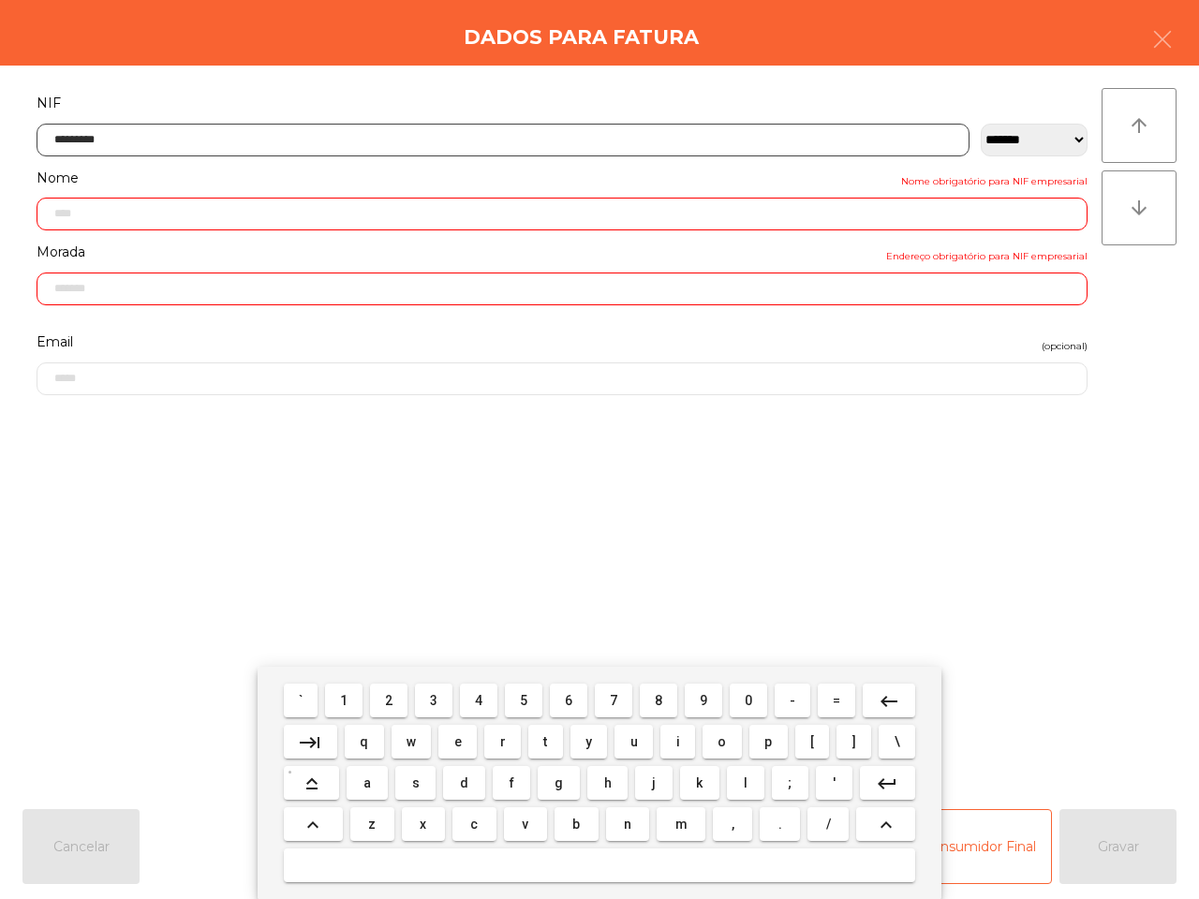
type input "**********"
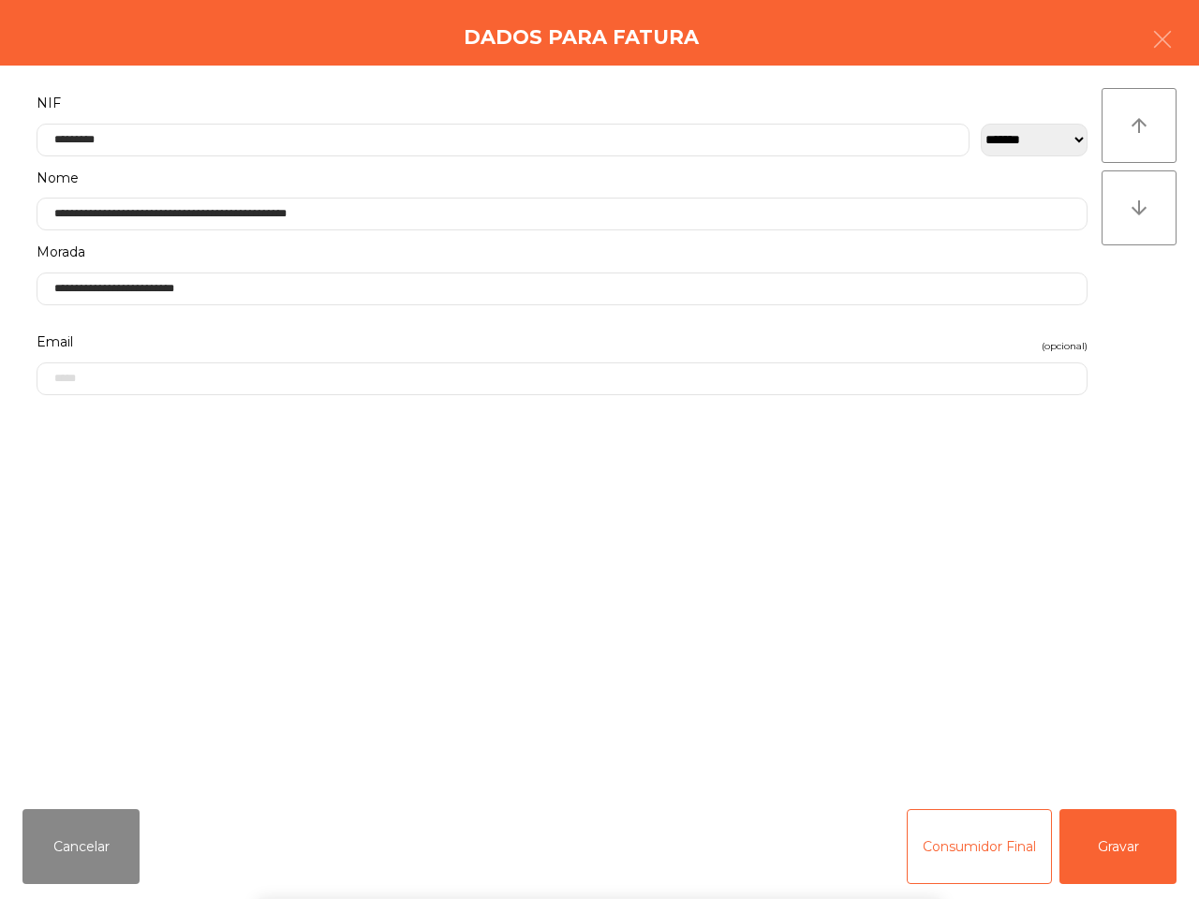
click at [1116, 835] on div "` 1 2 3 4 5 6 7 8 9 0 - = keyboard_backspace keyboard_tab q w e r t y u i o p […" at bounding box center [599, 783] width 1199 height 232
click at [1117, 855] on button "Gravar" at bounding box center [1117, 846] width 117 height 75
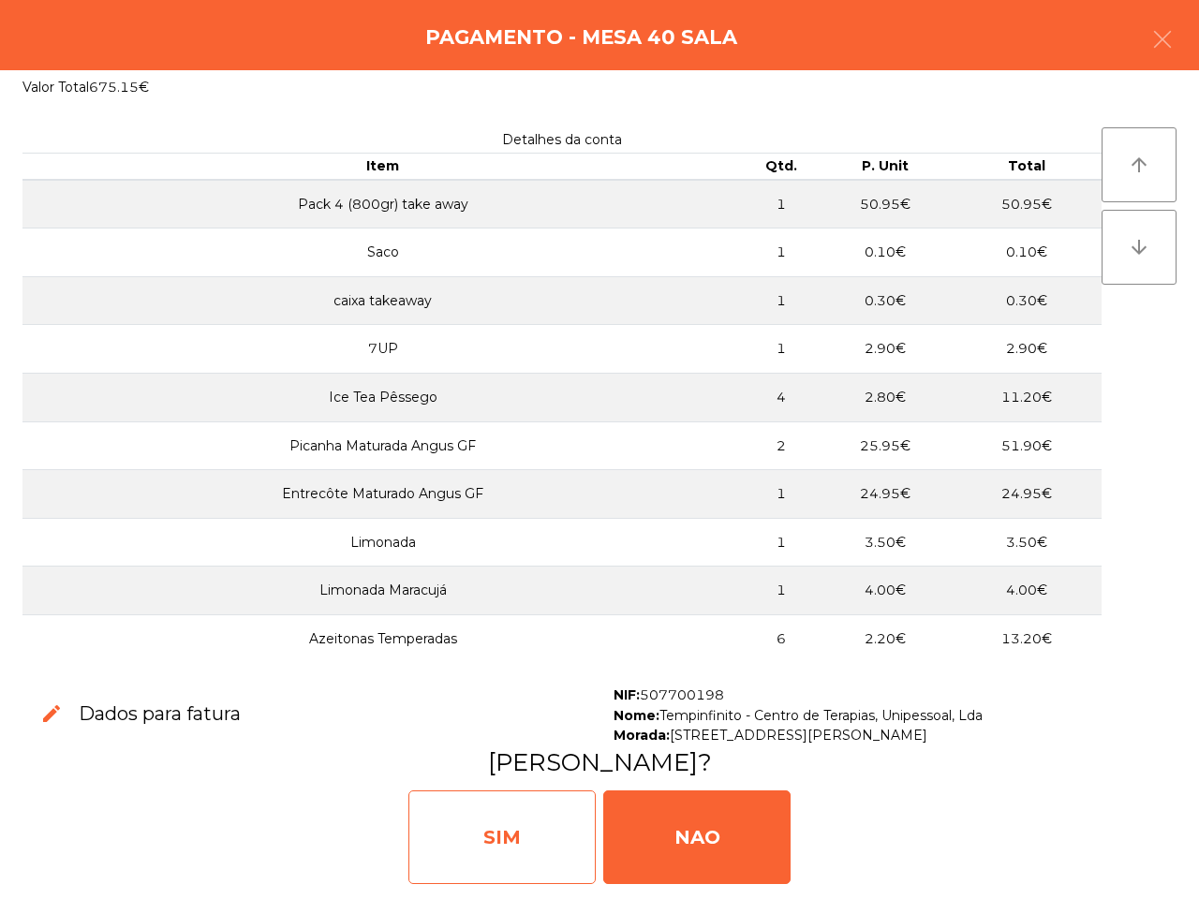
click at [541, 832] on div "SIM" at bounding box center [501, 838] width 187 height 94
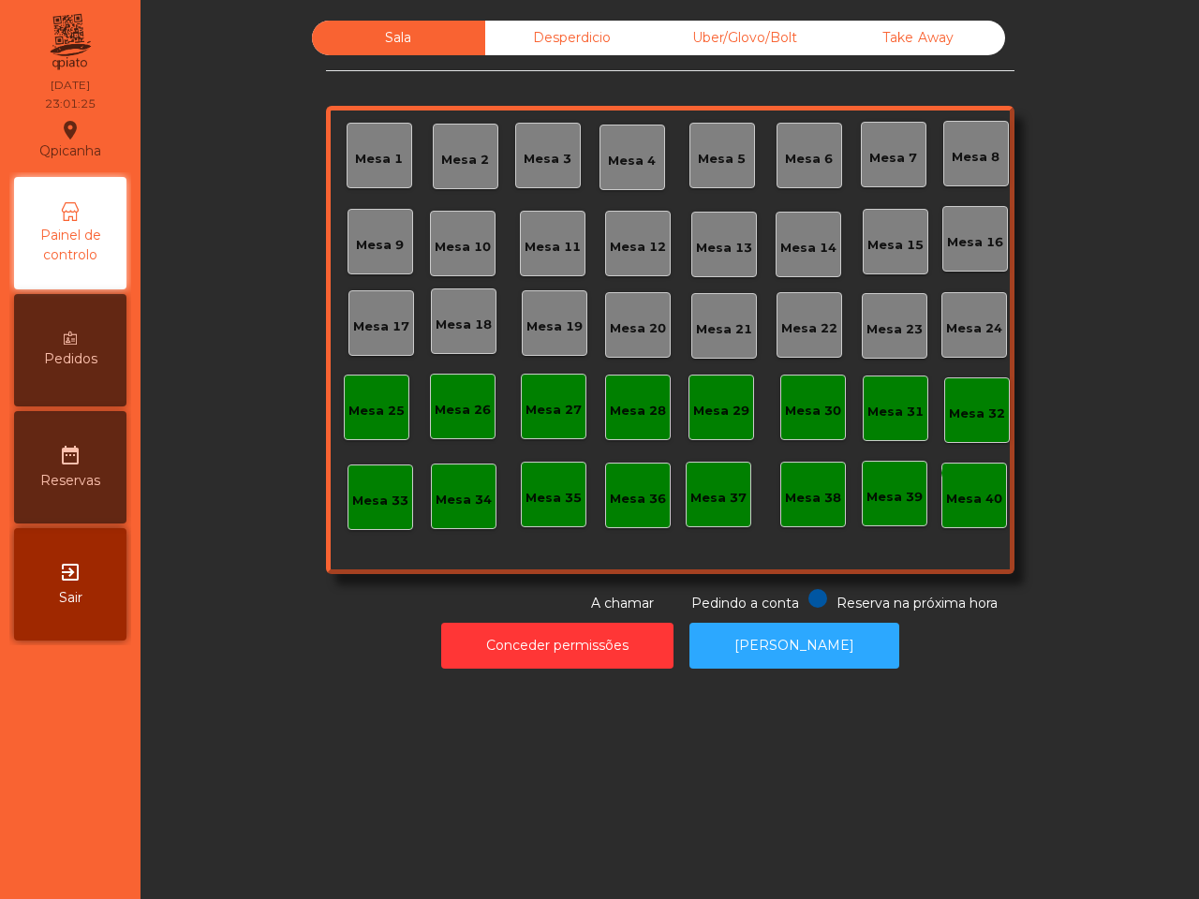
click at [544, 806] on div "Sala Desperdicio Uber/Glovo/Bolt Take Away Mesa 1 Mesa 2 Mesa 3 Mesa 4 Mesa 5 M…" at bounding box center [669, 449] width 1058 height 899
click at [550, 638] on button "Conceder permissões" at bounding box center [557, 646] width 232 height 46
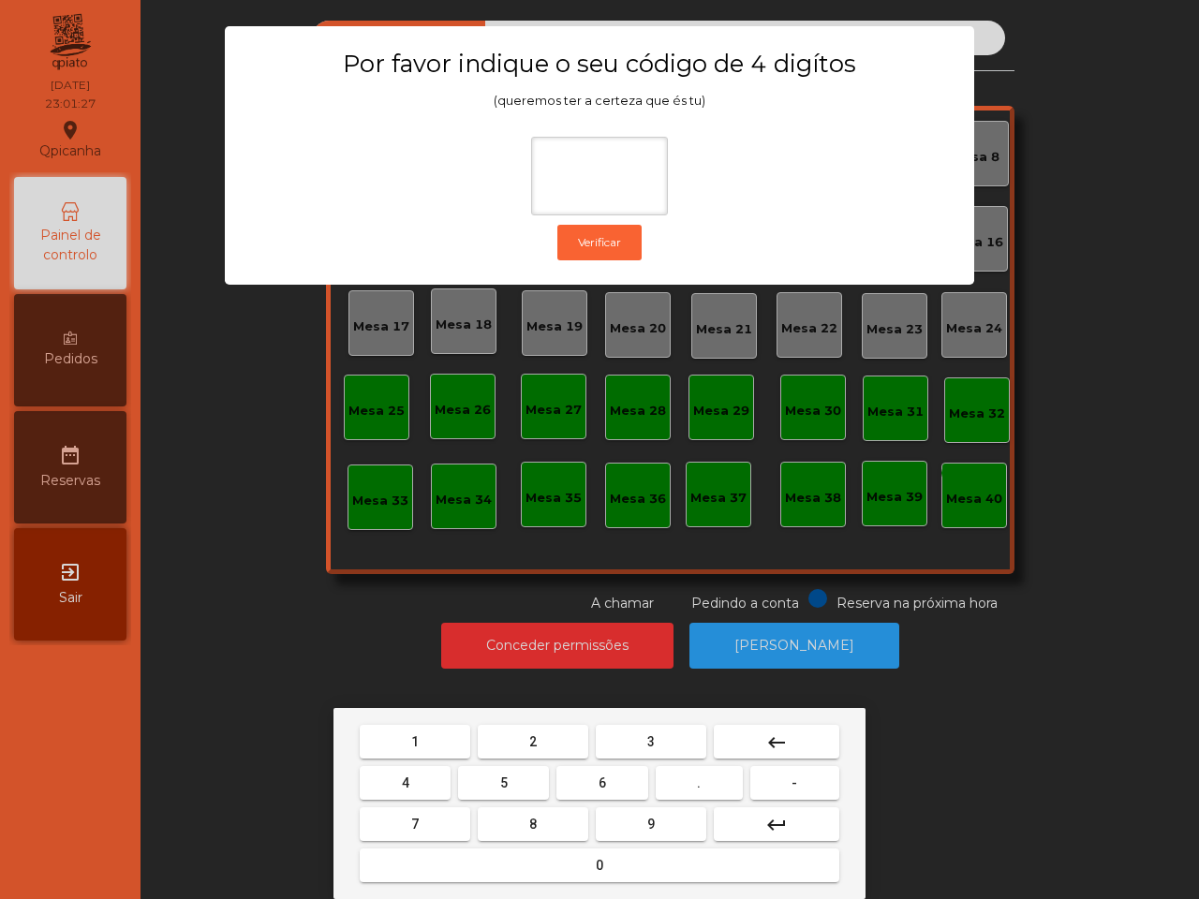
click at [599, 785] on span "6" at bounding box center [602, 783] width 7 height 15
click at [523, 789] on button "5" at bounding box center [503, 783] width 91 height 34
click at [464, 742] on button "1" at bounding box center [415, 742] width 111 height 34
type input "***"
click at [530, 745] on span "2" at bounding box center [532, 741] width 7 height 15
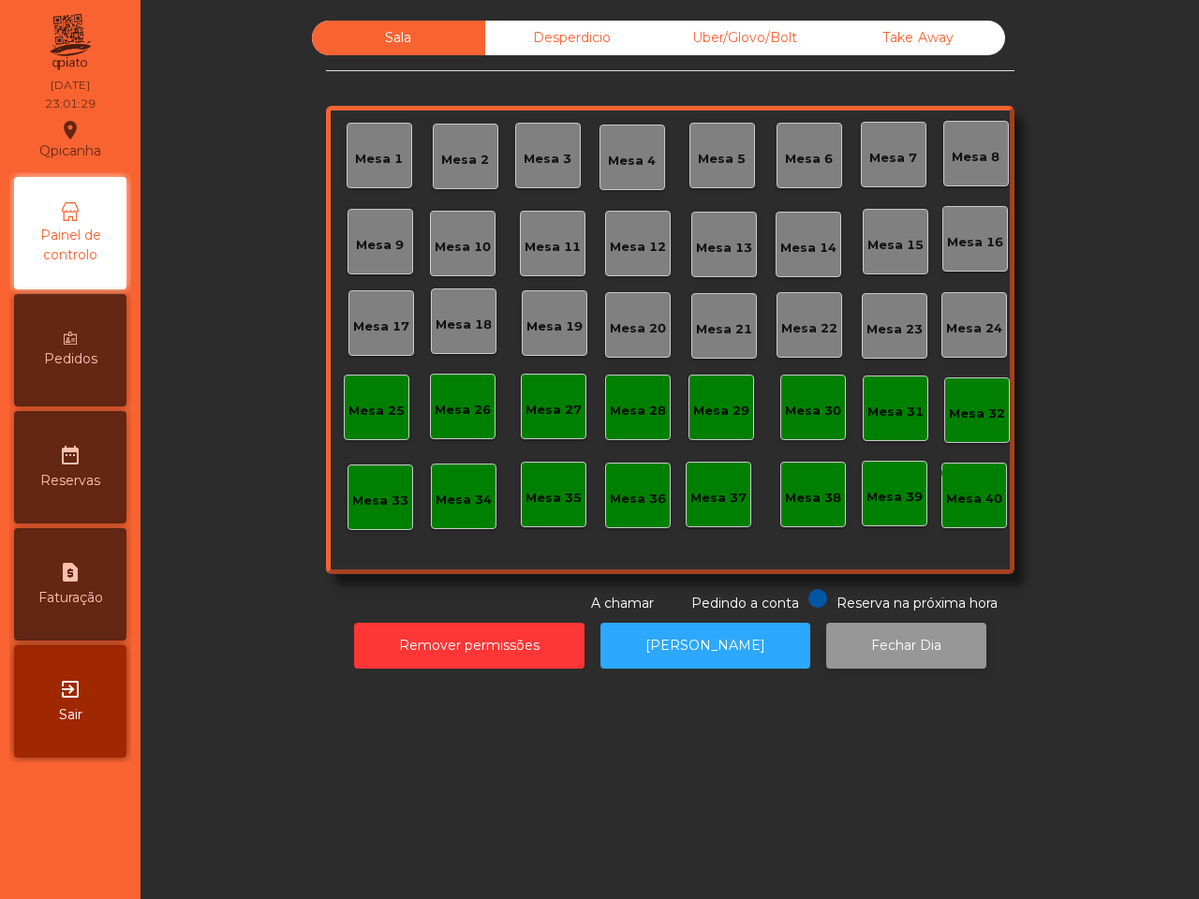
click at [893, 642] on button "Fechar Dia" at bounding box center [906, 646] width 160 height 46
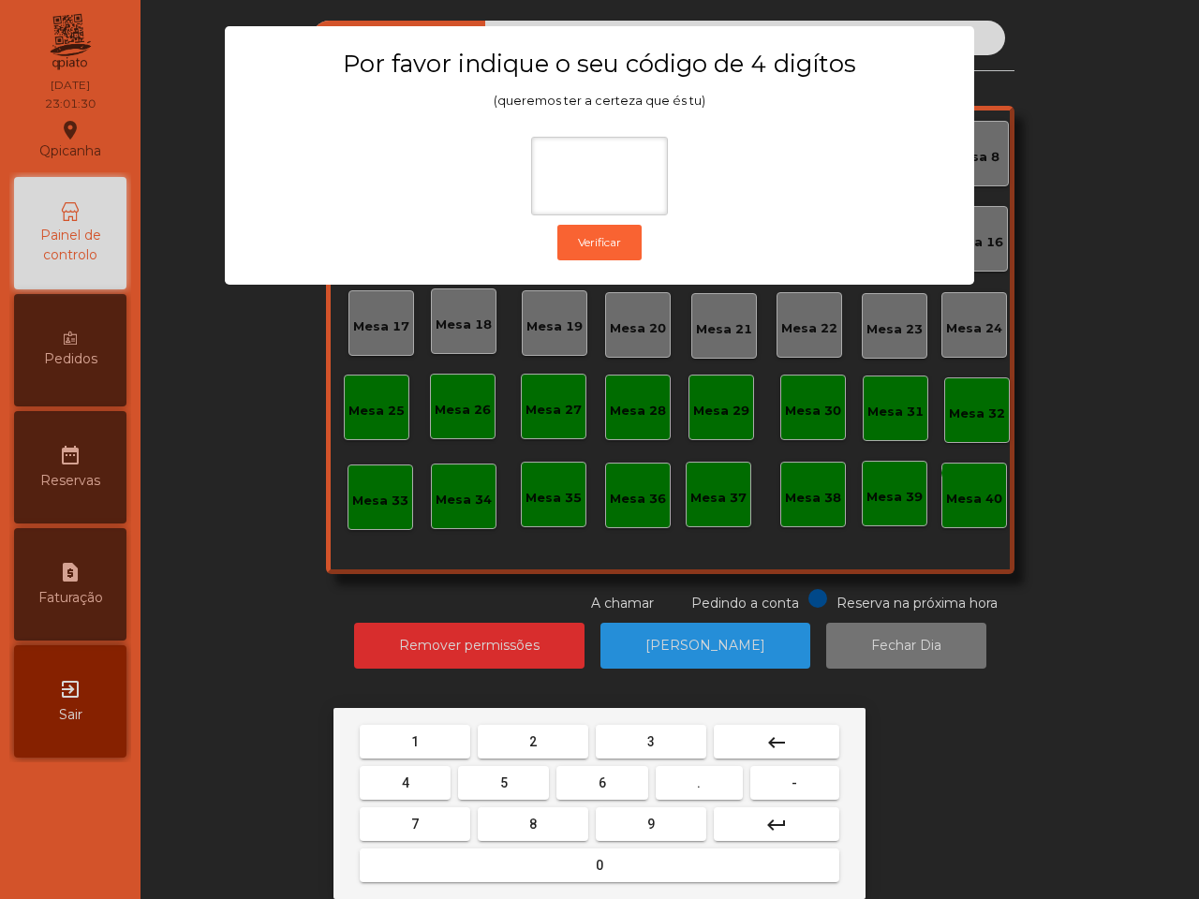
click at [600, 787] on span "6" at bounding box center [602, 783] width 7 height 15
click at [517, 780] on button "5" at bounding box center [503, 783] width 91 height 34
click at [441, 743] on button "1" at bounding box center [415, 742] width 111 height 34
click at [534, 741] on span "2" at bounding box center [532, 741] width 7 height 15
type input "****"
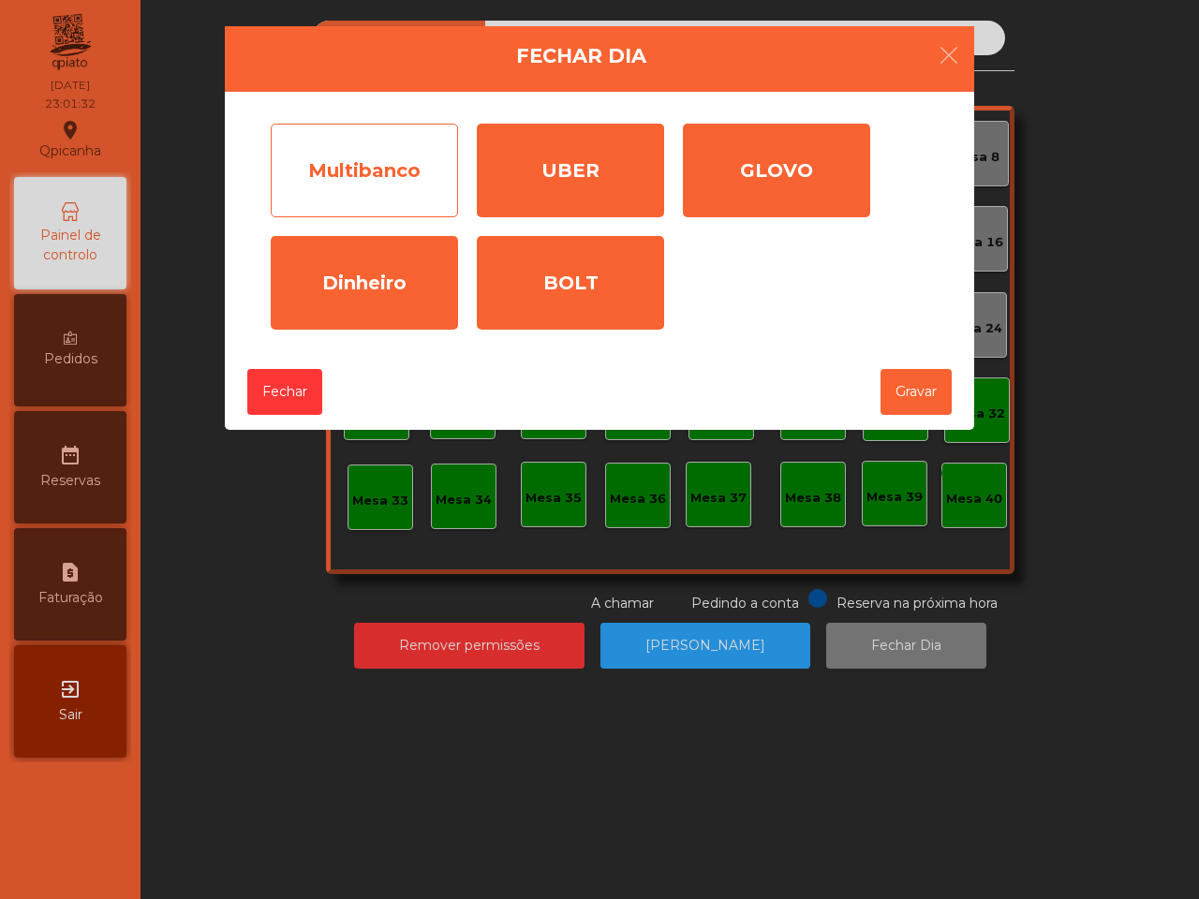
click at [387, 170] on div "Multibanco" at bounding box center [364, 171] width 187 height 94
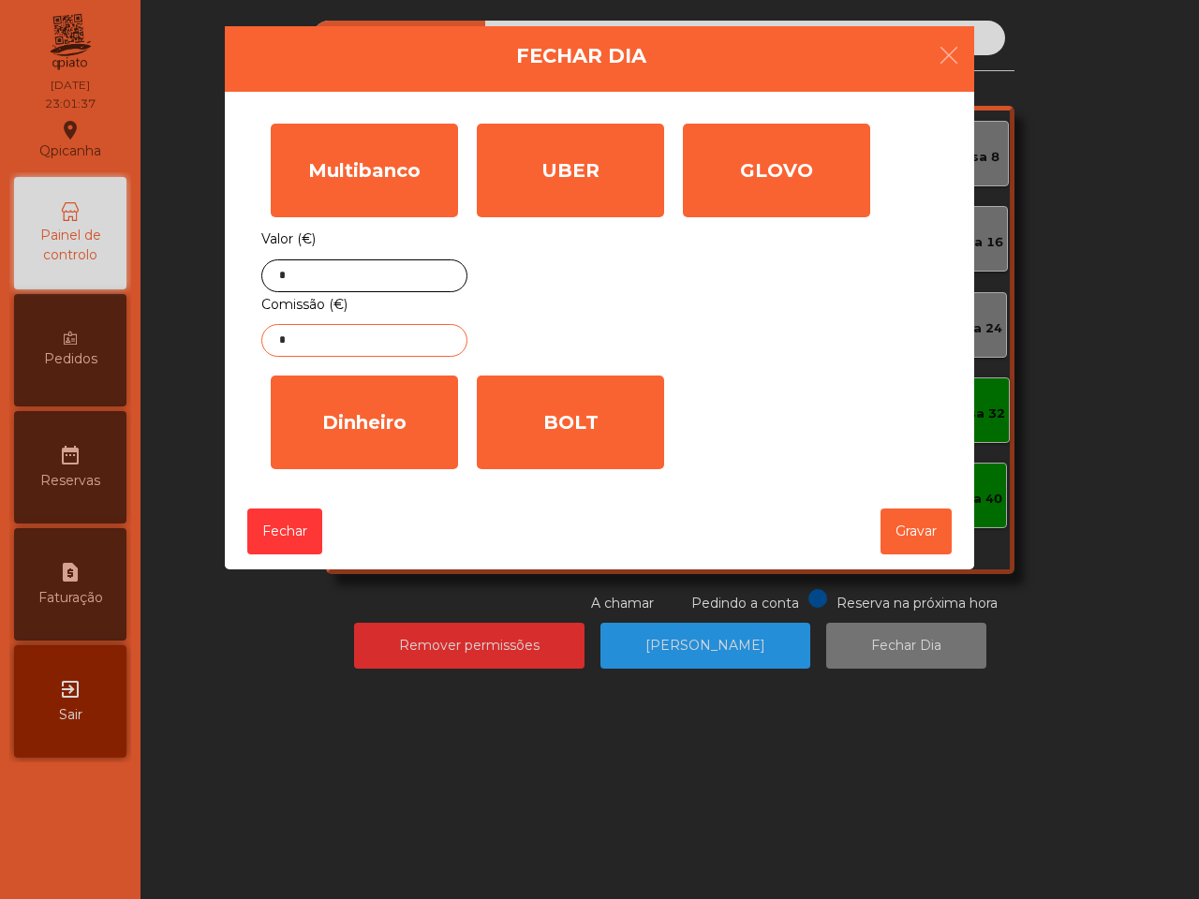
click at [356, 345] on input "*" at bounding box center [364, 340] width 206 height 33
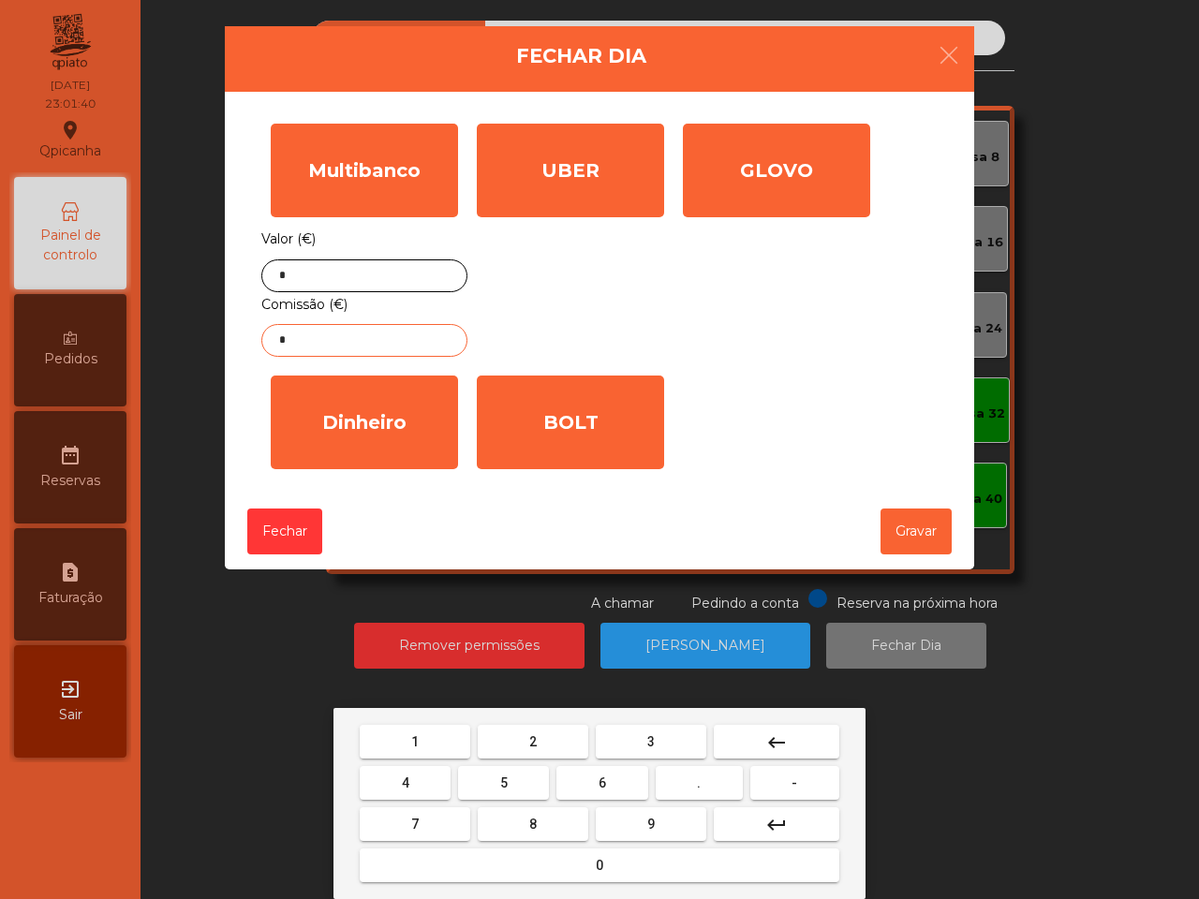
click at [436, 728] on button "1" at bounding box center [415, 742] width 111 height 34
click at [715, 787] on button "." at bounding box center [699, 783] width 87 height 34
click at [539, 808] on button "8" at bounding box center [533, 824] width 111 height 34
click at [520, 774] on button "5" at bounding box center [503, 783] width 91 height 34
type input "****"
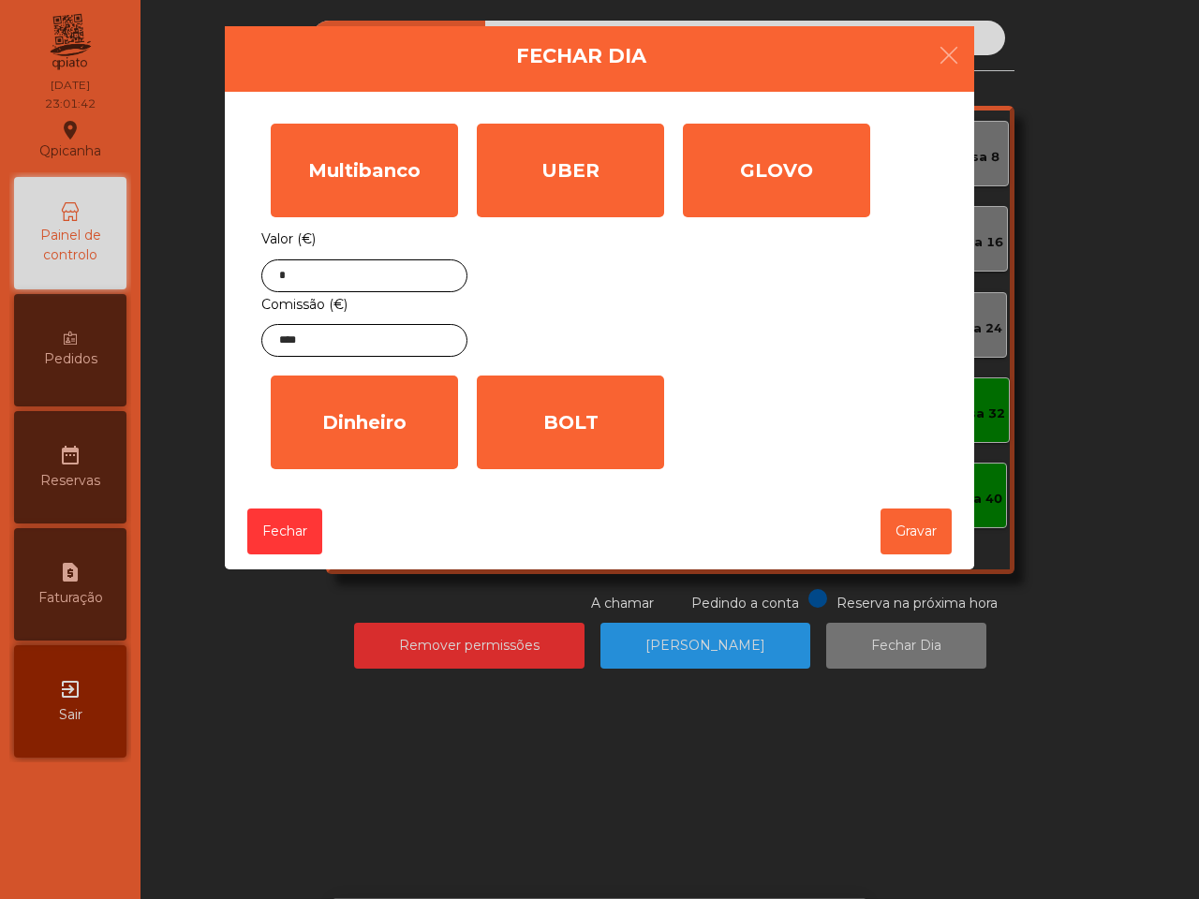
click at [377, 438] on div "Dinheiro" at bounding box center [364, 423] width 187 height 94
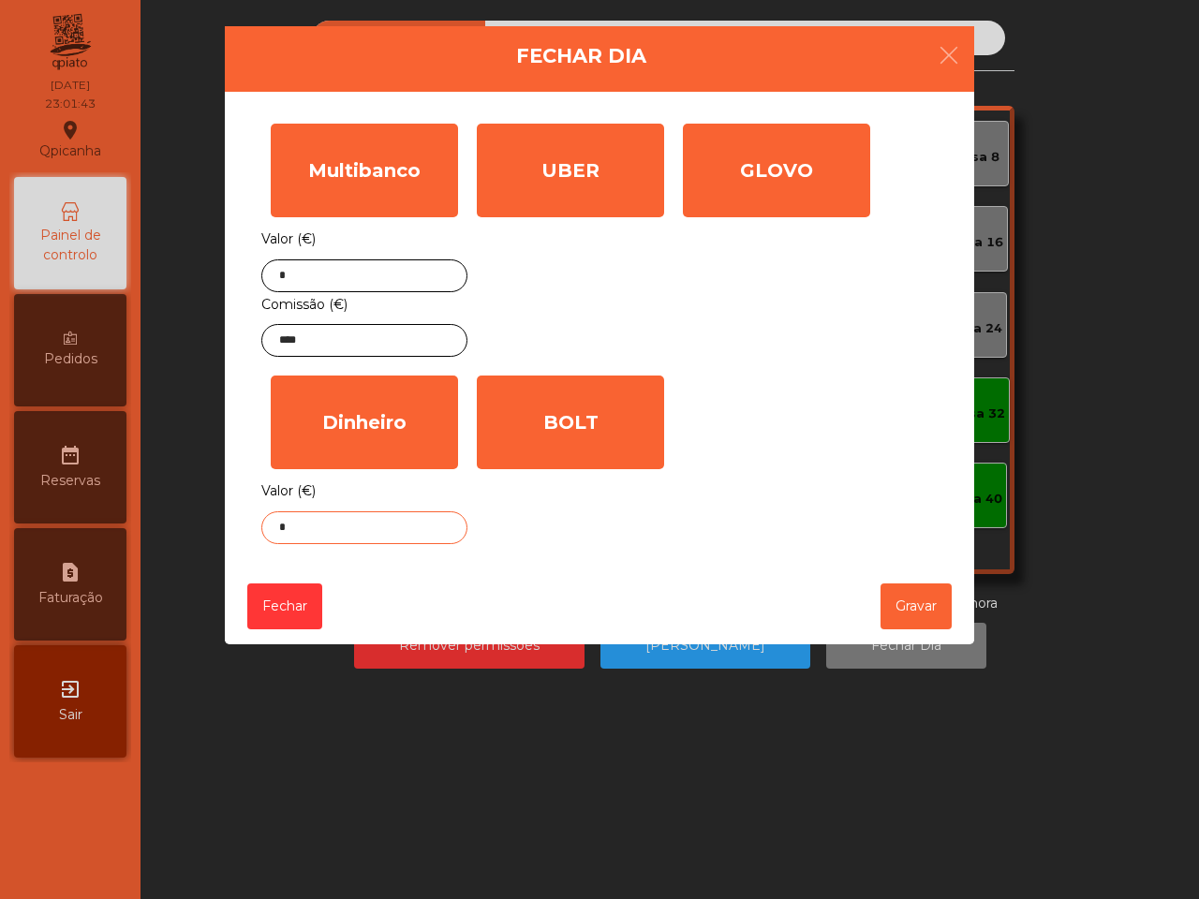
click at [376, 530] on input "*" at bounding box center [364, 527] width 206 height 33
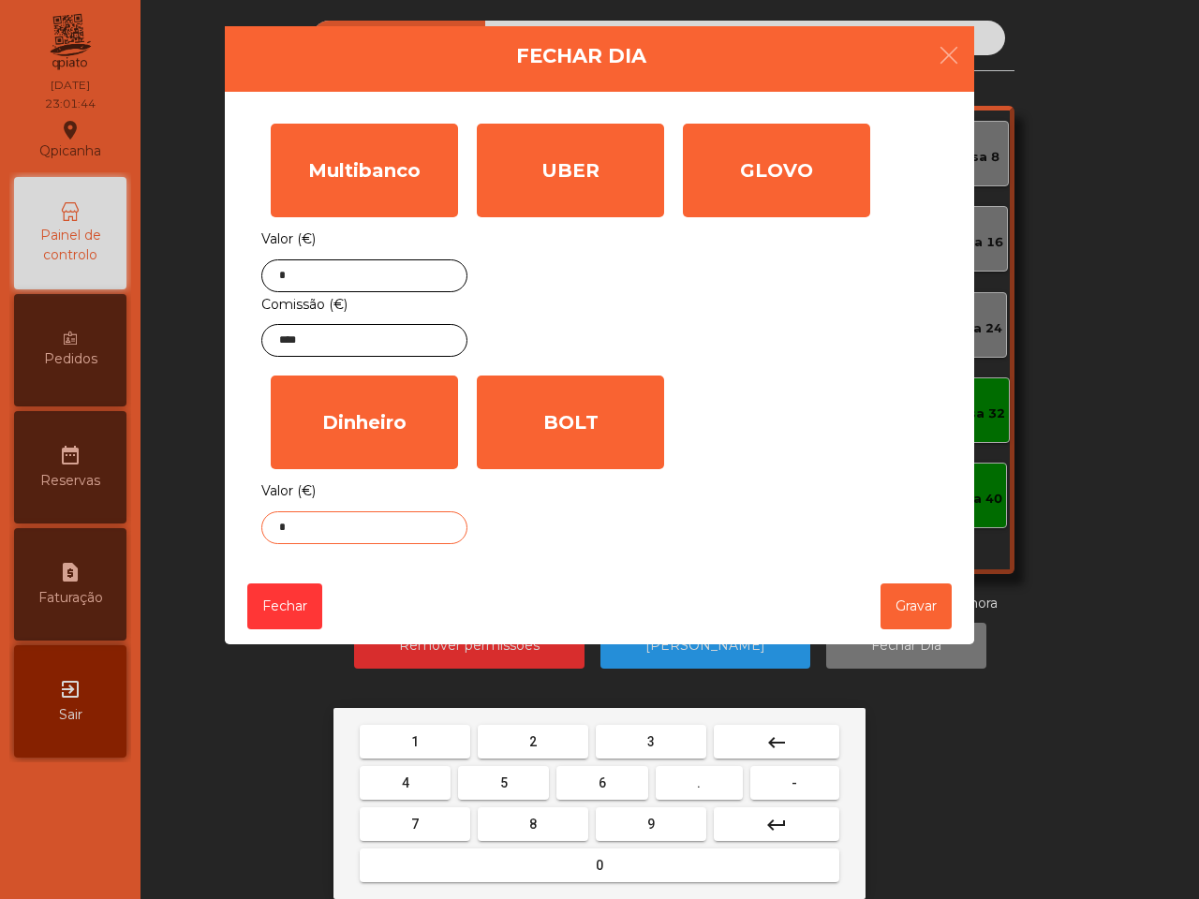
click at [588, 868] on button "0" at bounding box center [600, 866] width 480 height 34
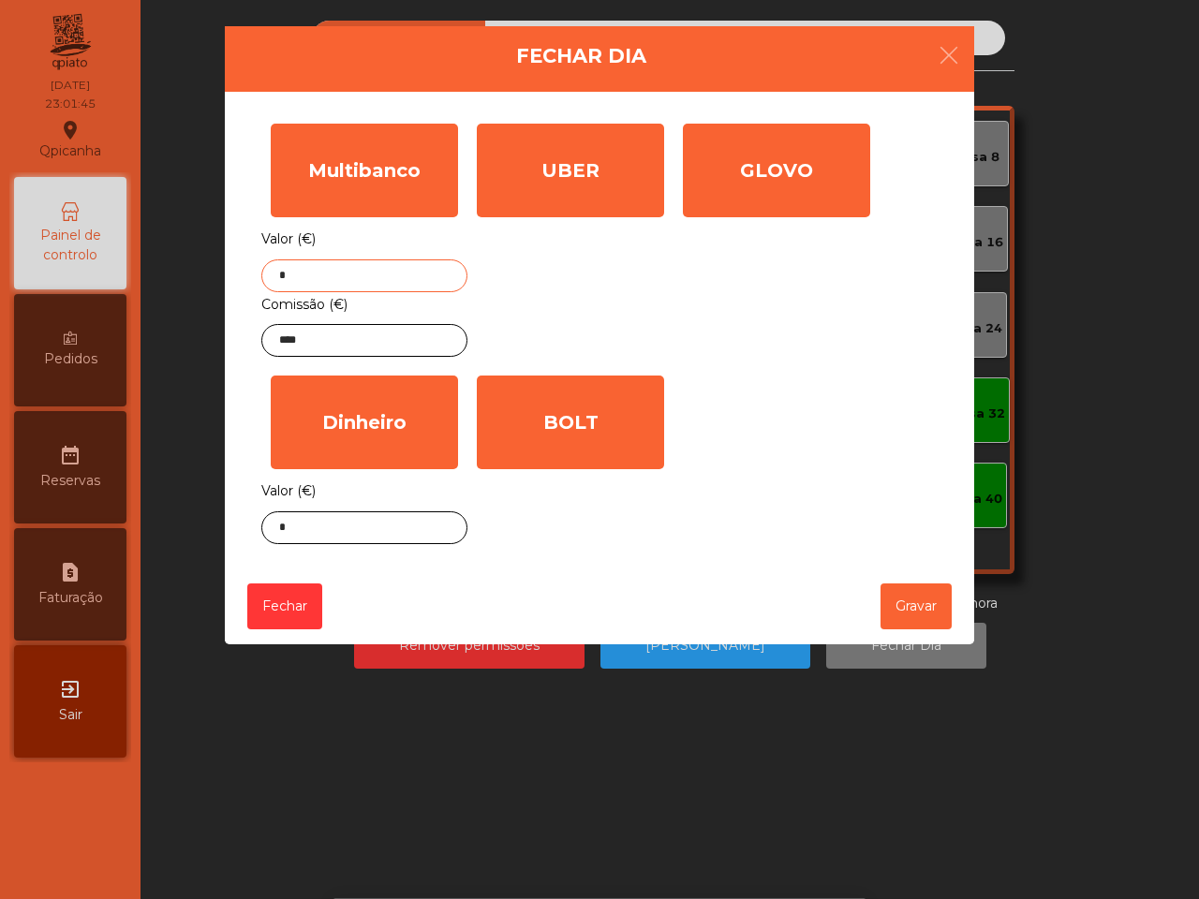
click at [361, 273] on input "*" at bounding box center [364, 275] width 206 height 33
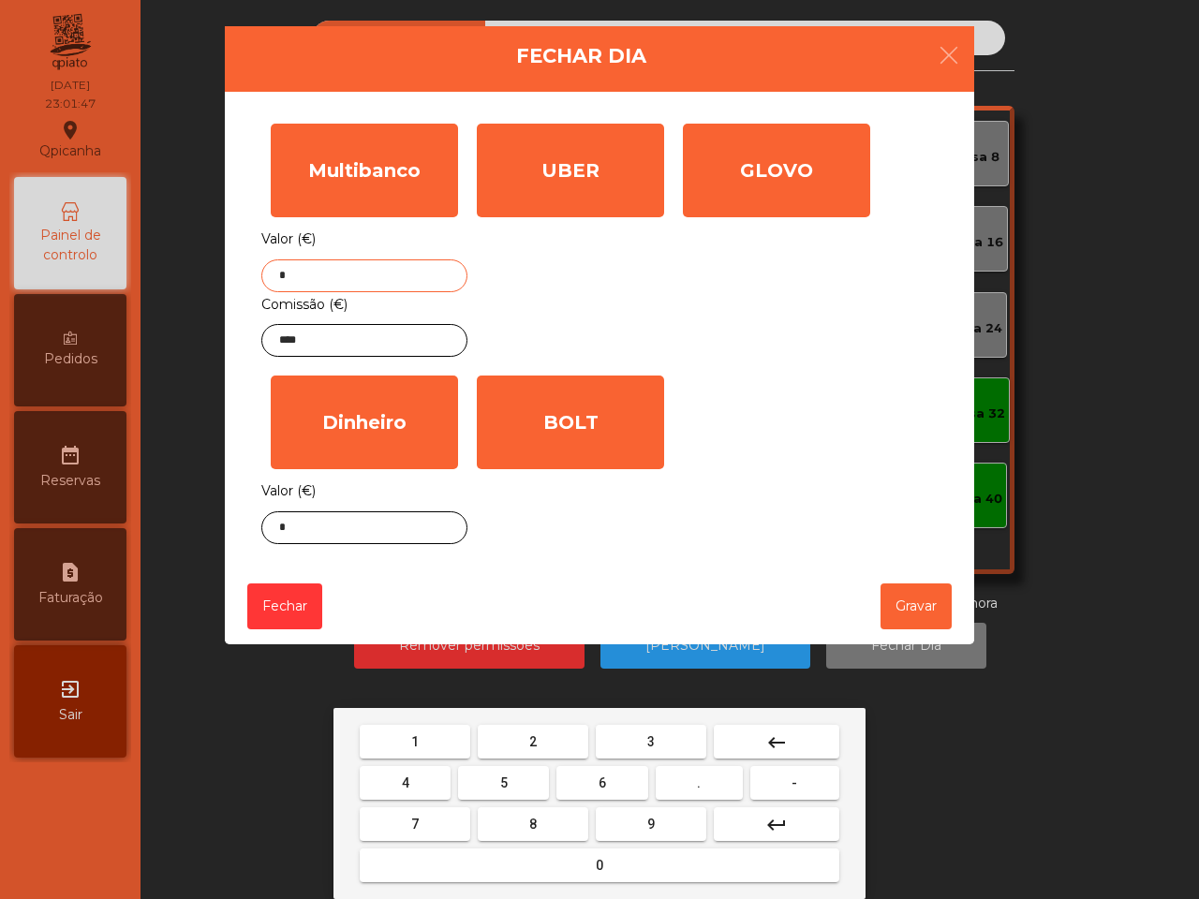
click at [525, 822] on button "8" at bounding box center [533, 824] width 111 height 34
click at [395, 774] on button "4" at bounding box center [405, 783] width 91 height 34
click at [651, 737] on span "3" at bounding box center [650, 741] width 7 height 15
click at [702, 788] on button "." at bounding box center [699, 783] width 87 height 34
click at [422, 790] on button "4" at bounding box center [405, 783] width 91 height 34
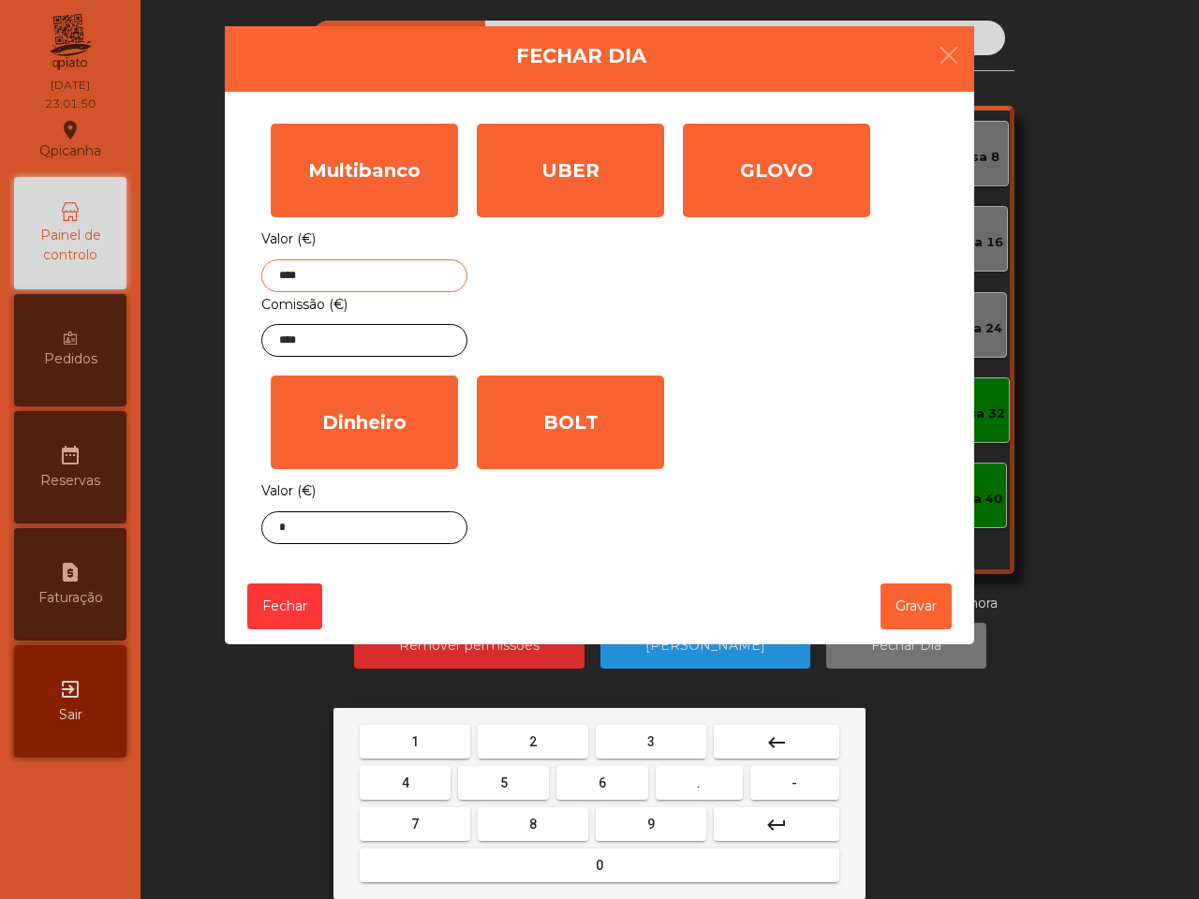
type input "*****"
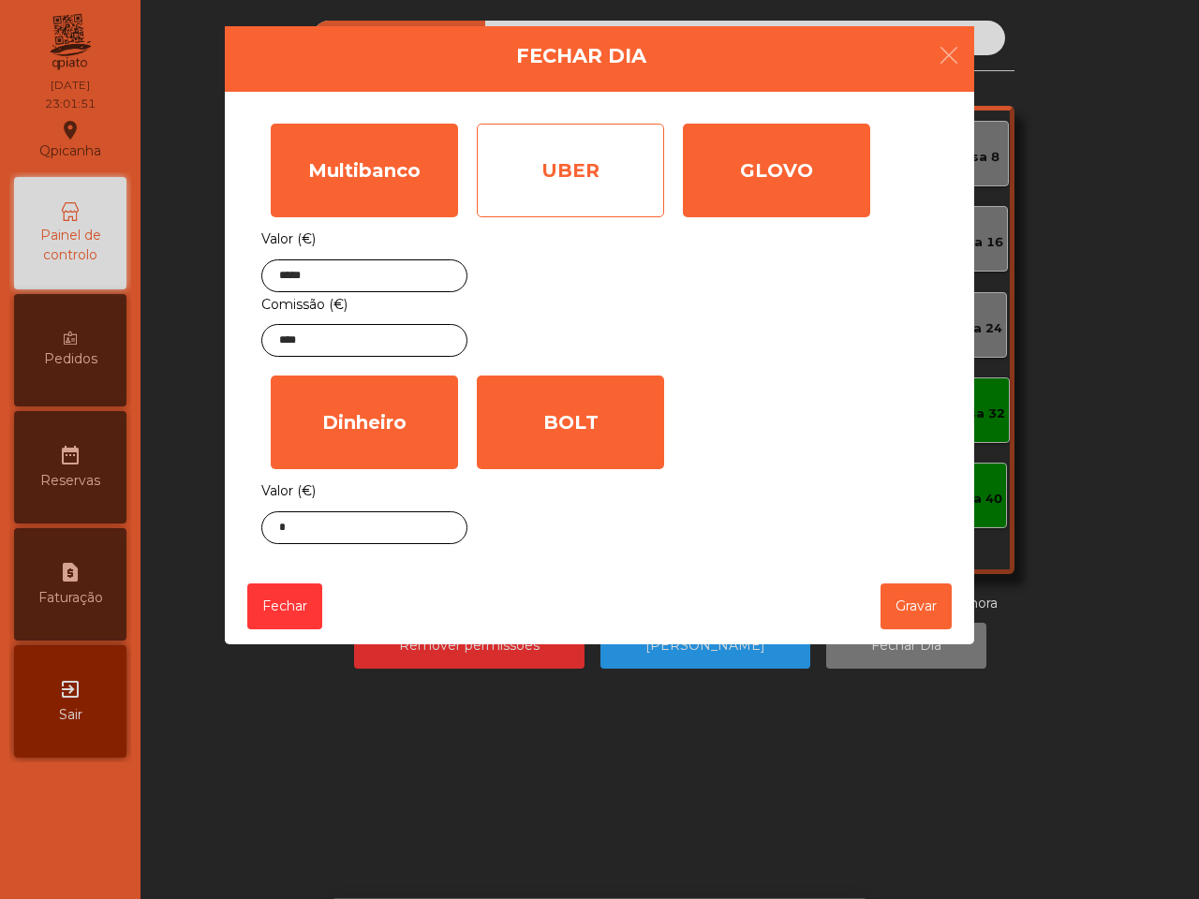
click at [578, 198] on div "UBER" at bounding box center [570, 171] width 187 height 94
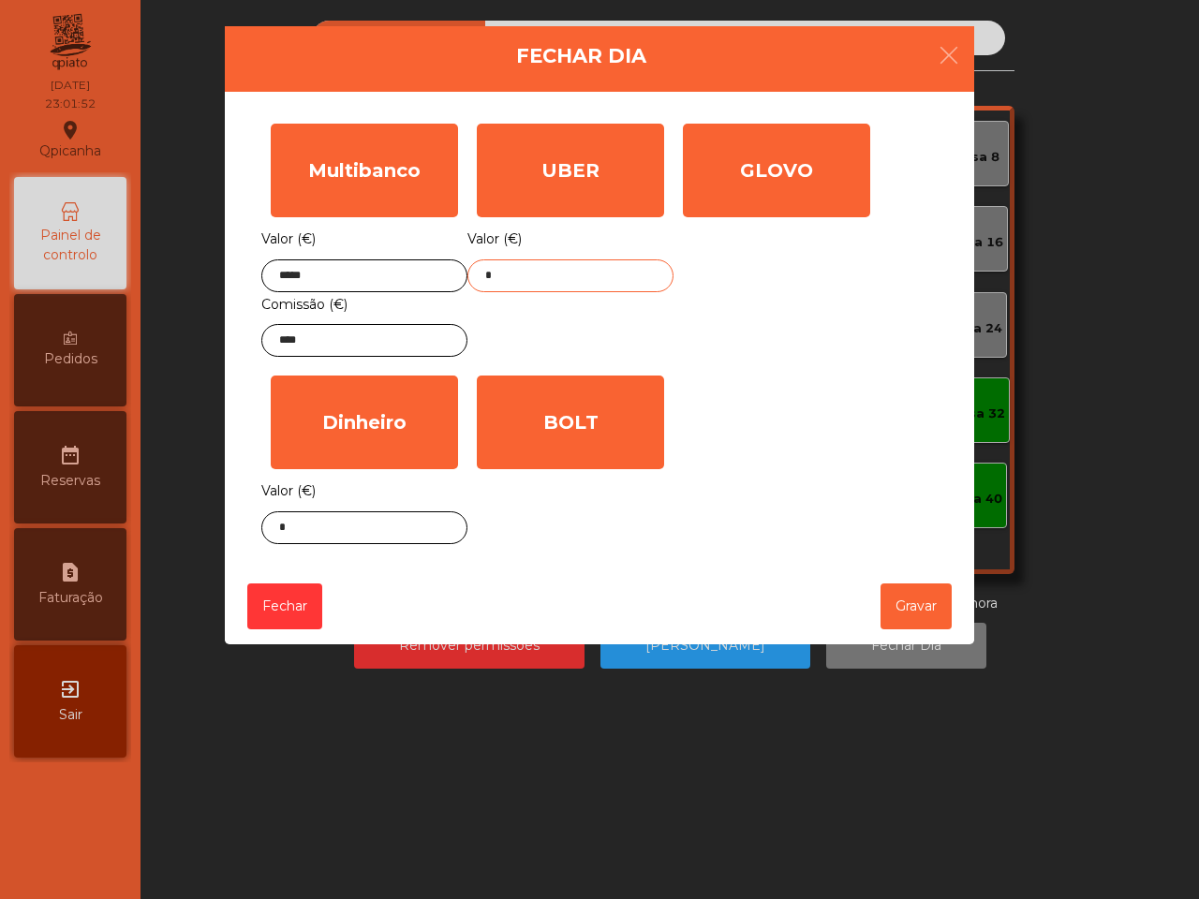
click at [523, 274] on input "*" at bounding box center [570, 275] width 206 height 33
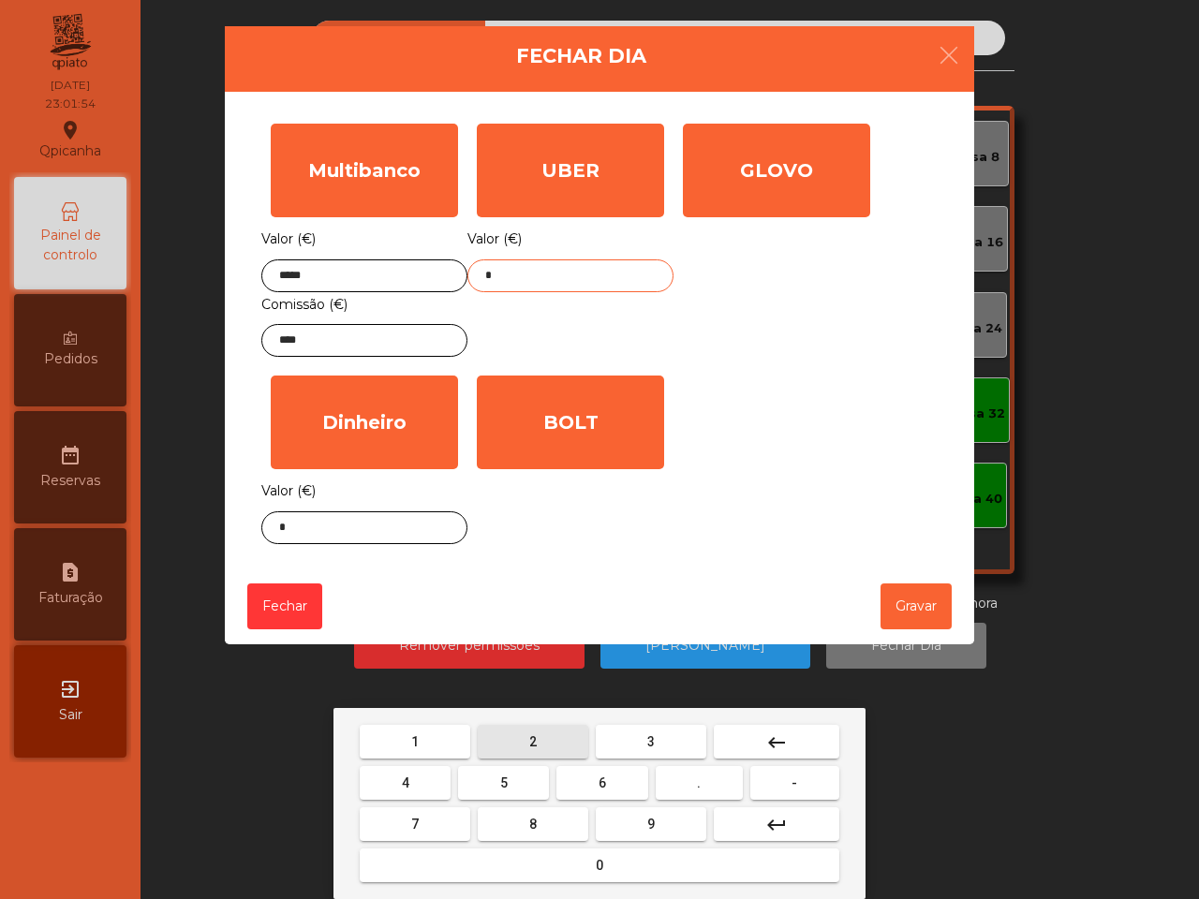
drag, startPoint x: 541, startPoint y: 736, endPoint x: 601, endPoint y: 778, distance: 73.3
click at [544, 736] on button "2" at bounding box center [533, 742] width 111 height 34
drag, startPoint x: 602, startPoint y: 783, endPoint x: 644, endPoint y: 787, distance: 42.3
click at [604, 783] on span "6" at bounding box center [602, 783] width 7 height 15
click at [694, 780] on button "." at bounding box center [699, 783] width 87 height 34
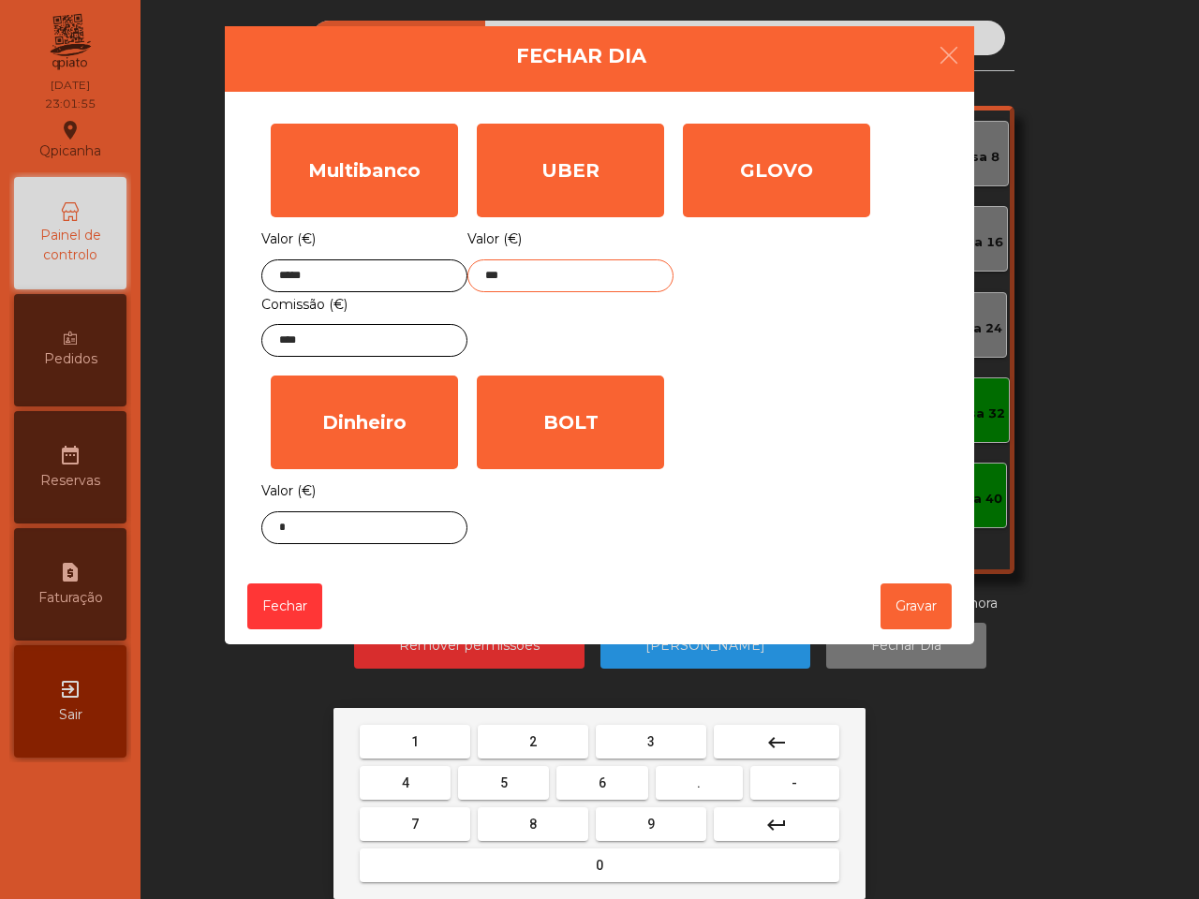
click at [578, 855] on button "0" at bounding box center [600, 866] width 480 height 34
click at [419, 787] on button "4" at bounding box center [405, 783] width 91 height 34
type input "*****"
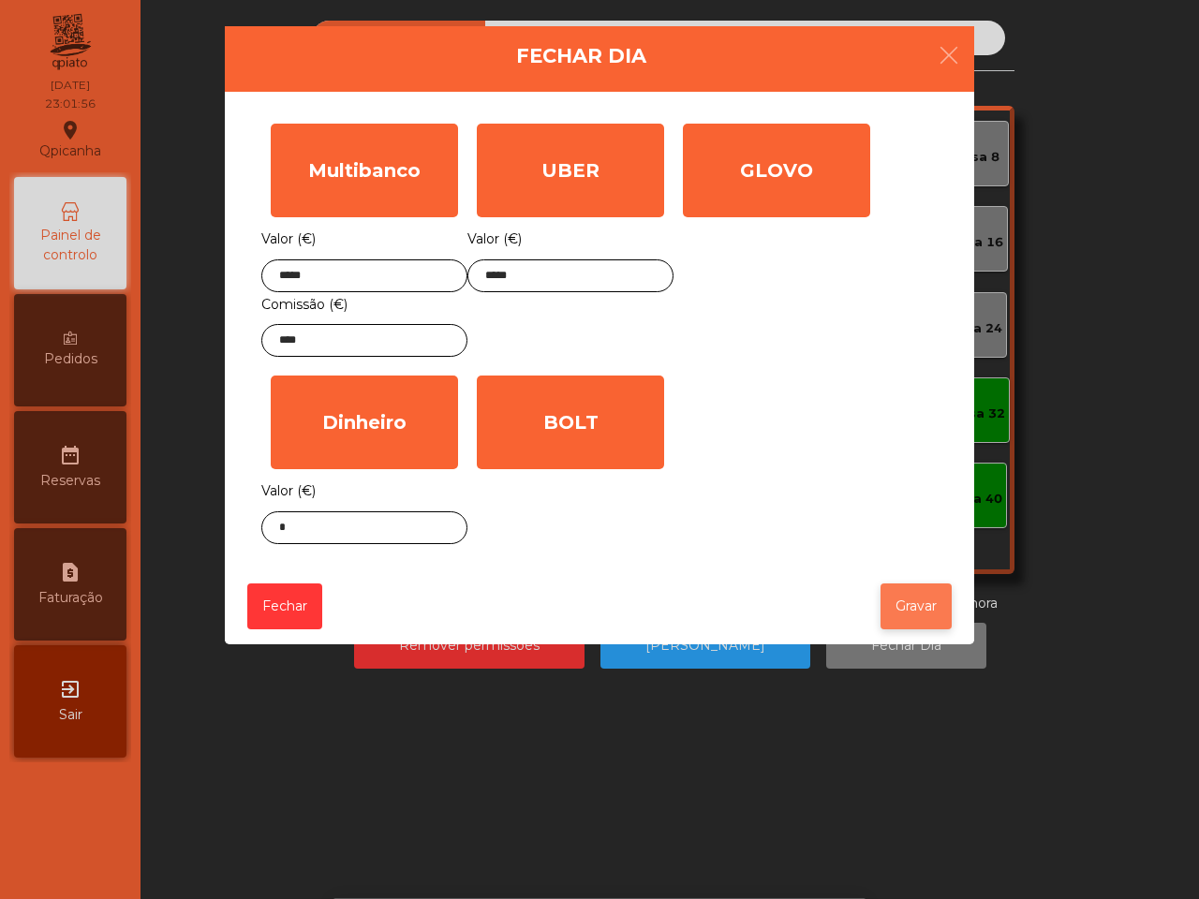
click at [920, 629] on button "Gravar" at bounding box center [915, 607] width 71 height 46
